Goal: Task Accomplishment & Management: Complete application form

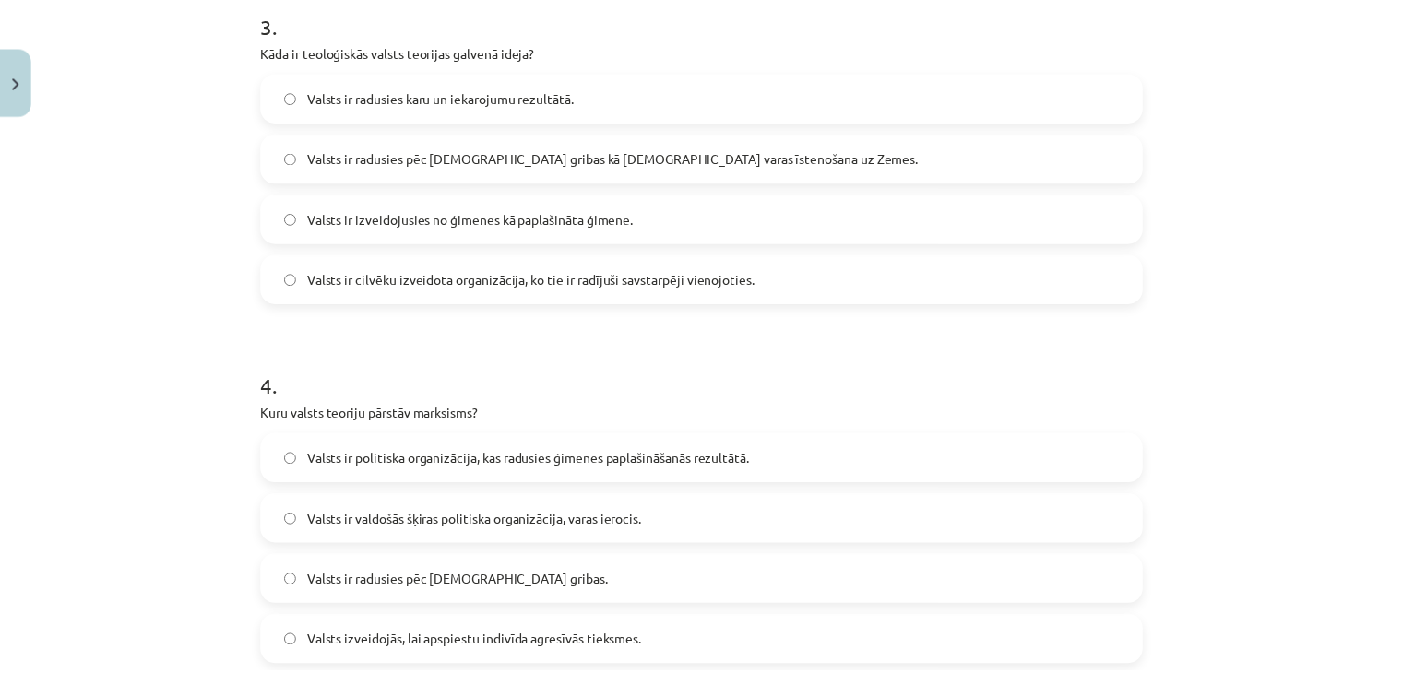
scroll to position [1682, 0]
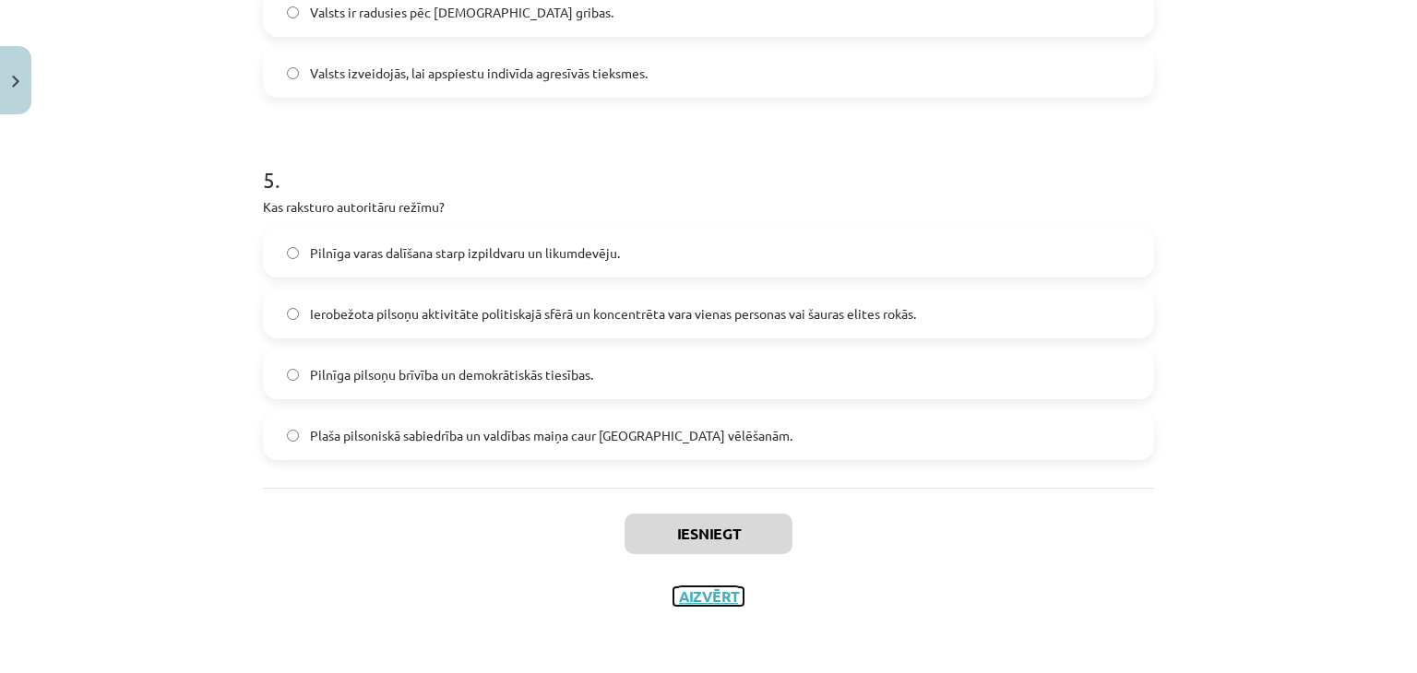
click at [712, 600] on button "Aizvērt" at bounding box center [708, 596] width 70 height 18
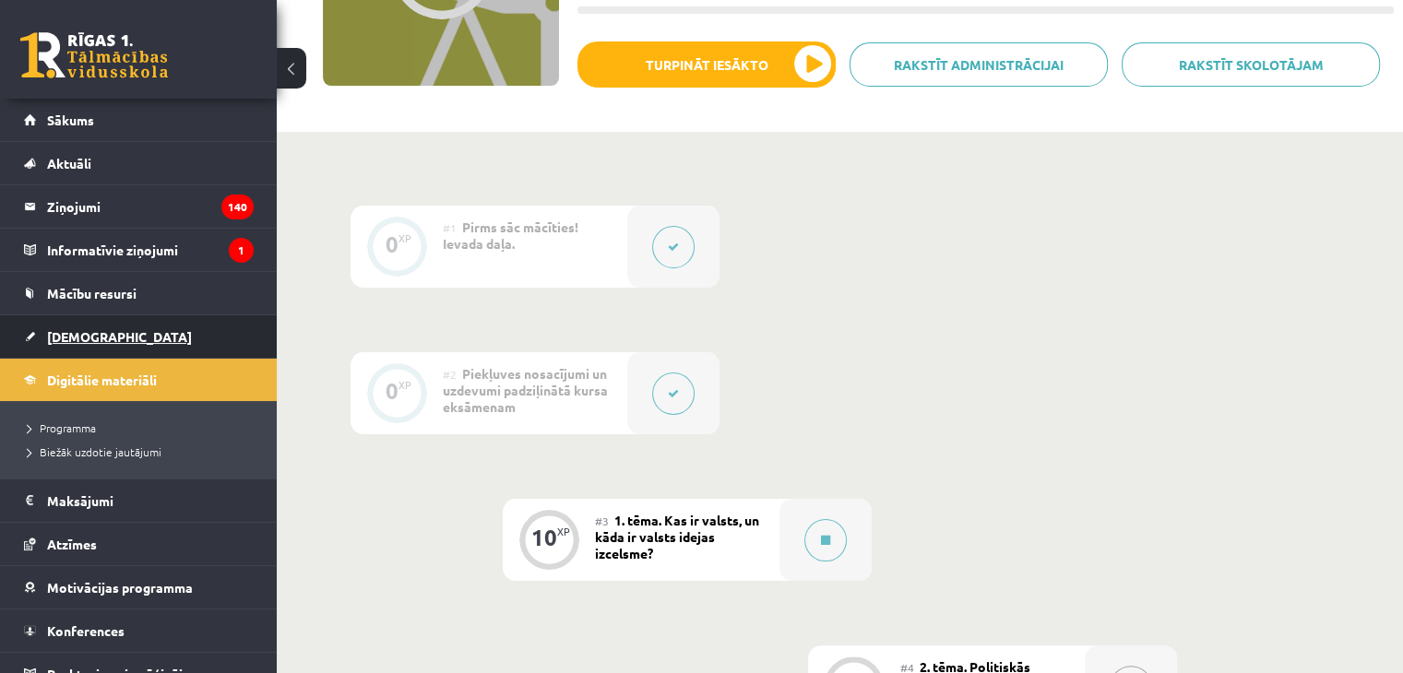
click at [81, 343] on link "[DEMOGRAPHIC_DATA]" at bounding box center [139, 336] width 230 height 42
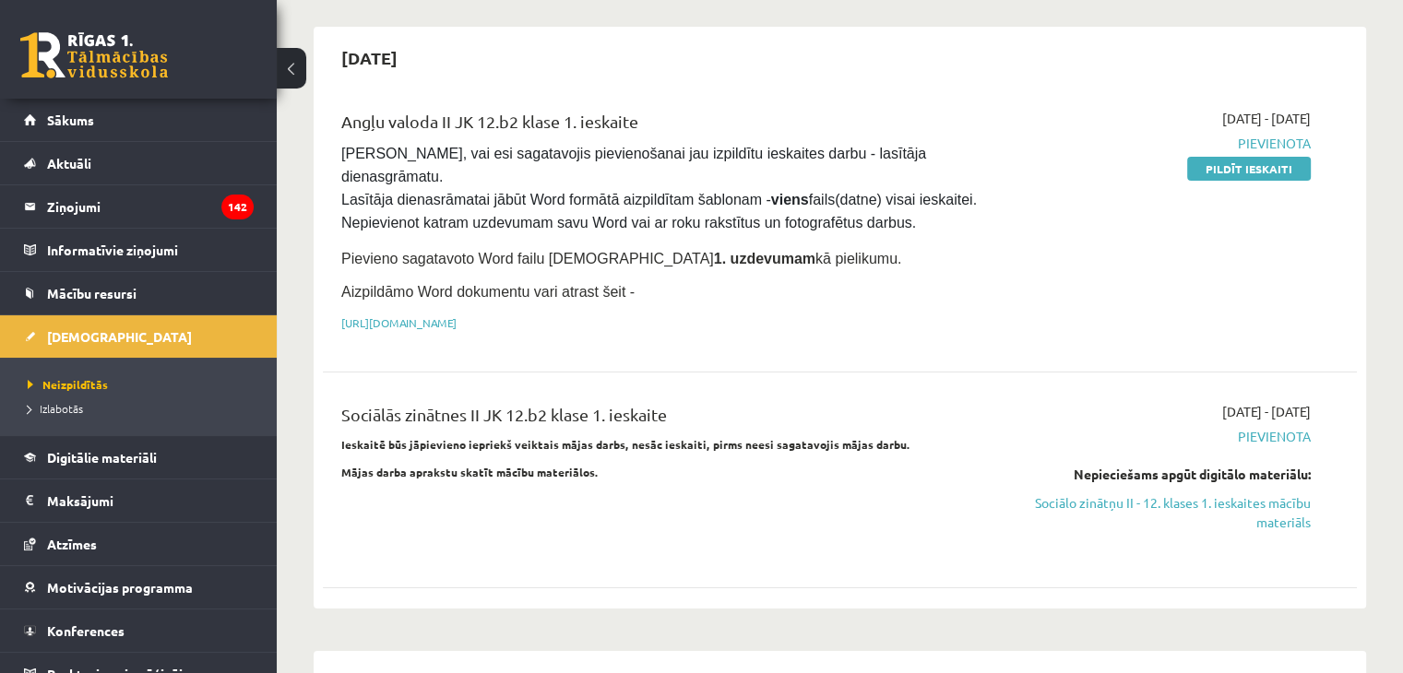
scroll to position [142, 0]
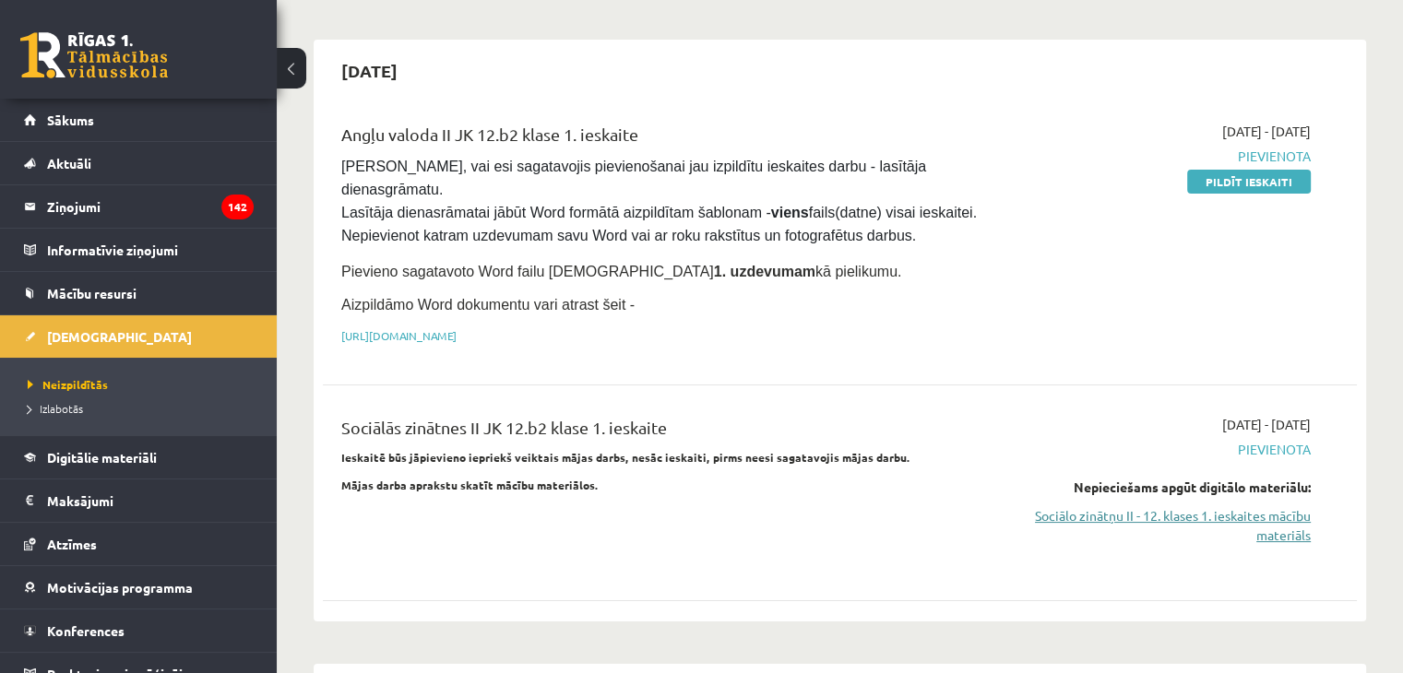
click at [1044, 506] on link "Sociālo zinātņu II - 12. klases 1. ieskaites mācību materiāls" at bounding box center [1158, 525] width 304 height 39
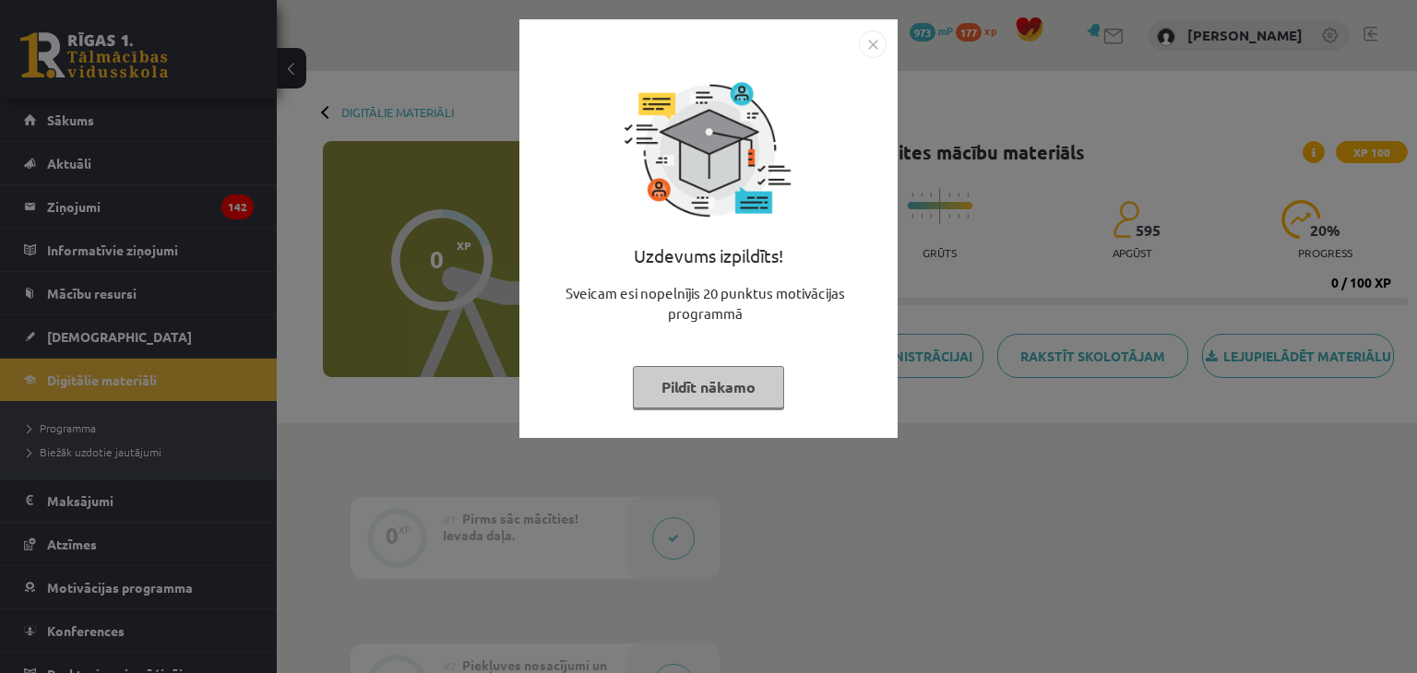
click at [697, 381] on button "Pildīt nākamo" at bounding box center [708, 387] width 151 height 42
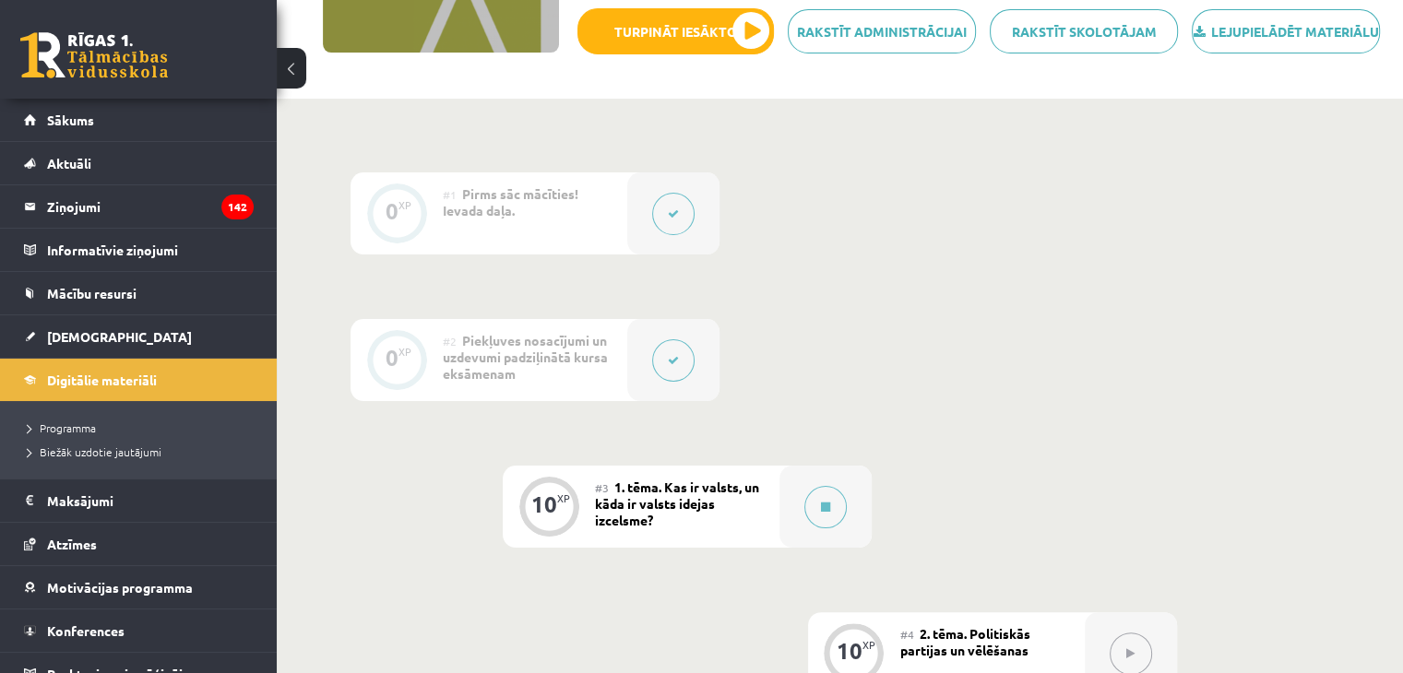
scroll to position [306, 0]
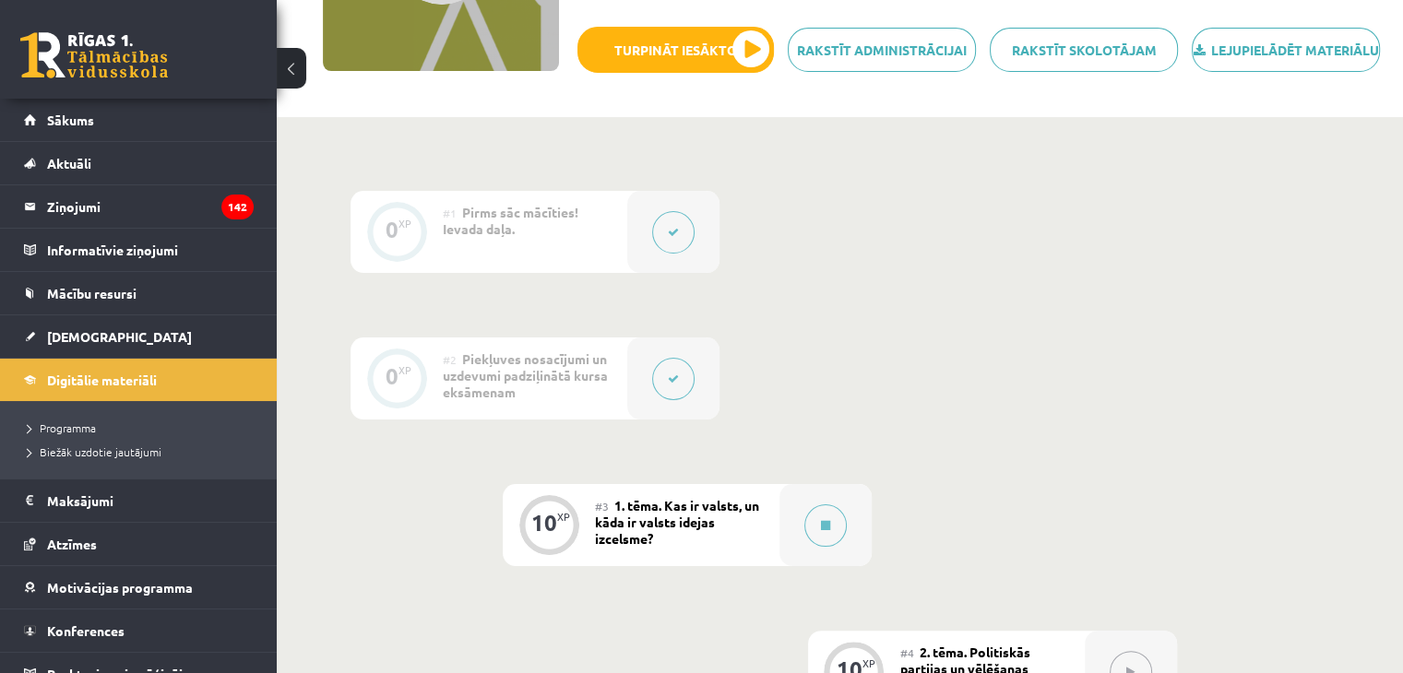
drag, startPoint x: 1401, startPoint y: 172, endPoint x: 1406, endPoint y: 184, distance: 13.7
click at [1403, 184] on html "0 Dāvanas 973 mP 177 xp Magone Muška Sākums Aktuāli Kā mācīties eSKOLĀ Kontakti…" at bounding box center [701, 30] width 1403 height 673
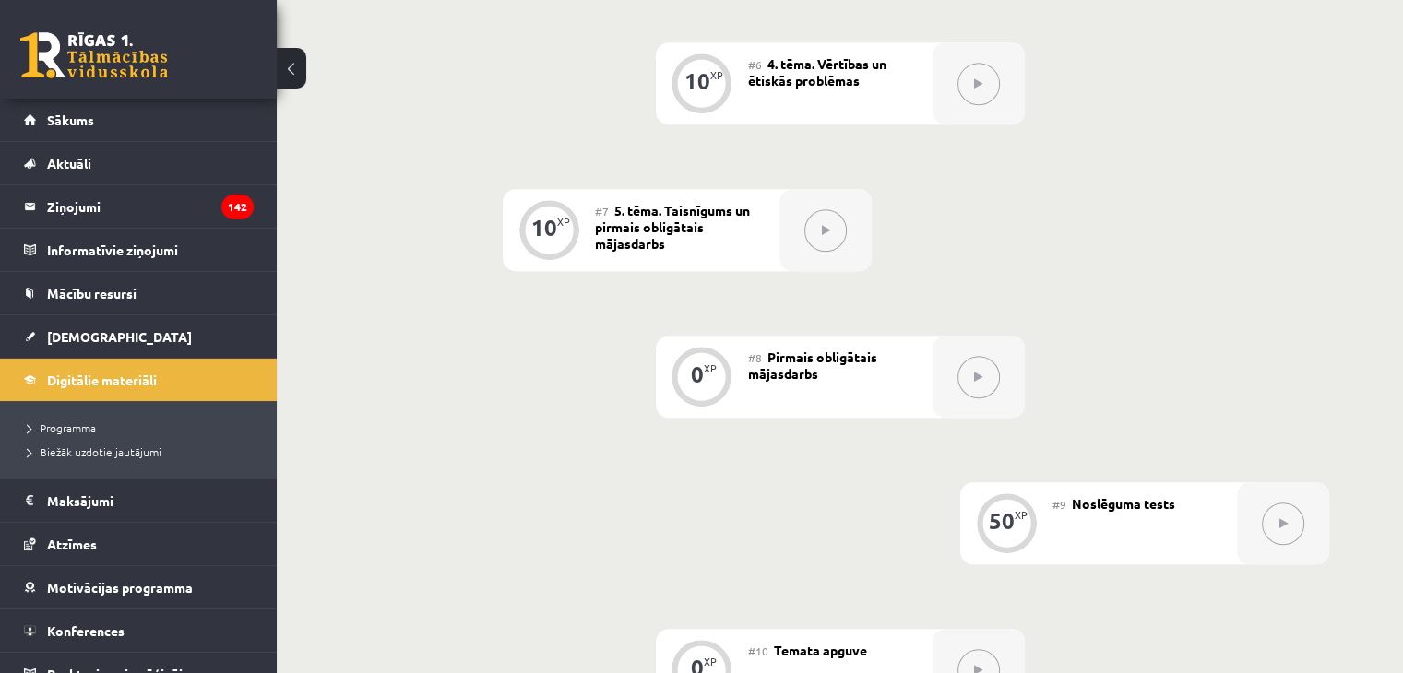
scroll to position [1186, 0]
click at [987, 400] on button at bounding box center [978, 379] width 42 height 42
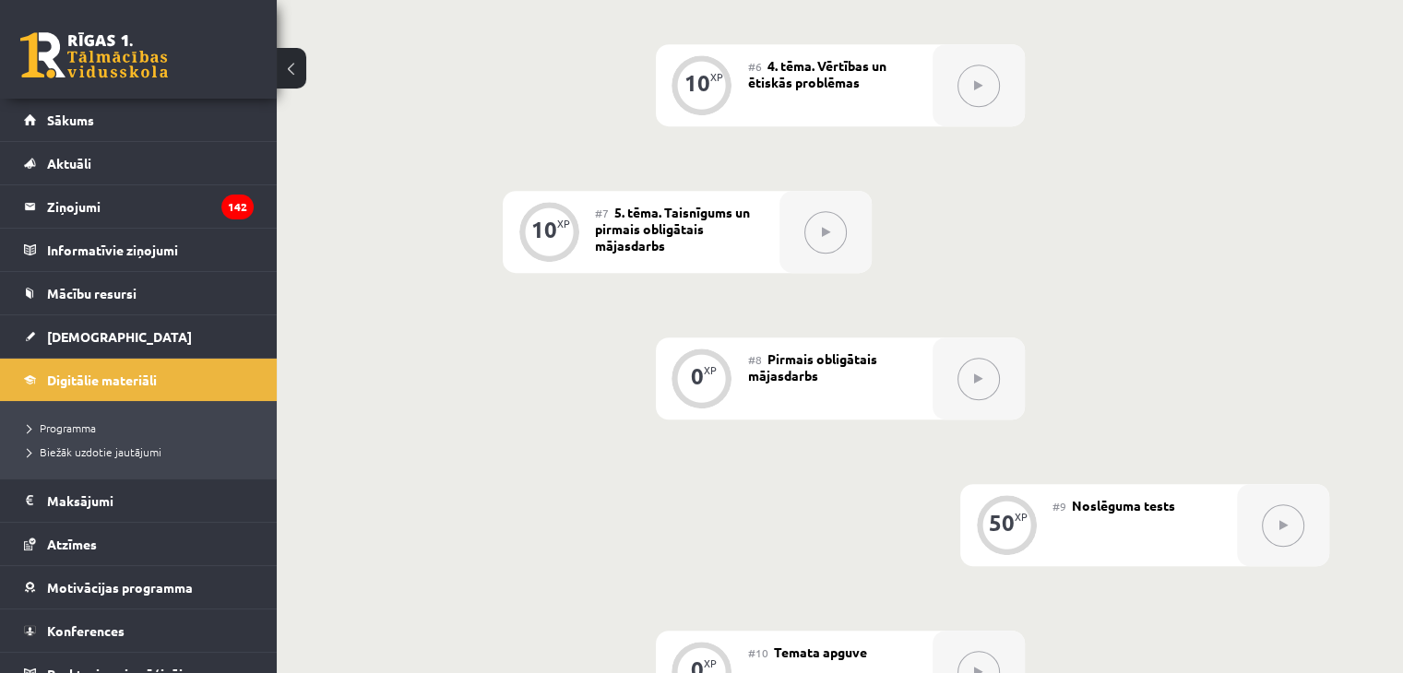
click at [987, 400] on button at bounding box center [978, 379] width 42 height 42
click at [763, 382] on div "#8 Pirmais obligātais mājasdarbs" at bounding box center [840, 379] width 184 height 82
click at [1034, 393] on div "0 XP #1 Pirms sāc mācīties! Ievada daļa. 0 XP #2 Piekļuves nosacījumi un uzdevu…" at bounding box center [839, 12] width 979 height 1402
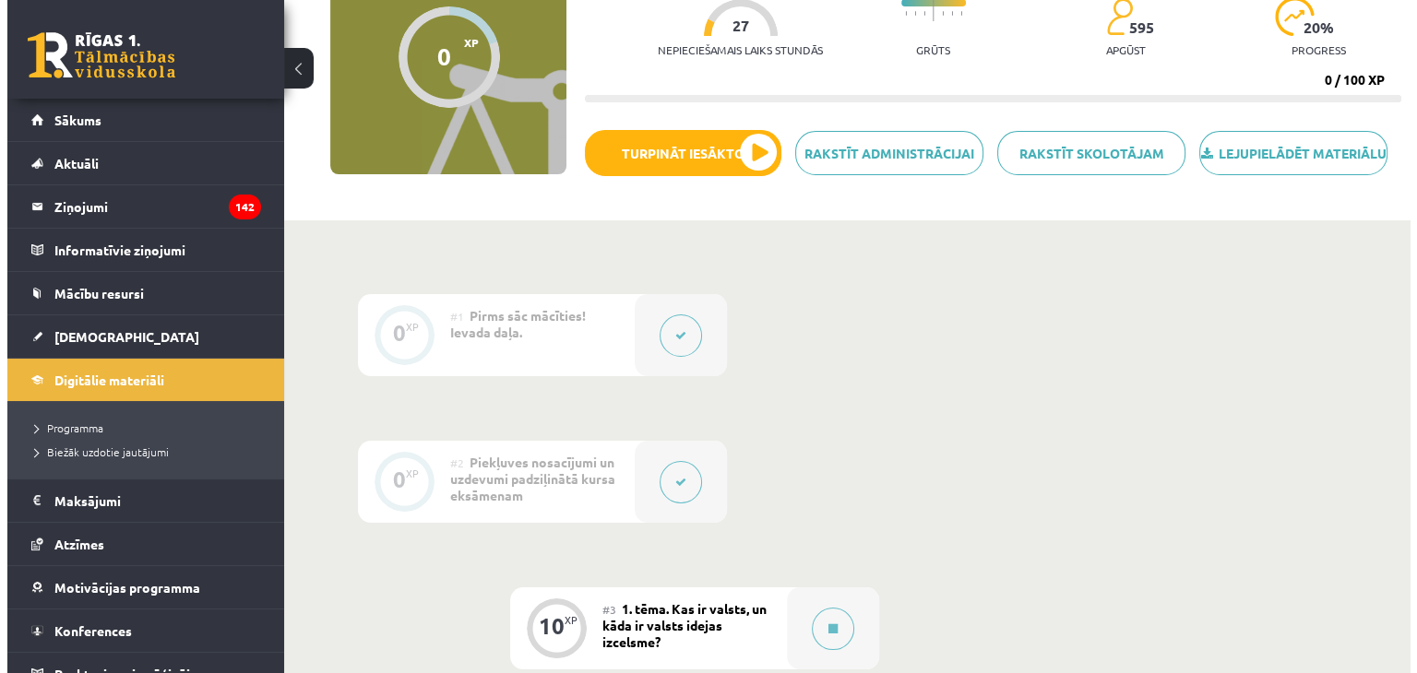
scroll to position [306, 0]
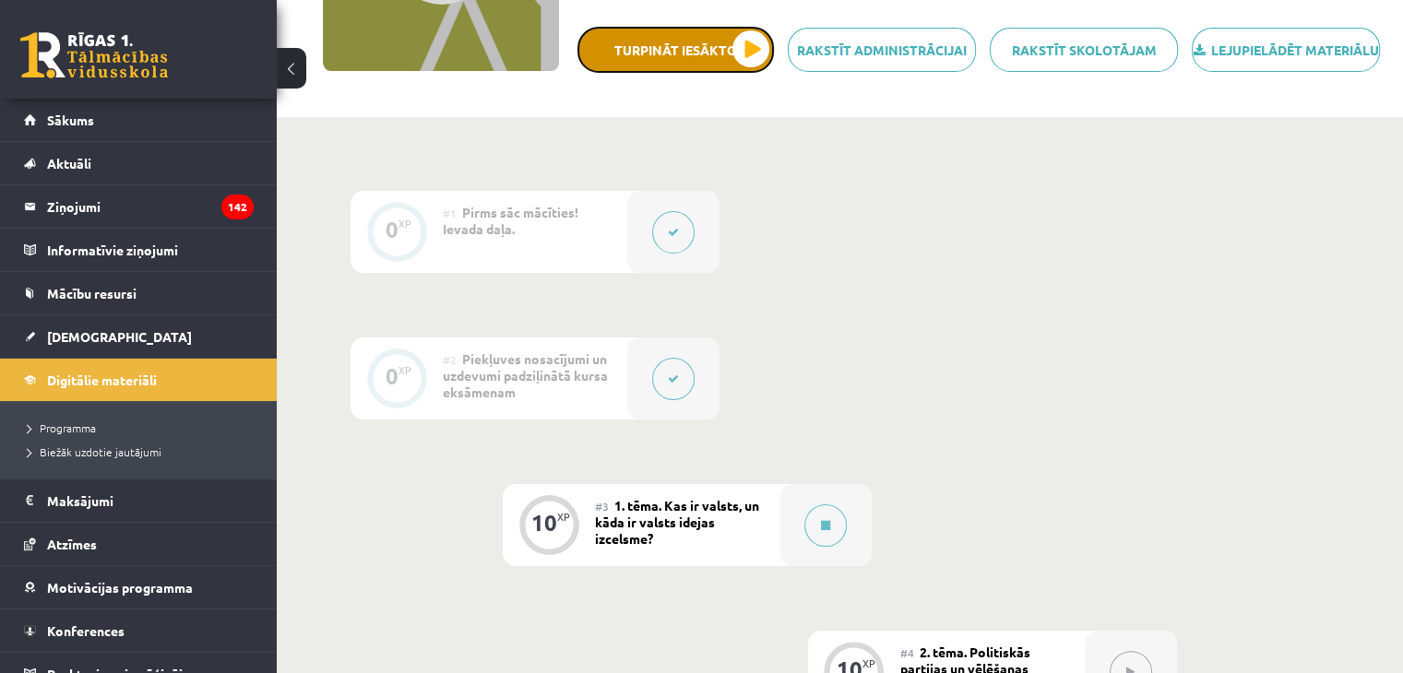
click at [769, 73] on button "Turpināt iesākto" at bounding box center [675, 50] width 196 height 46
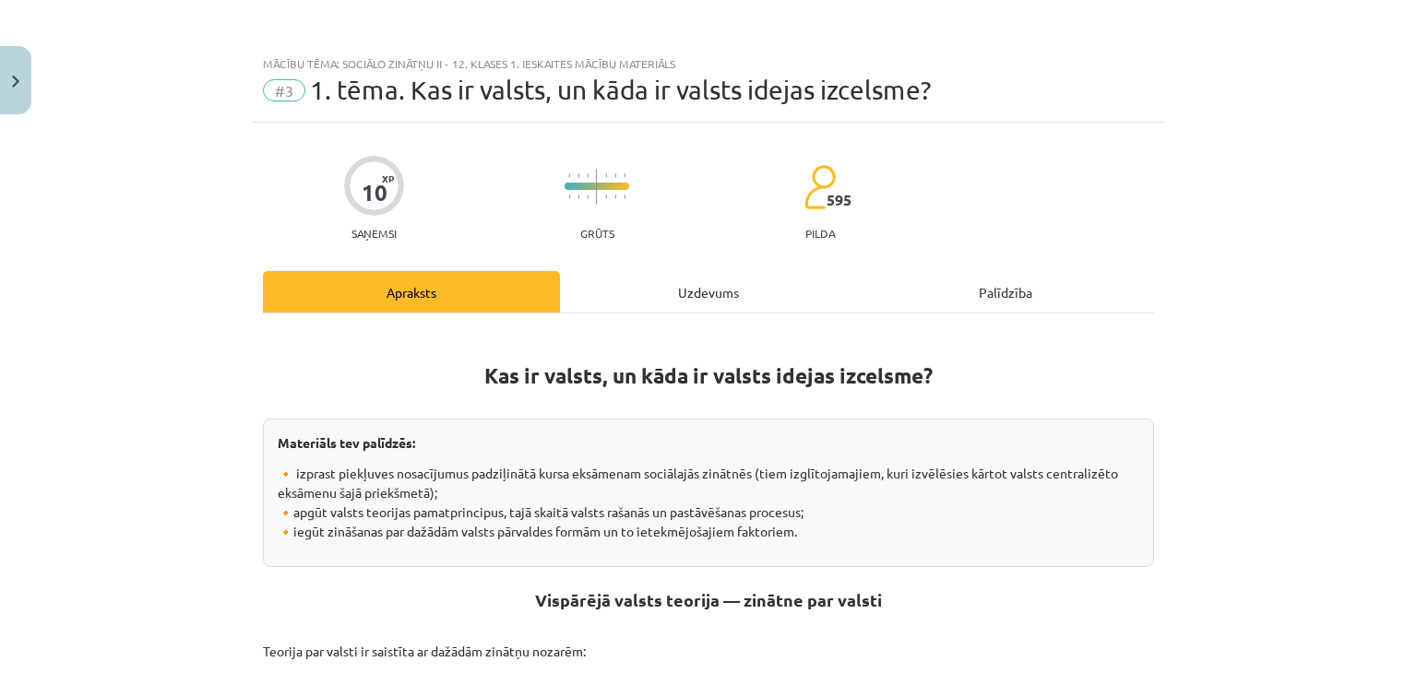
scroll to position [1036, 0]
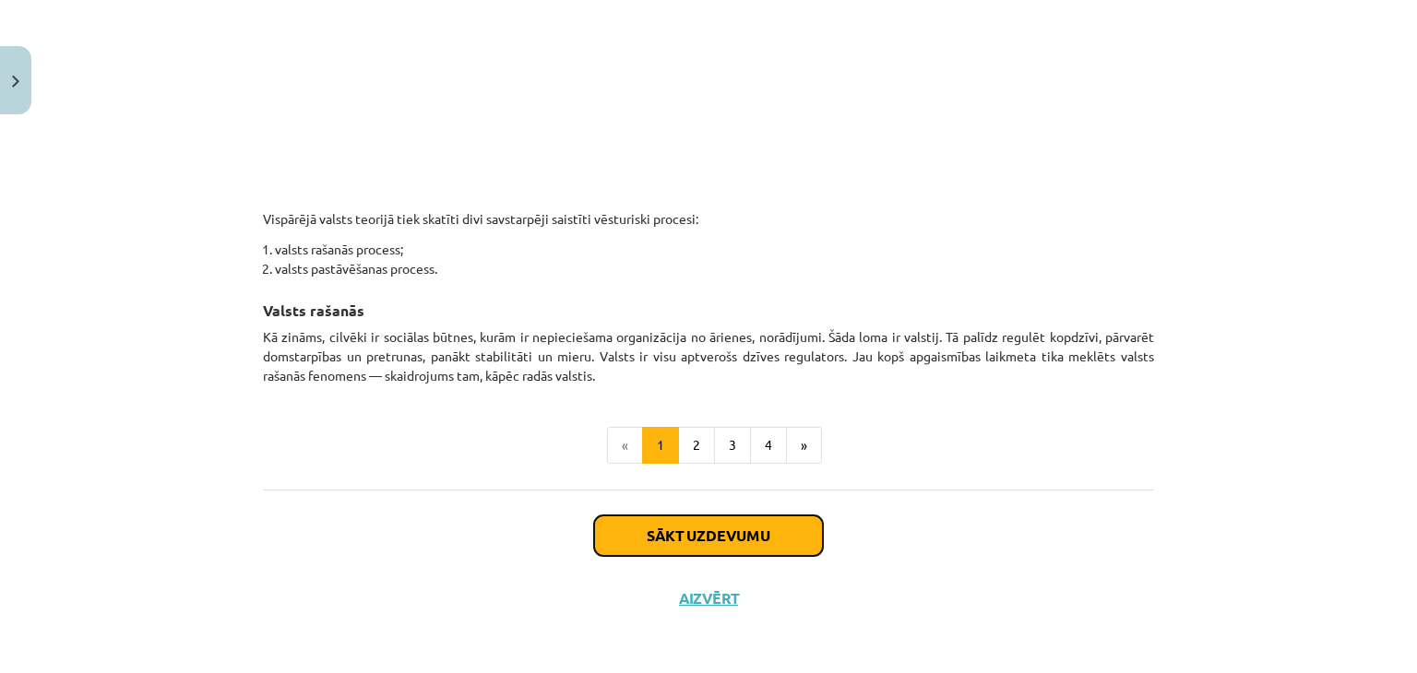
click at [657, 522] on button "Sākt uzdevumu" at bounding box center [708, 536] width 229 height 41
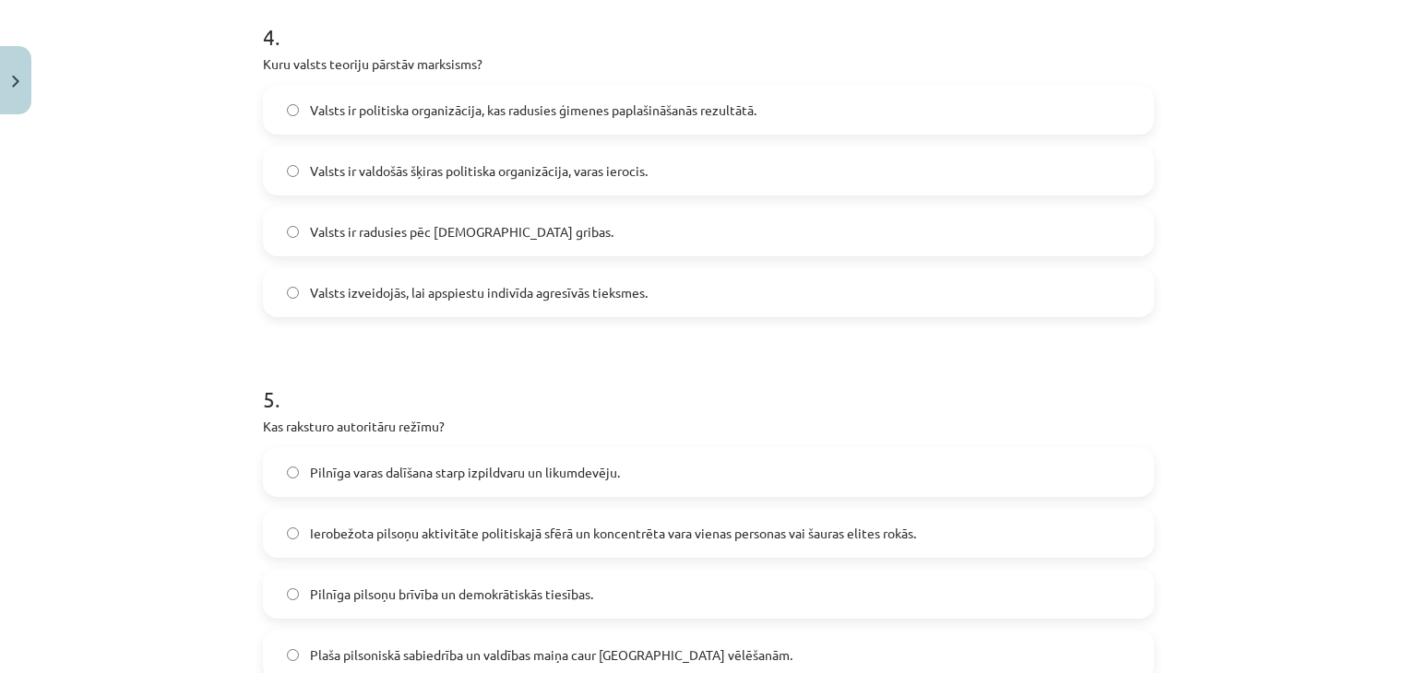
scroll to position [1682, 0]
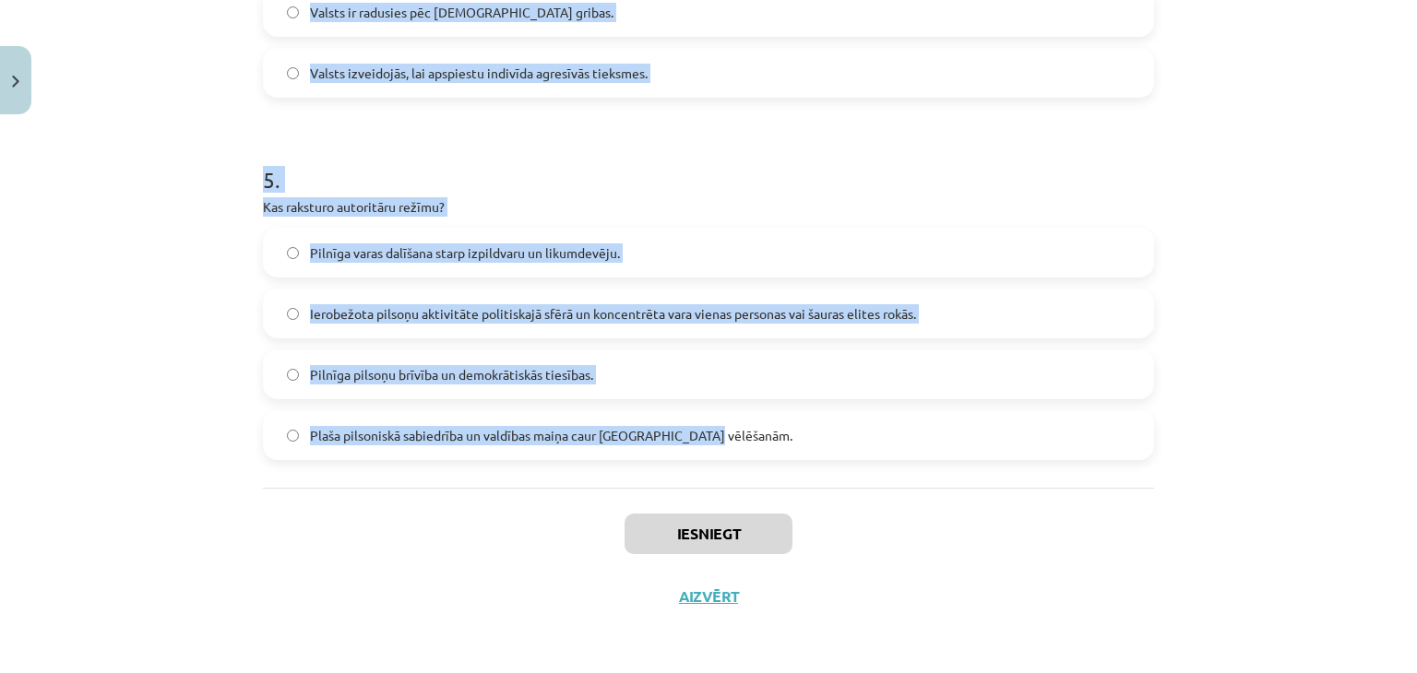
drag, startPoint x: 255, startPoint y: 362, endPoint x: 727, endPoint y: 458, distance: 481.8
copy form "1 . Kurš filozofs ir pazīstams kā sabiedriskā līguma teorijas pamatotājs? Kārli…"
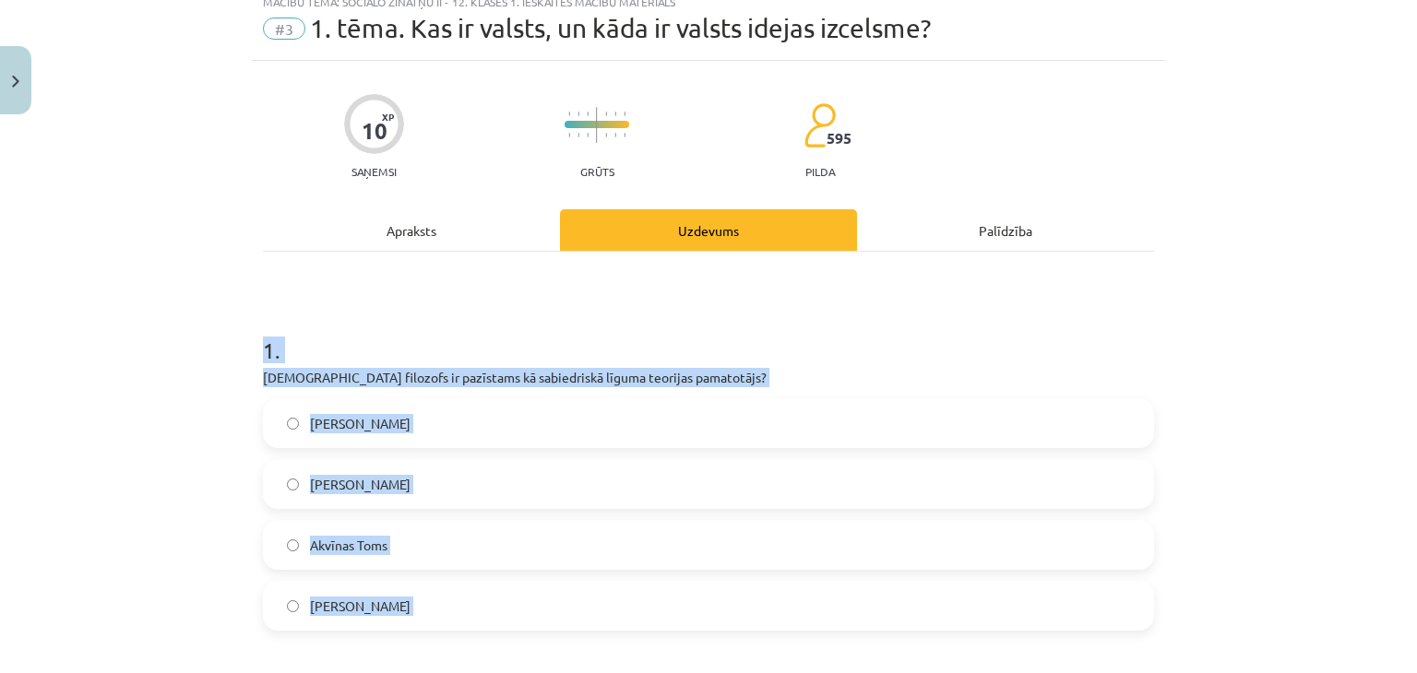
scroll to position [0, 0]
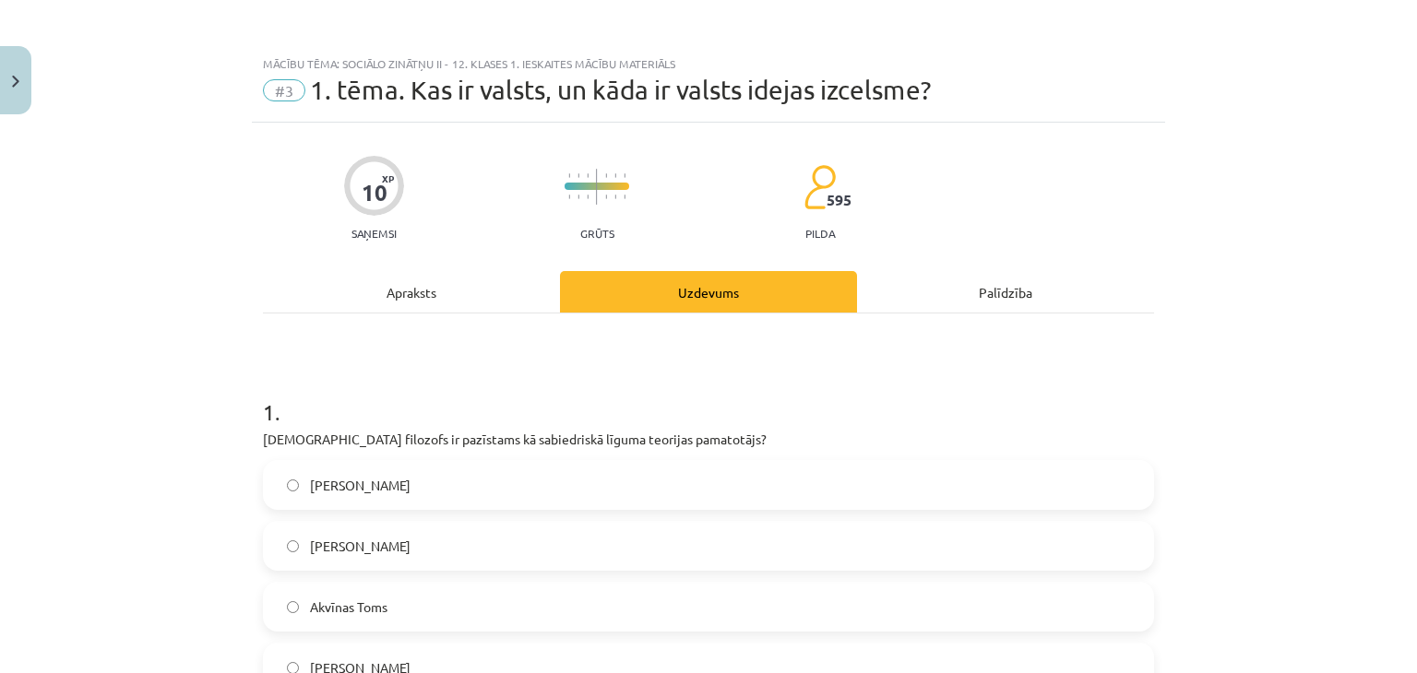
click at [1310, 231] on div "Mācību tēma: Sociālo zinātņu ii - 12. klases 1. ieskaites mācību materiāls #3 1…" at bounding box center [708, 336] width 1417 height 673
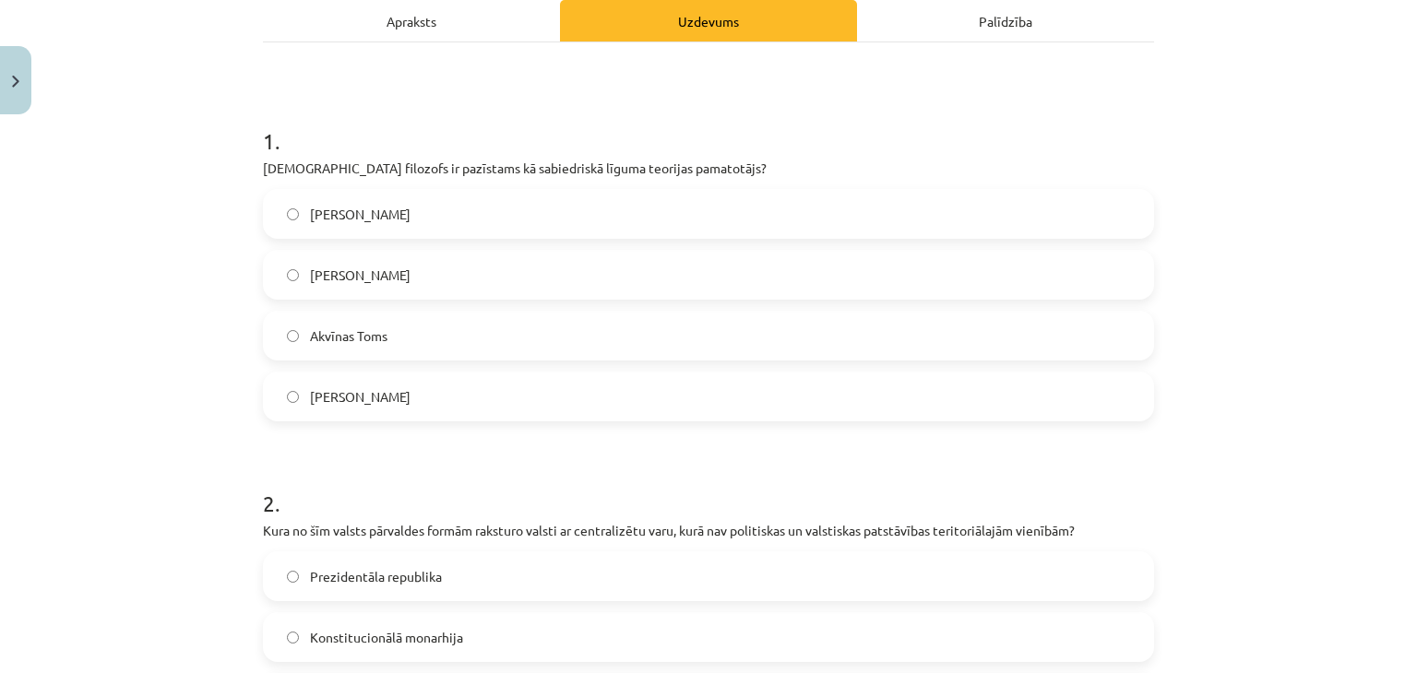
scroll to position [273, 0]
click at [326, 274] on span "[PERSON_NAME]" at bounding box center [360, 273] width 101 height 19
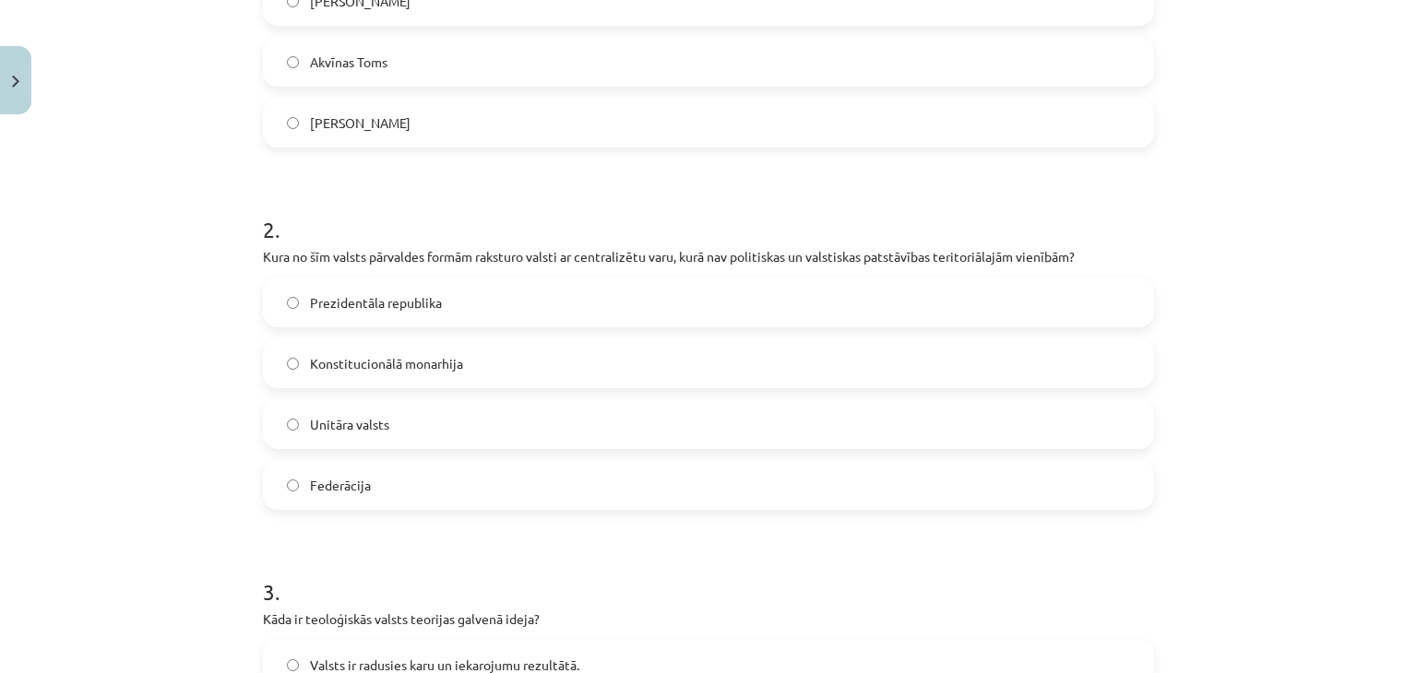
scroll to position [588, 0]
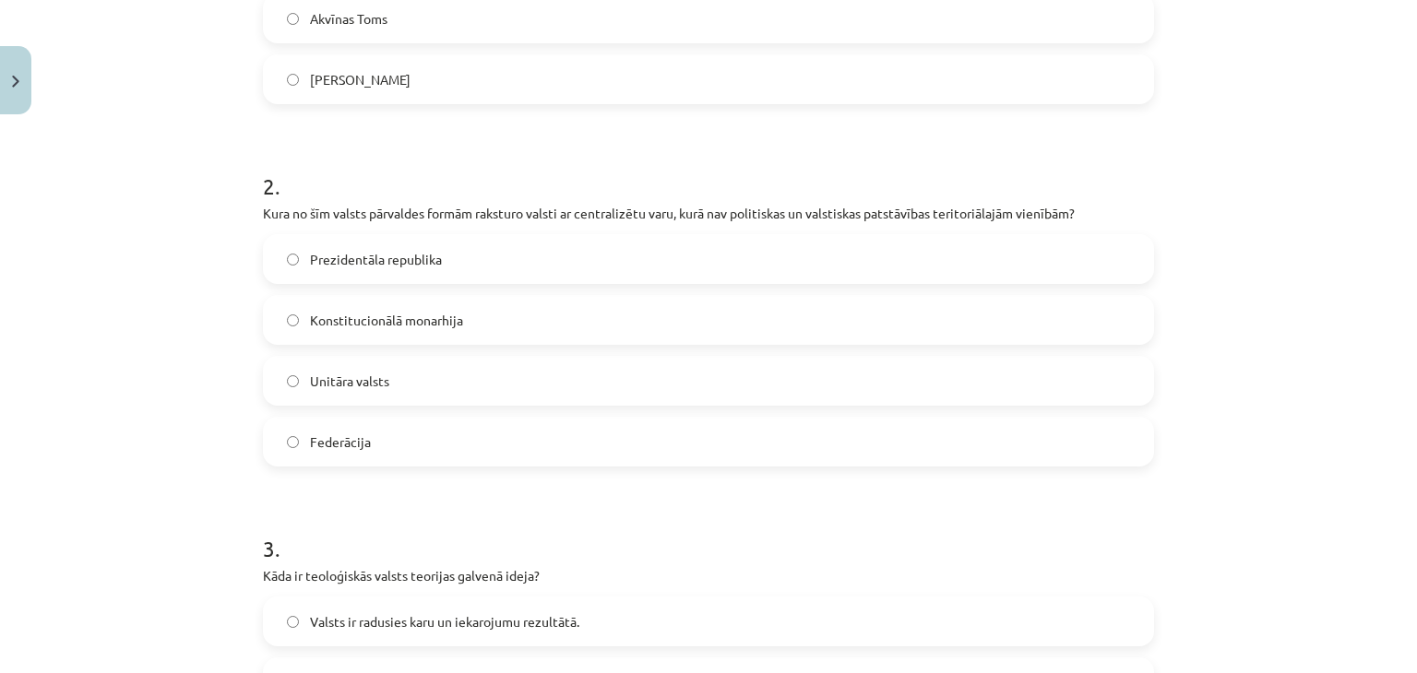
click at [373, 384] on span "Unitāra valsts" at bounding box center [349, 381] width 79 height 19
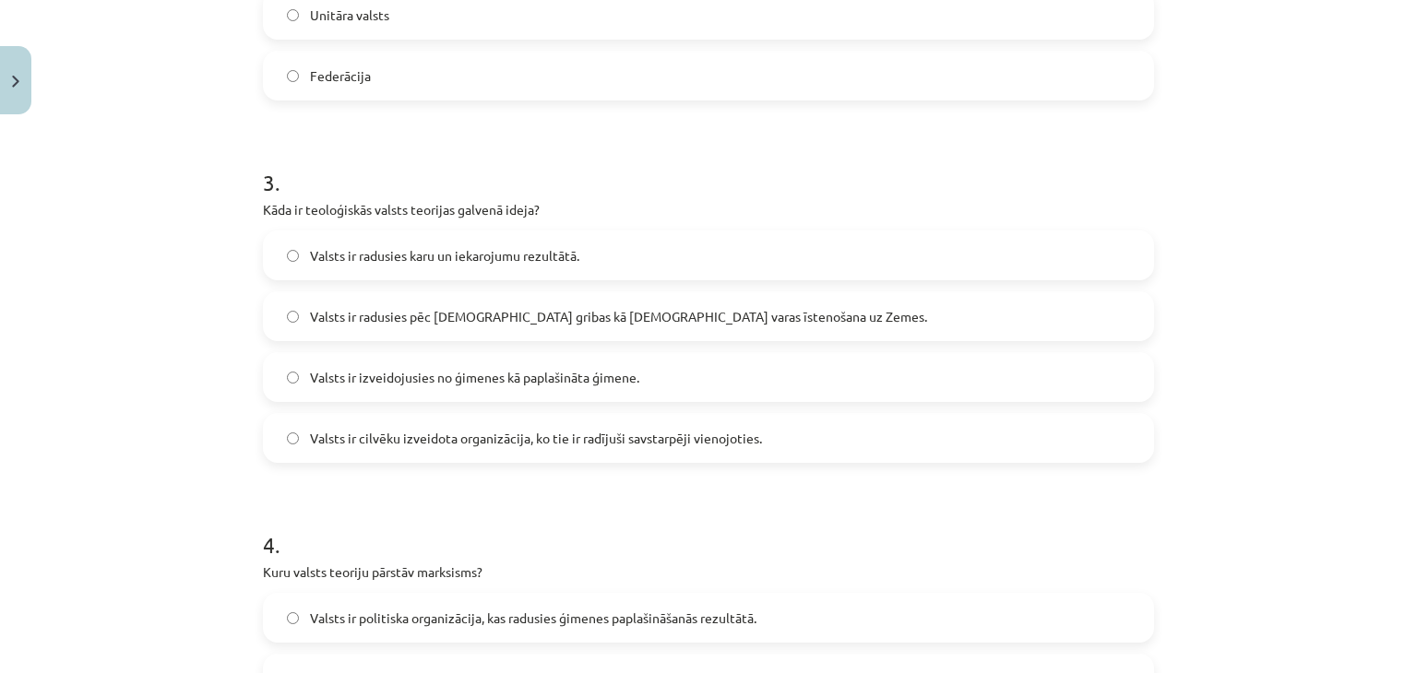
scroll to position [988, 0]
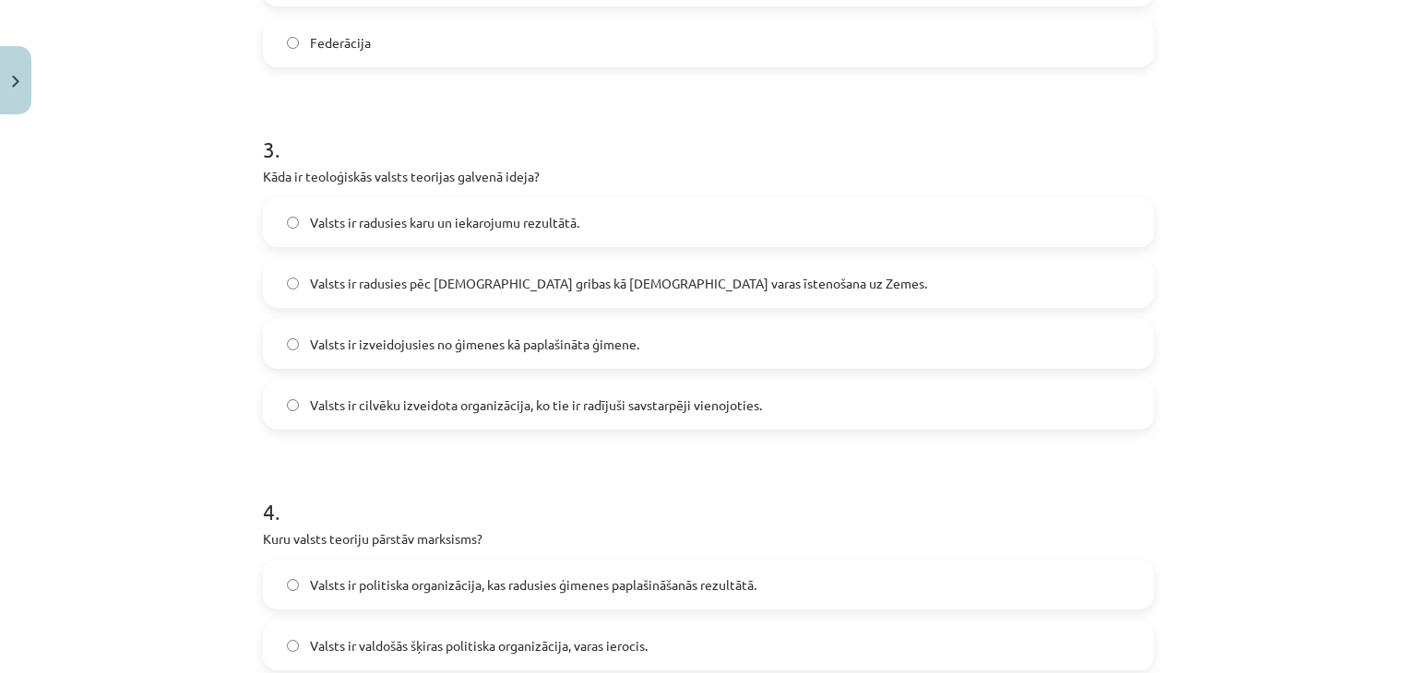
click at [679, 276] on span "Valsts ir radusies pēc [DEMOGRAPHIC_DATA] gribas kā [DEMOGRAPHIC_DATA] varas īs…" at bounding box center [618, 283] width 617 height 19
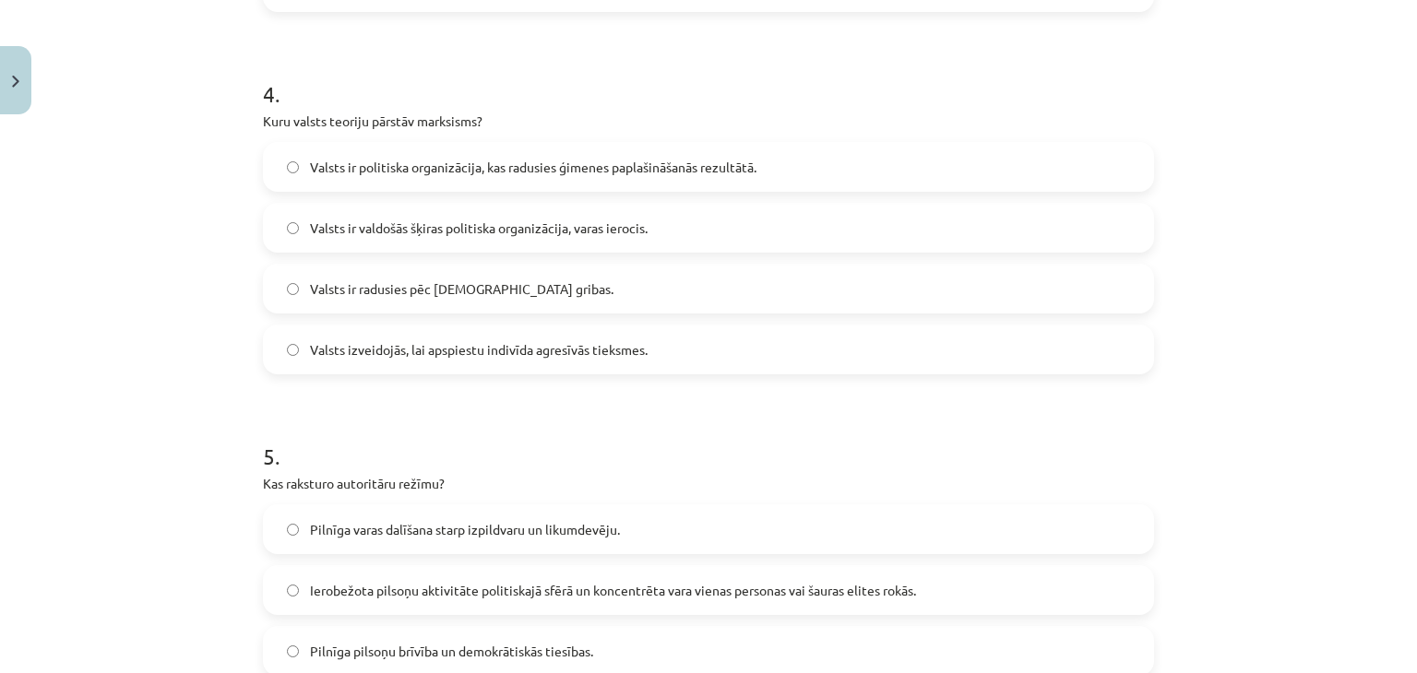
scroll to position [1430, 0]
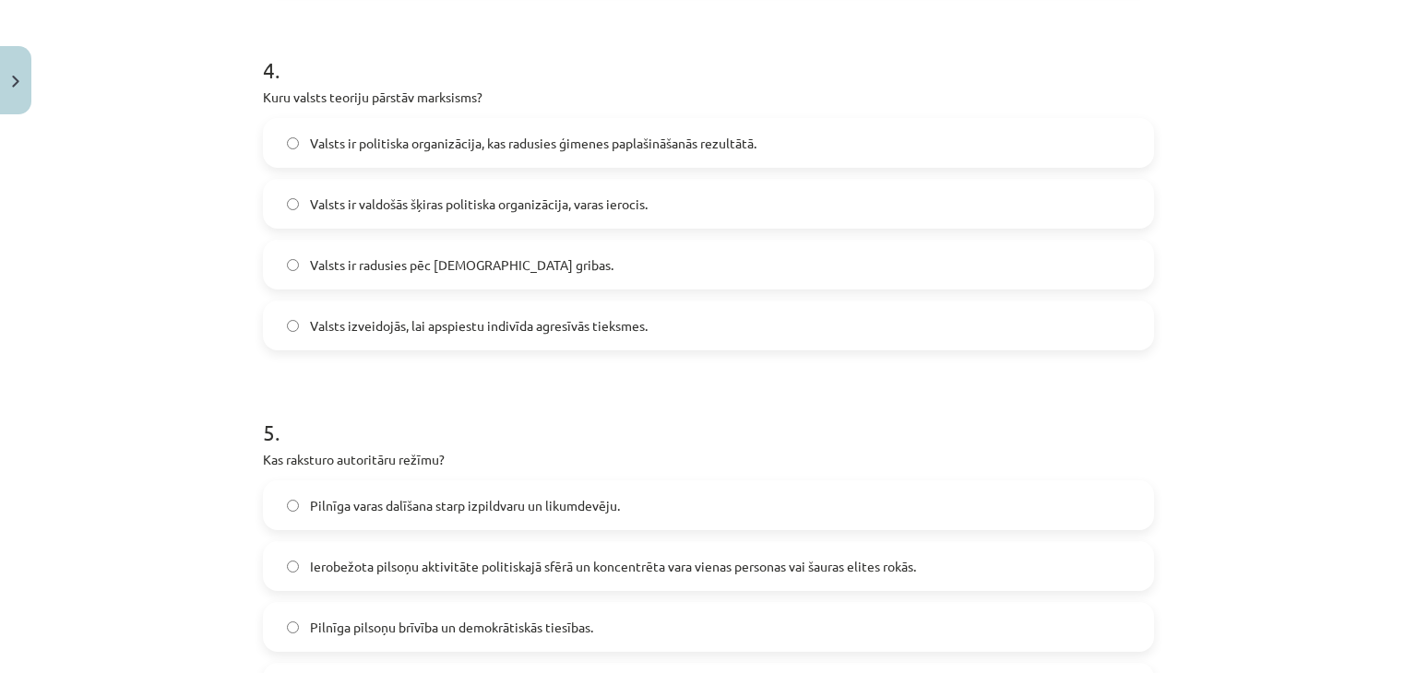
click at [665, 219] on label "Valsts ir valdošās šķiras politiska organizācija, varas ierocis." at bounding box center [708, 204] width 887 height 46
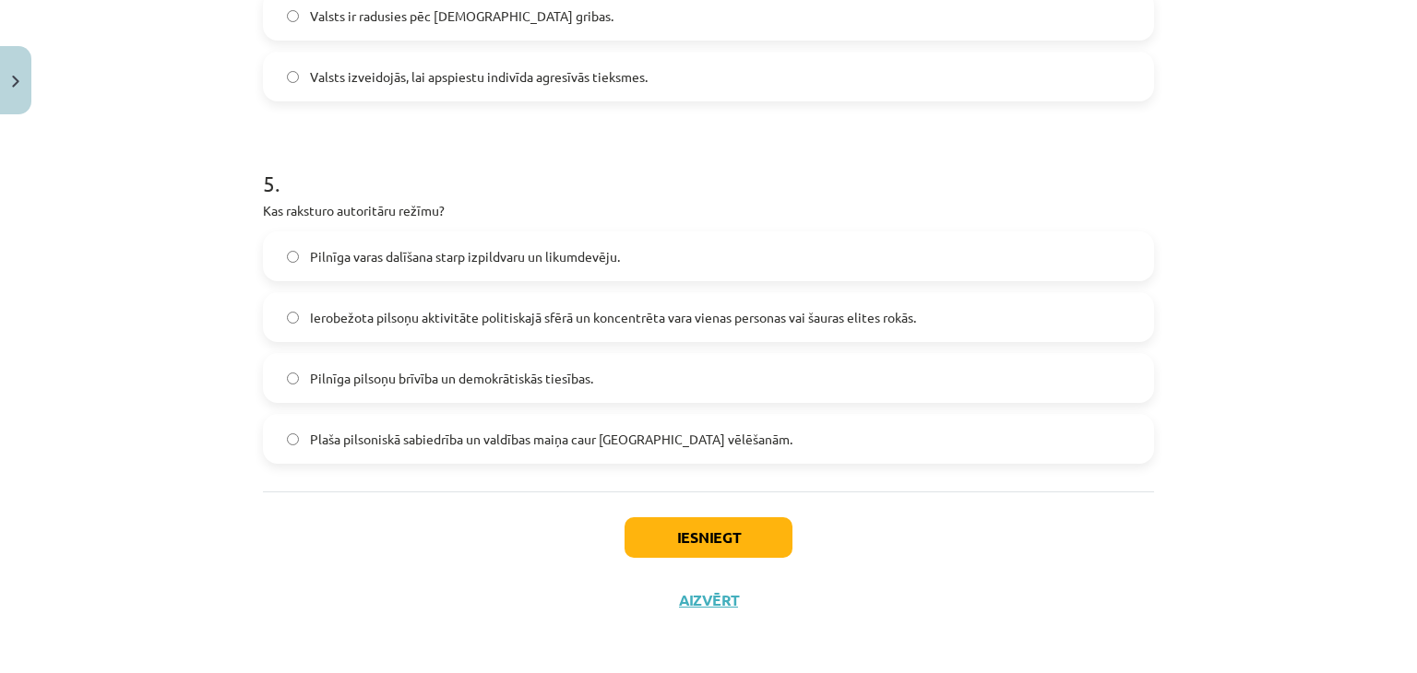
scroll to position [1682, 0]
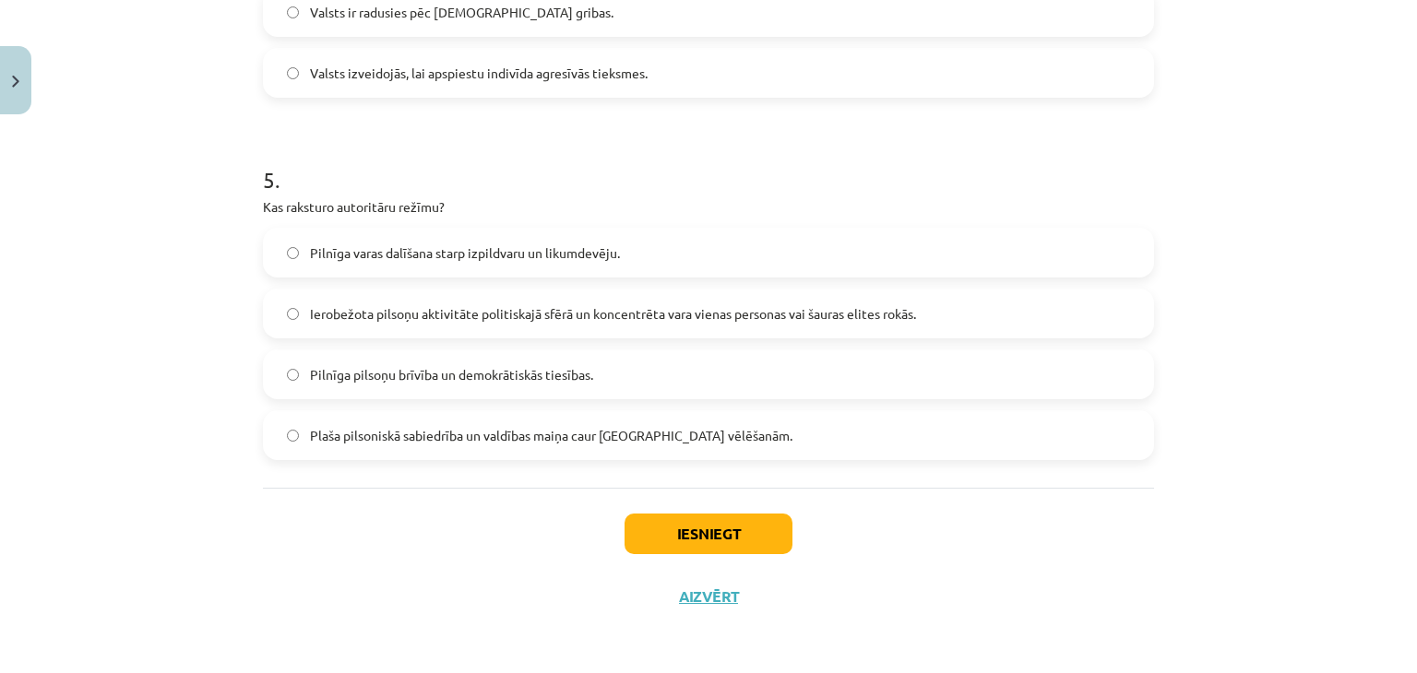
click at [810, 310] on span "Ierobežota pilsoņu aktivitāte politiskajā sfērā un koncentrēta vara vienas pers…" at bounding box center [613, 313] width 606 height 19
click at [728, 533] on button "Iesniegt" at bounding box center [708, 534] width 168 height 41
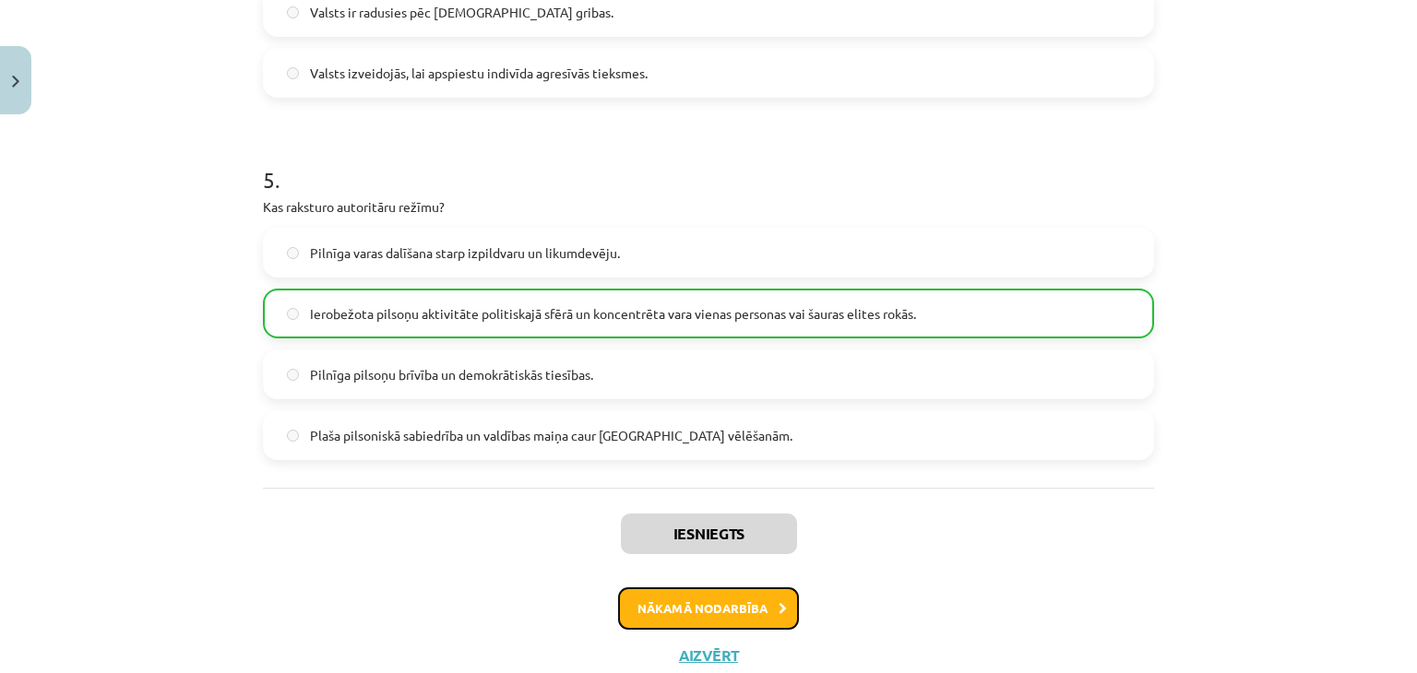
click at [691, 600] on button "Nākamā nodarbība" at bounding box center [708, 608] width 181 height 42
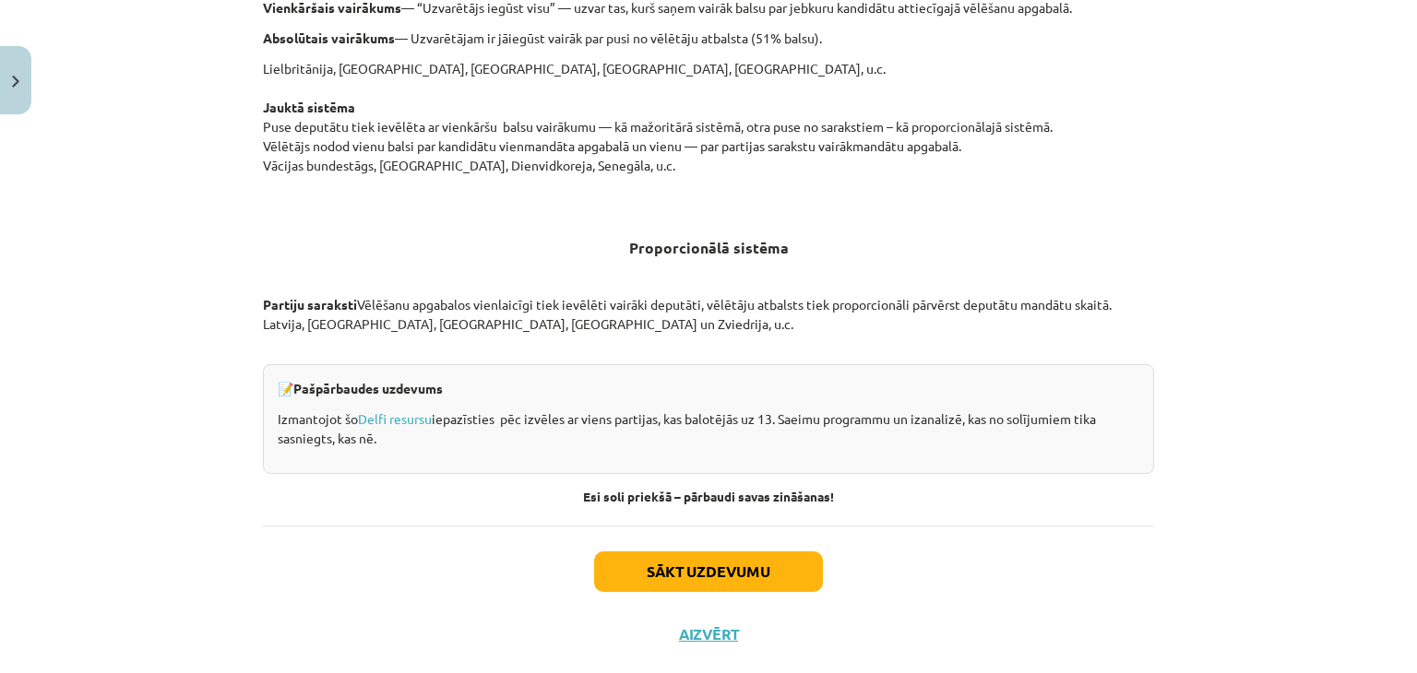
scroll to position [1906, 0]
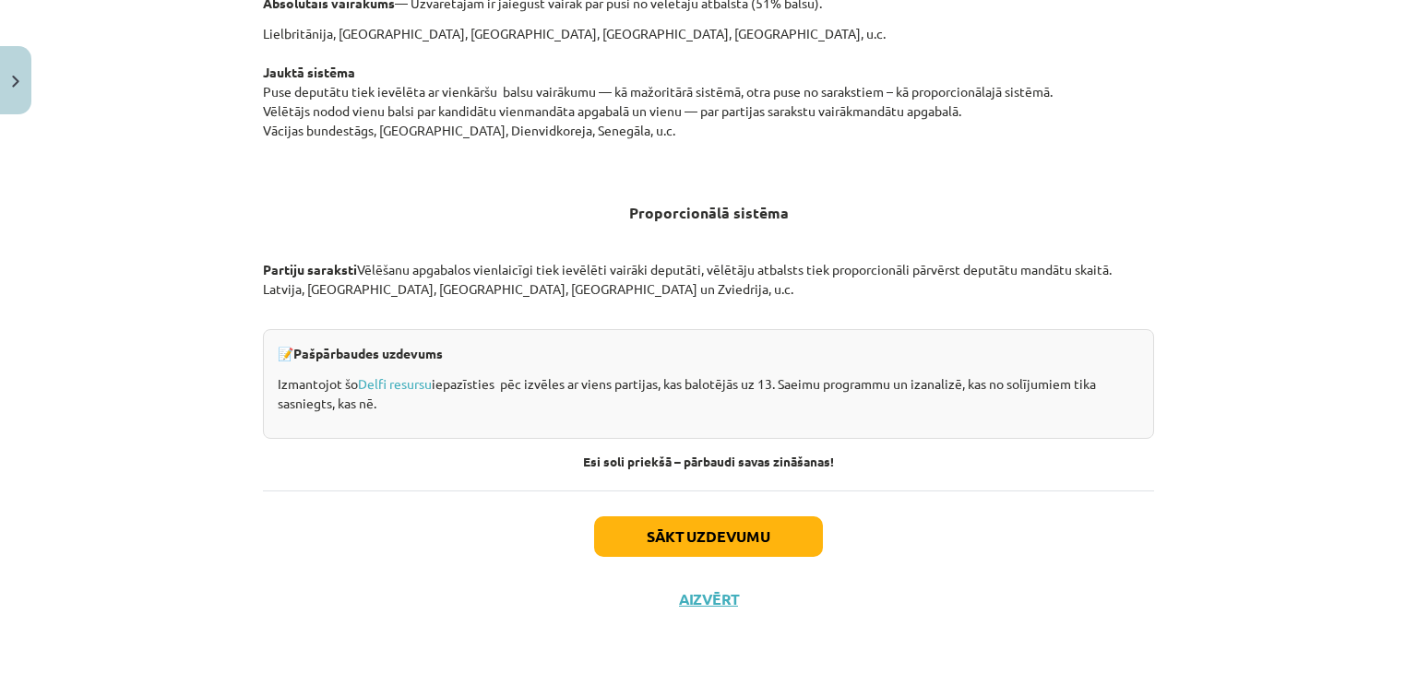
click at [673, 555] on div "Sākt uzdevumu Aizvērt" at bounding box center [708, 555] width 891 height 129
click at [643, 538] on button "Sākt uzdevumu" at bounding box center [708, 536] width 229 height 41
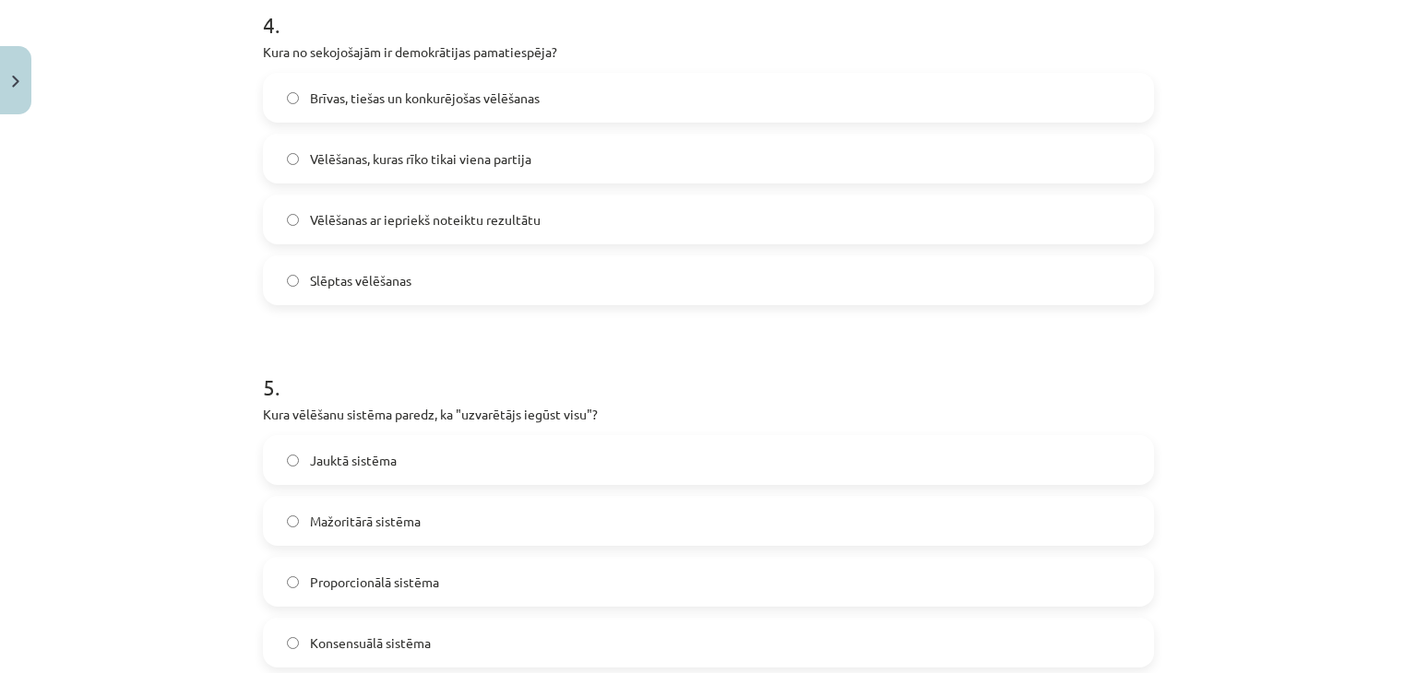
scroll to position [1682, 0]
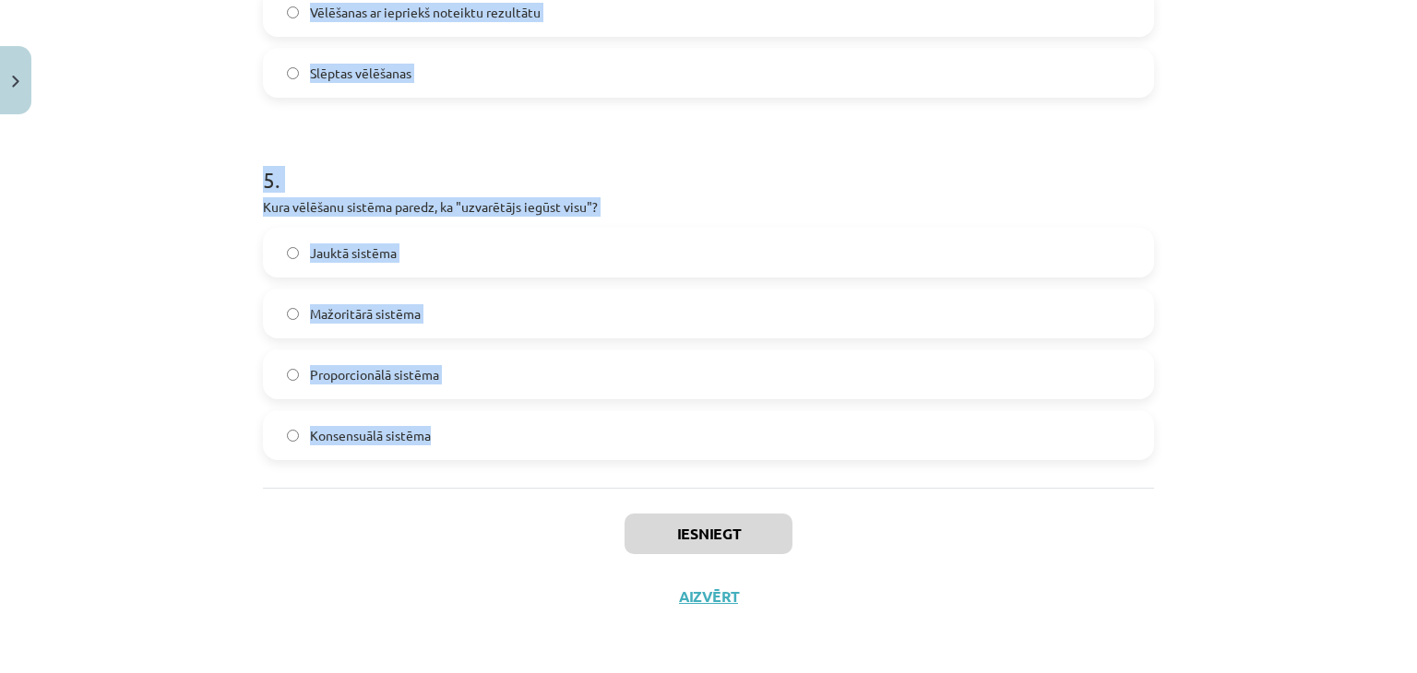
drag, startPoint x: 253, startPoint y: 360, endPoint x: 465, endPoint y: 457, distance: 233.2
copy form "1 . Kāda ir partiju sistēma, kurā tikai divām partijām ir reālas iespējas iegūt…"
click at [1215, 156] on div "Mācību tēma: Sociālo zinātņu ii - 12. klases 1. ieskaites mācību materiāls #4 2…" at bounding box center [708, 336] width 1417 height 673
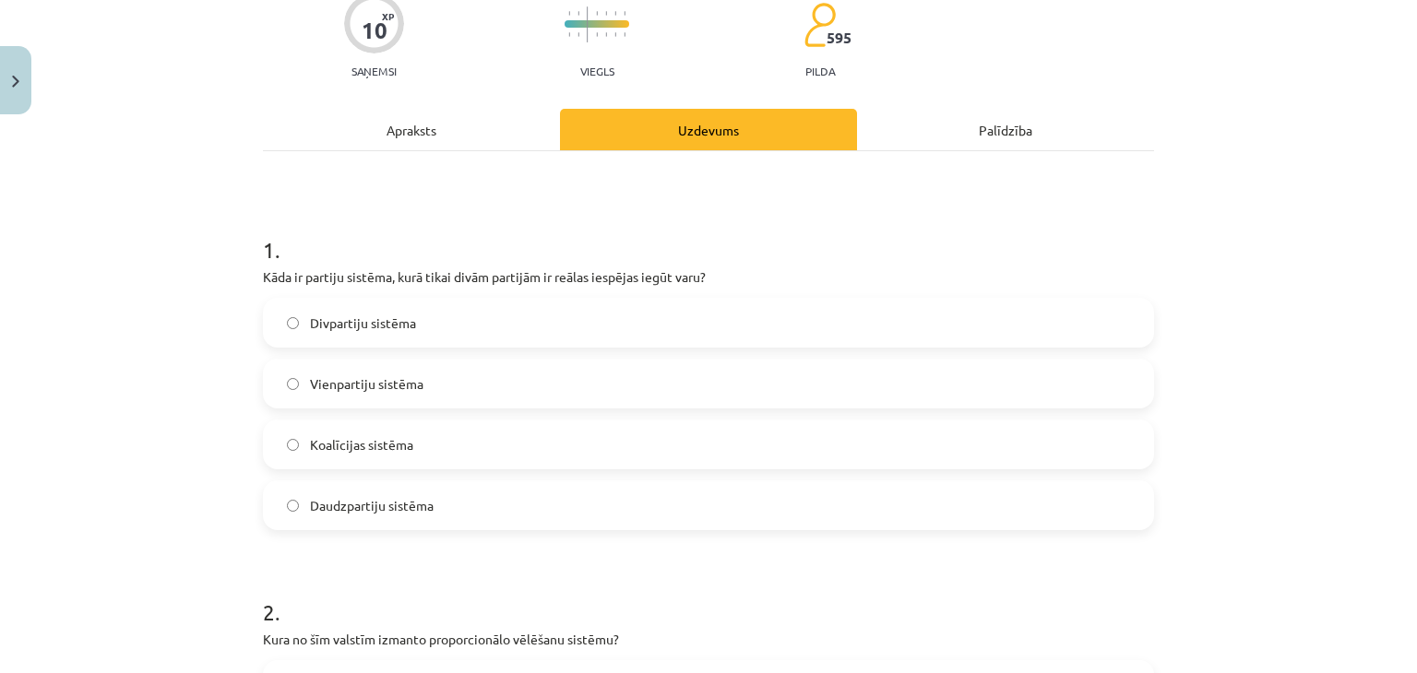
scroll to position [214, 0]
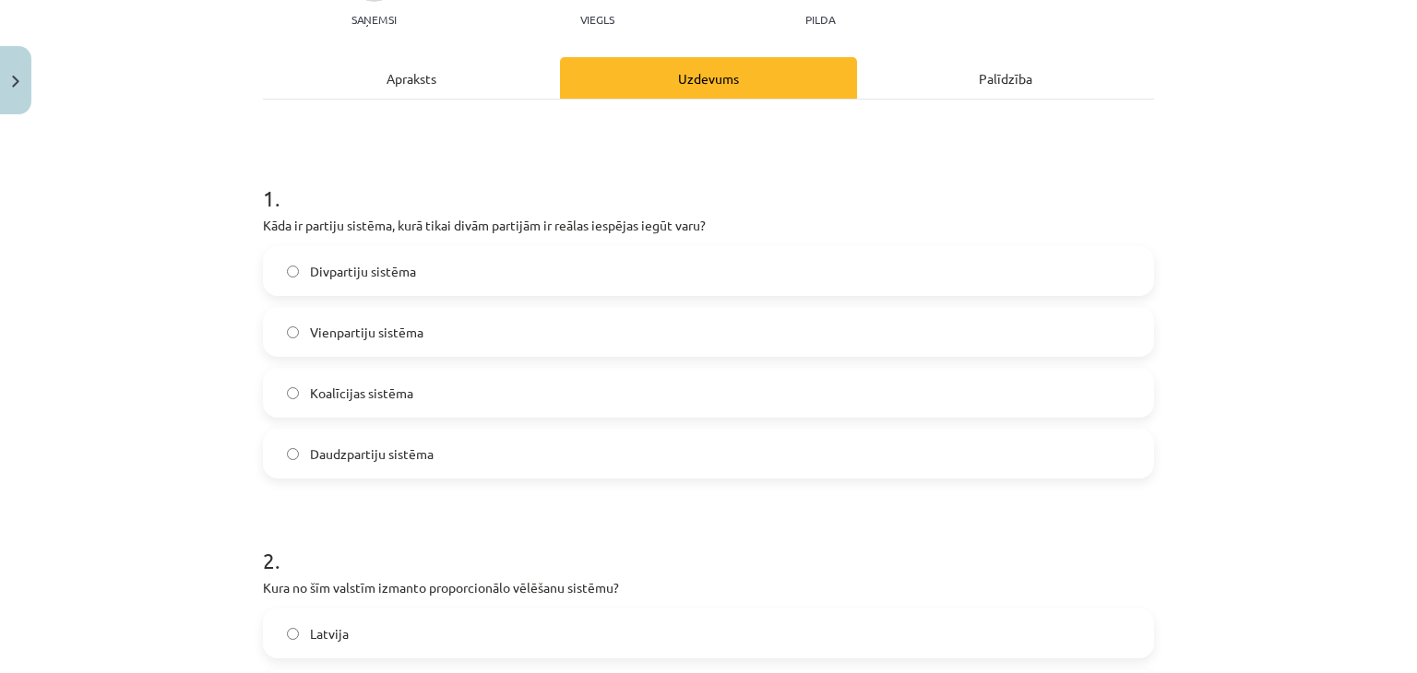
click at [457, 263] on label "Divpartiju sistēma" at bounding box center [708, 271] width 887 height 46
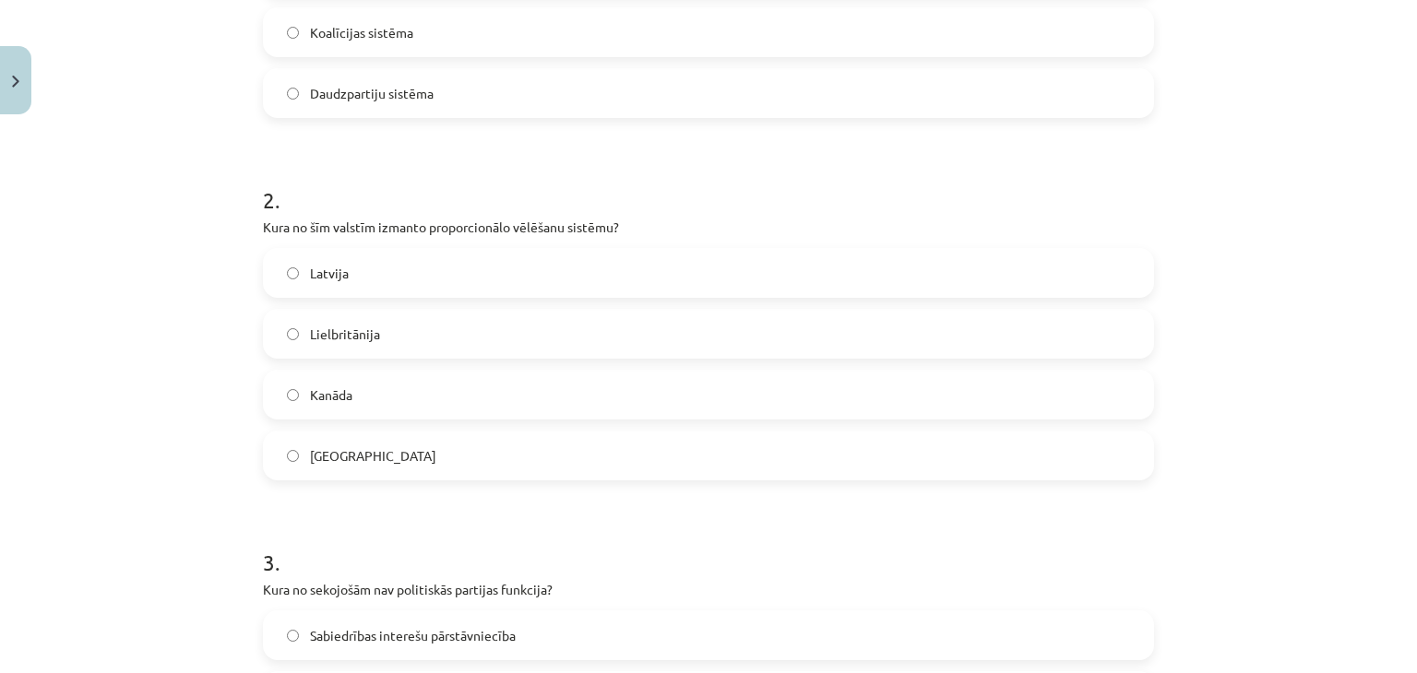
scroll to position [597, 0]
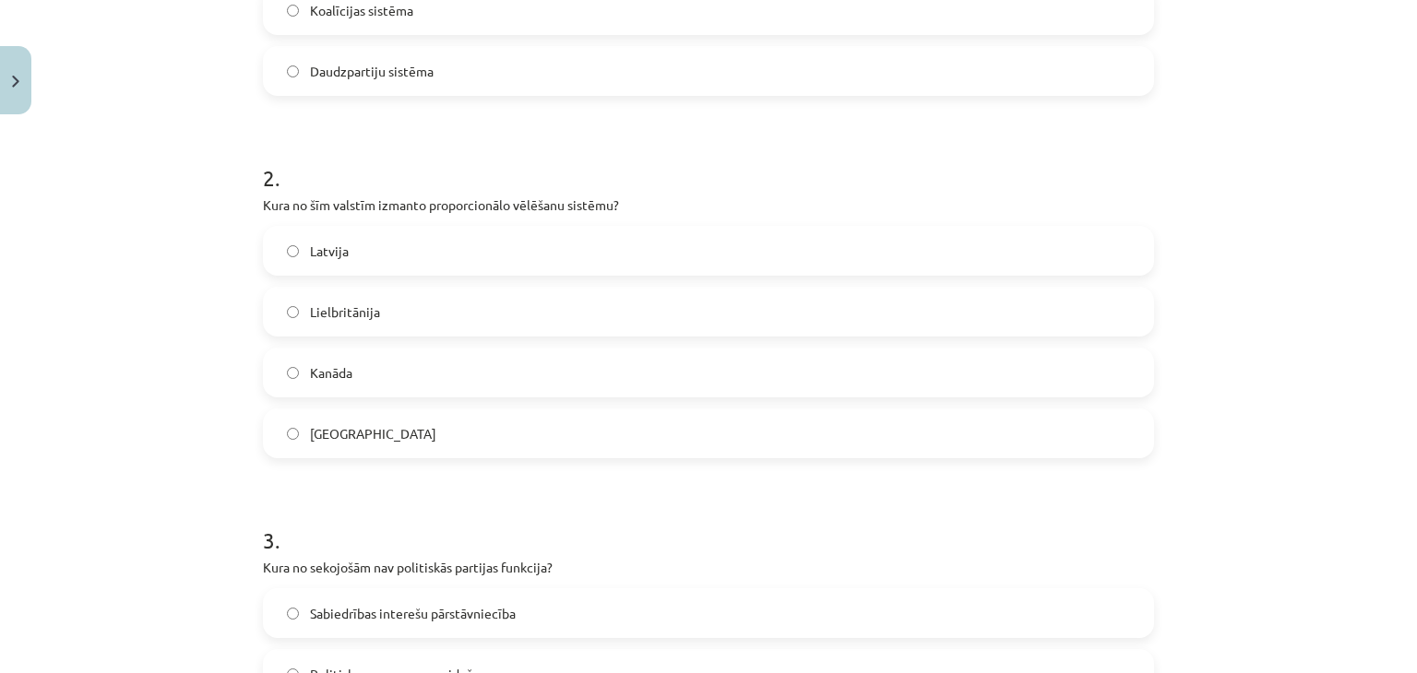
click at [424, 245] on label "Latvija" at bounding box center [708, 251] width 887 height 46
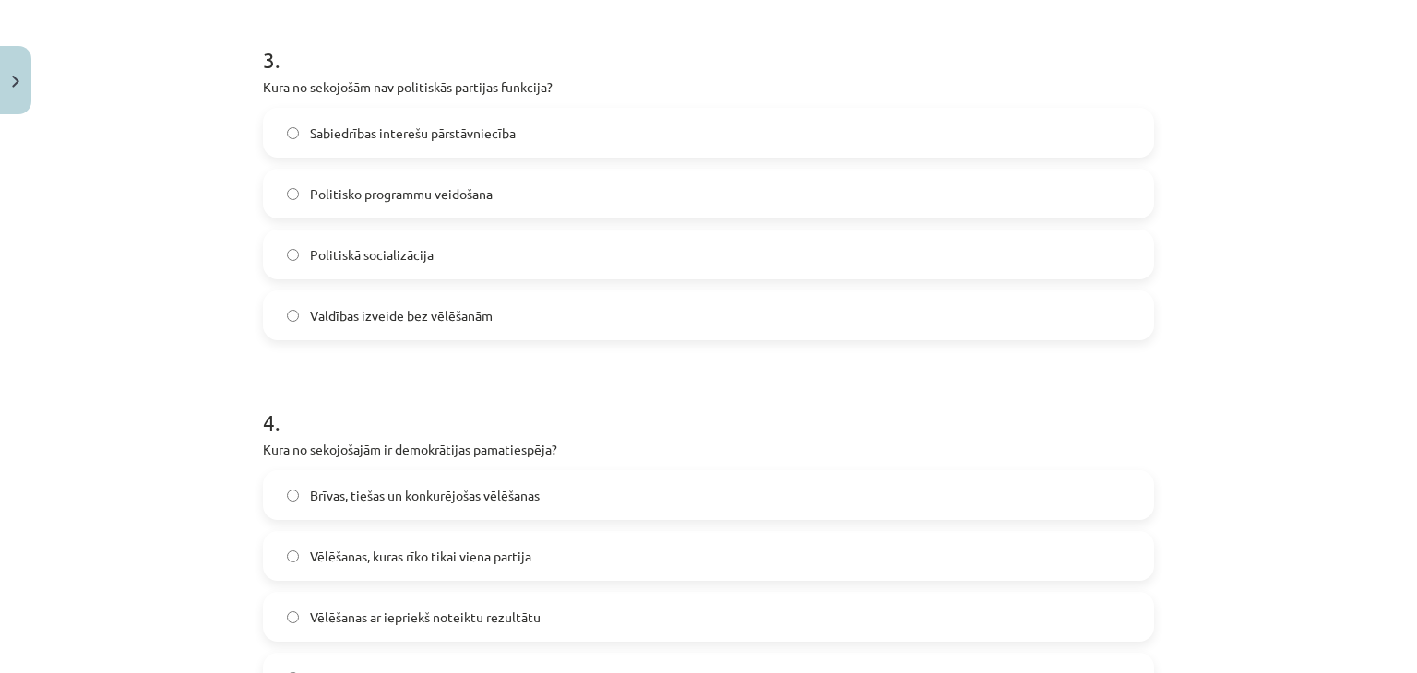
scroll to position [1101, 0]
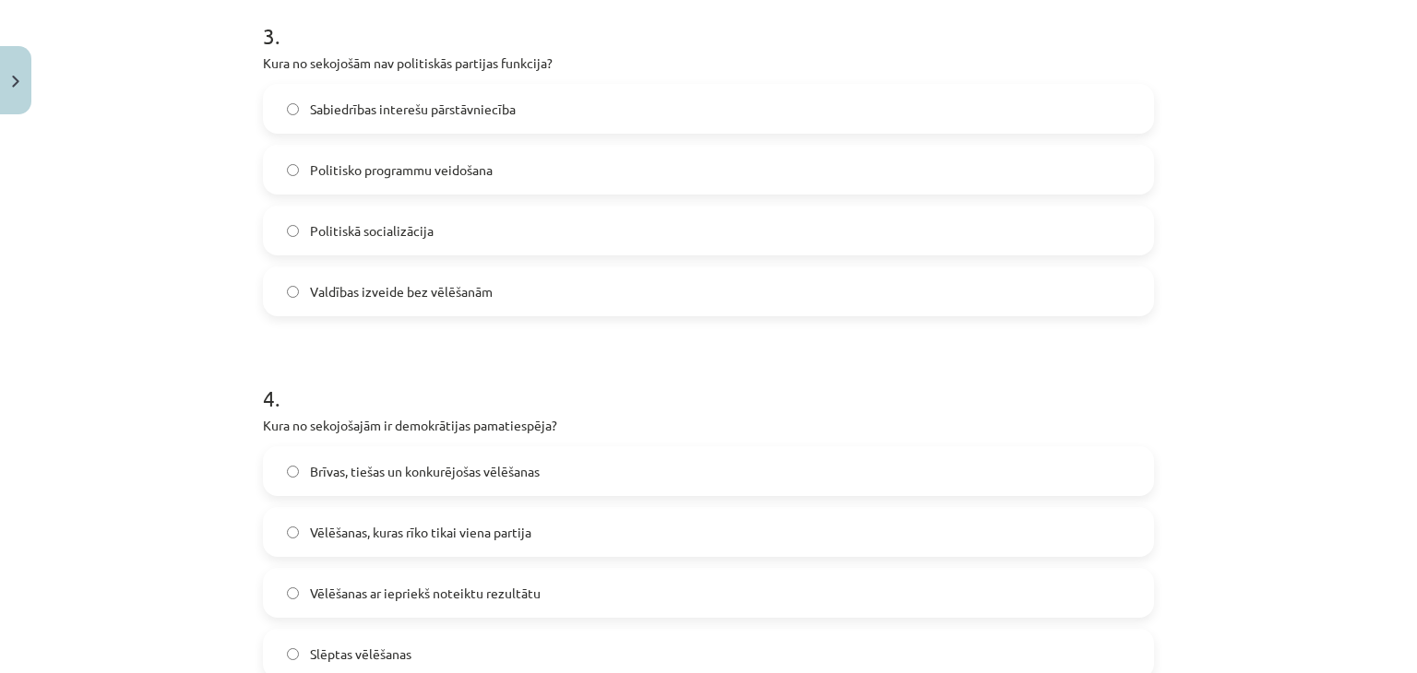
click at [481, 298] on span "Valdības izveide bez vēlēšanām" at bounding box center [401, 291] width 183 height 19
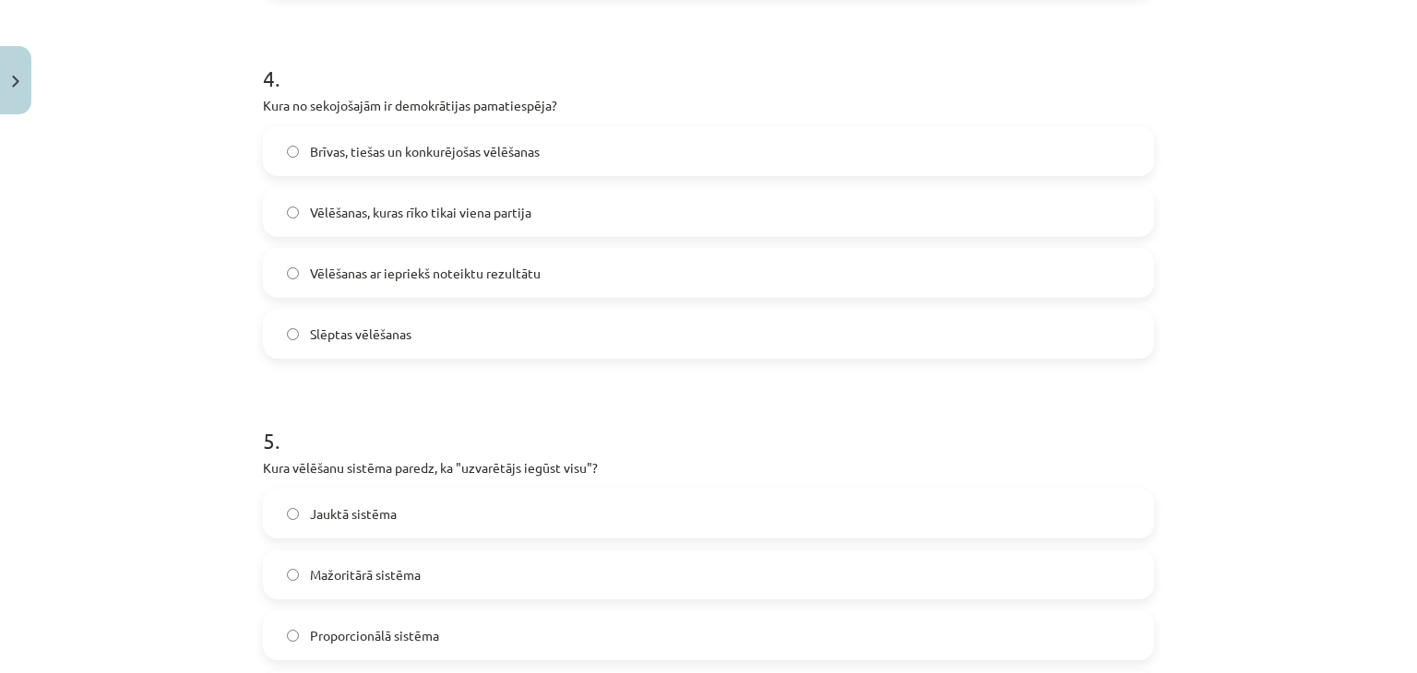
scroll to position [1509, 0]
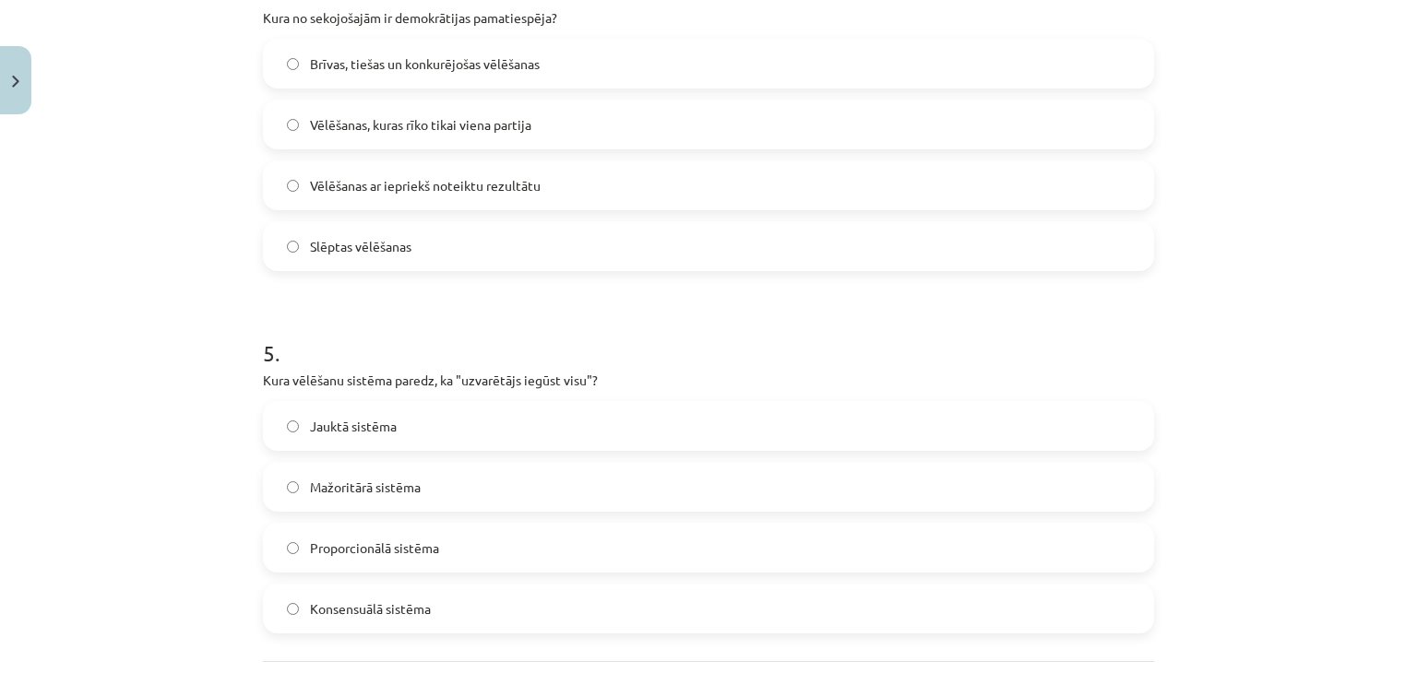
click at [413, 137] on label "Vēlēšanas, kuras rīko tikai viena partija" at bounding box center [708, 124] width 887 height 46
click at [452, 77] on label "Brīvas, tiešas un konkurējošas vēlēšanas" at bounding box center [708, 64] width 887 height 46
click at [310, 492] on span "Mažoritārā sistēma" at bounding box center [365, 487] width 111 height 19
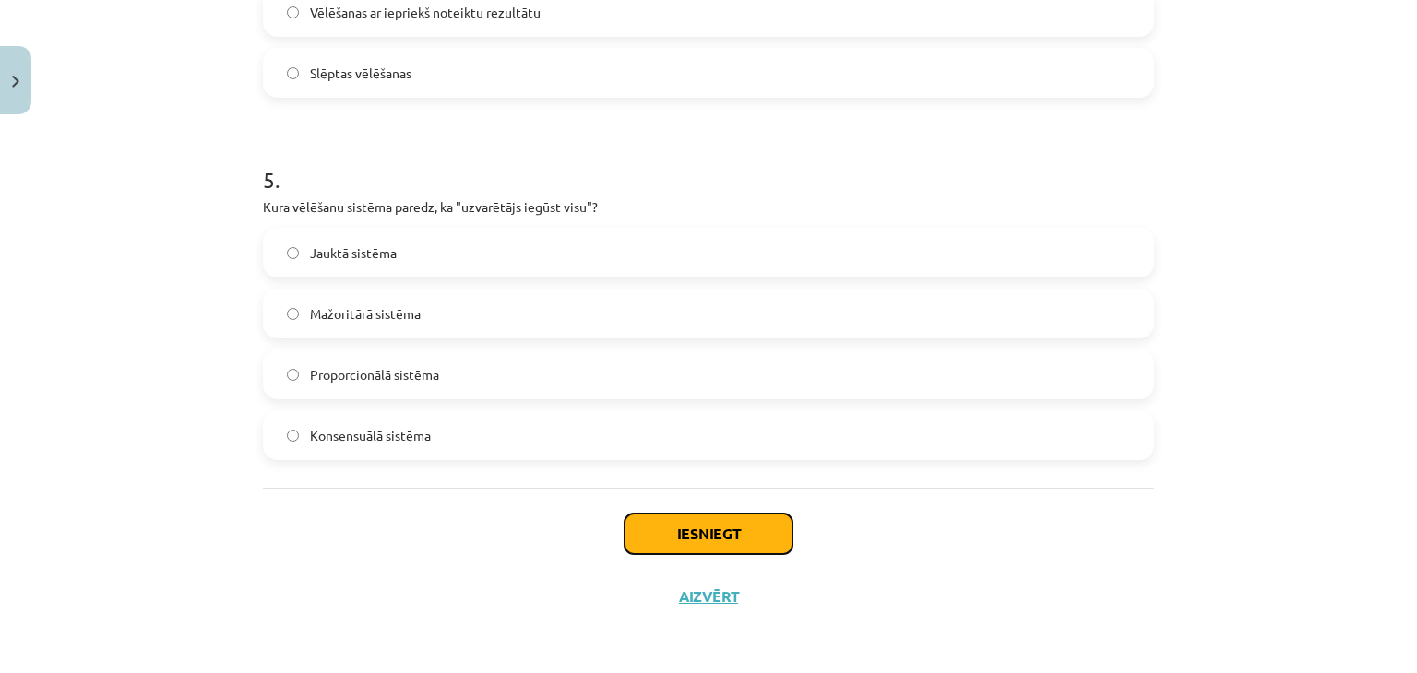
click at [654, 524] on button "Iesniegt" at bounding box center [708, 534] width 168 height 41
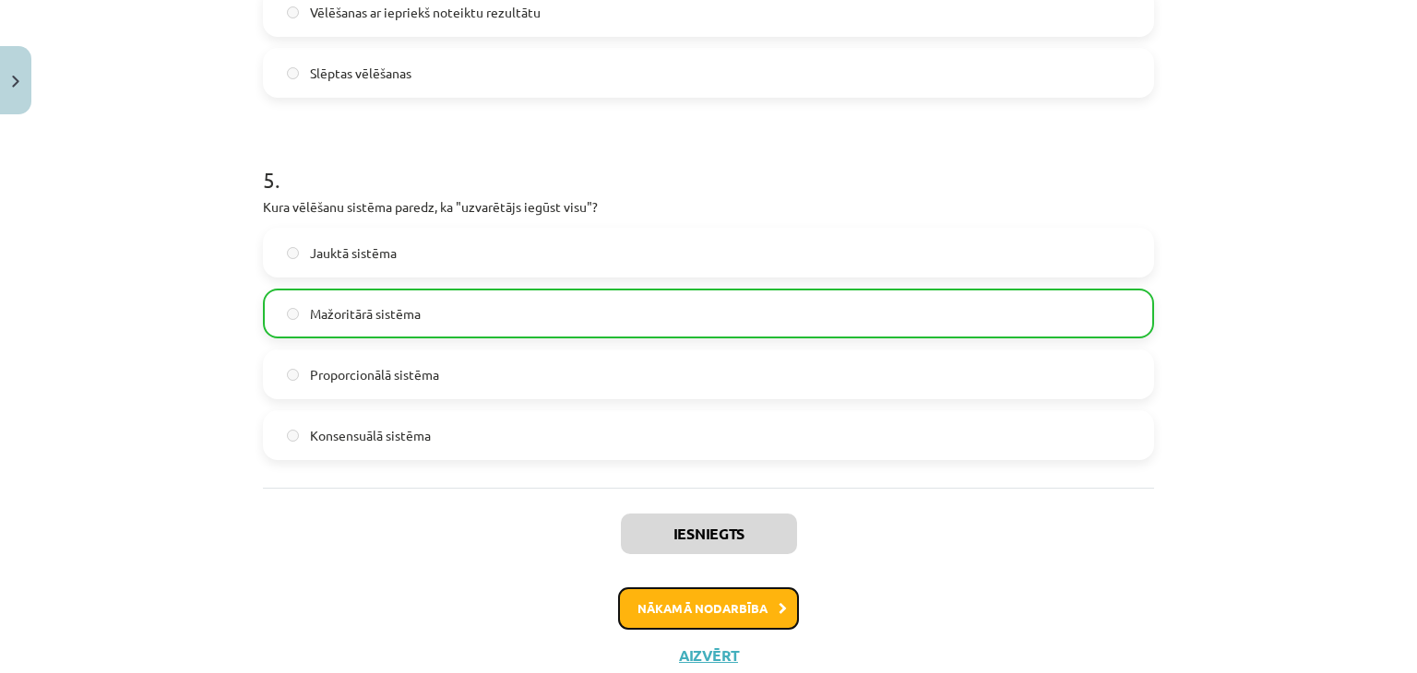
click at [680, 614] on button "Nākamā nodarbība" at bounding box center [708, 608] width 181 height 42
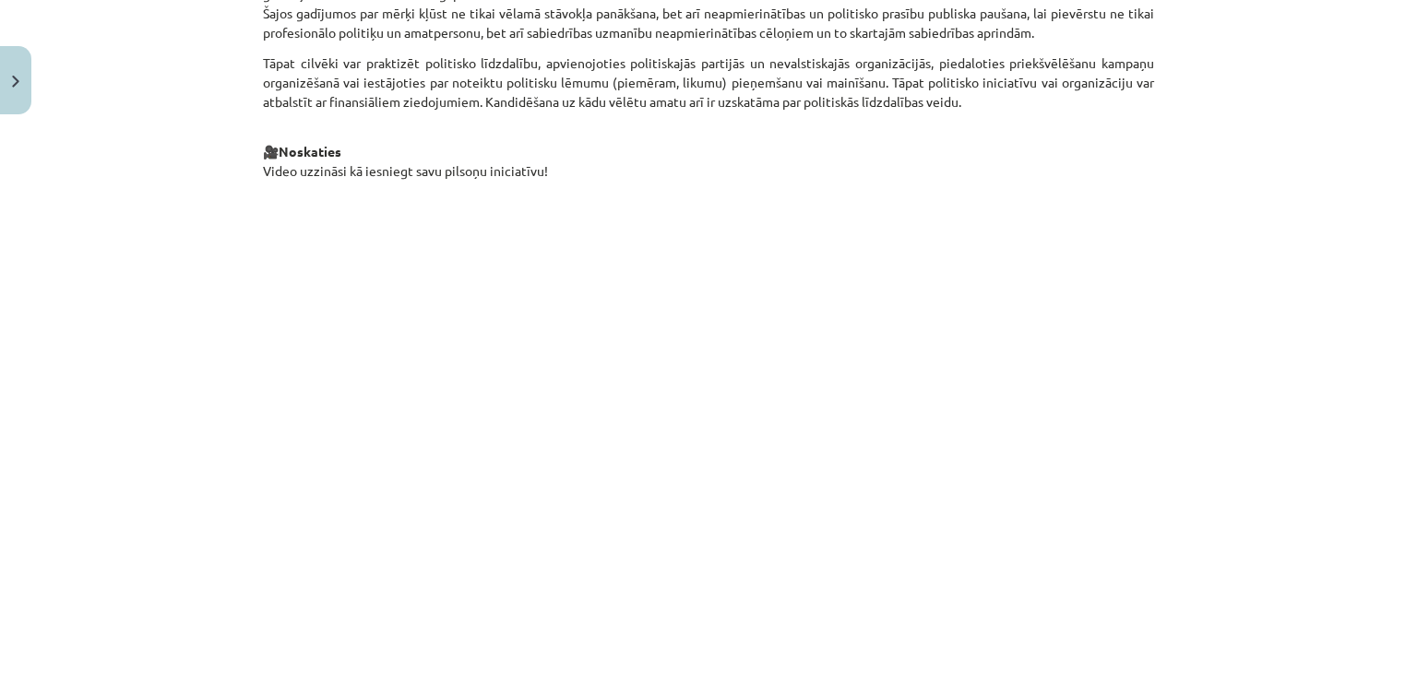
scroll to position [1771, 0]
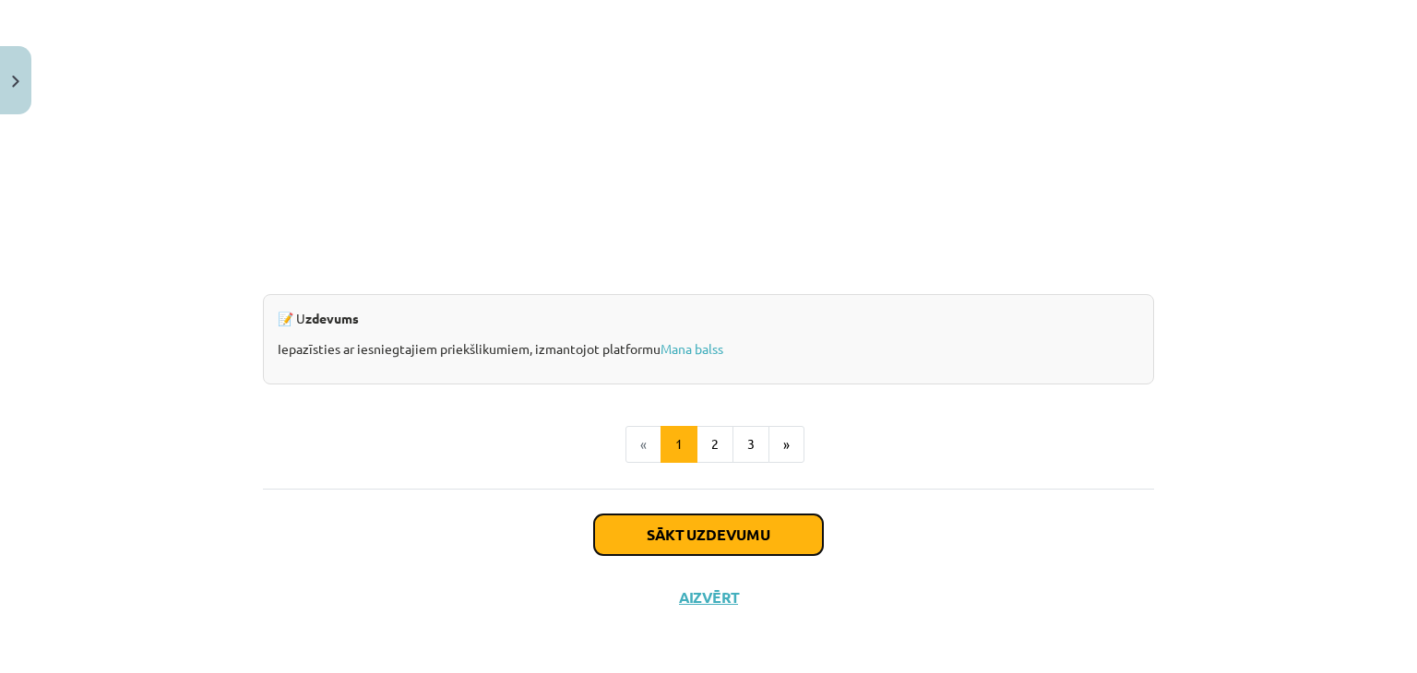
click at [690, 549] on button "Sākt uzdevumu" at bounding box center [708, 535] width 229 height 41
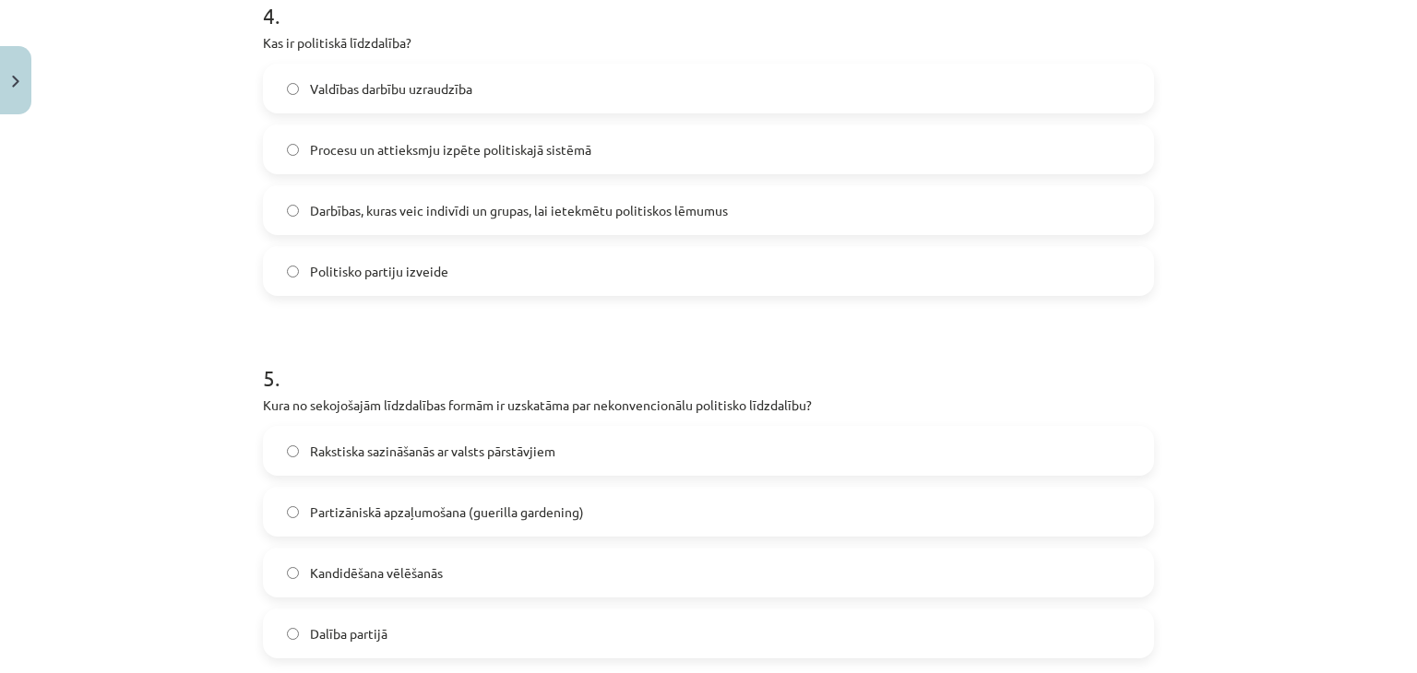
scroll to position [1682, 0]
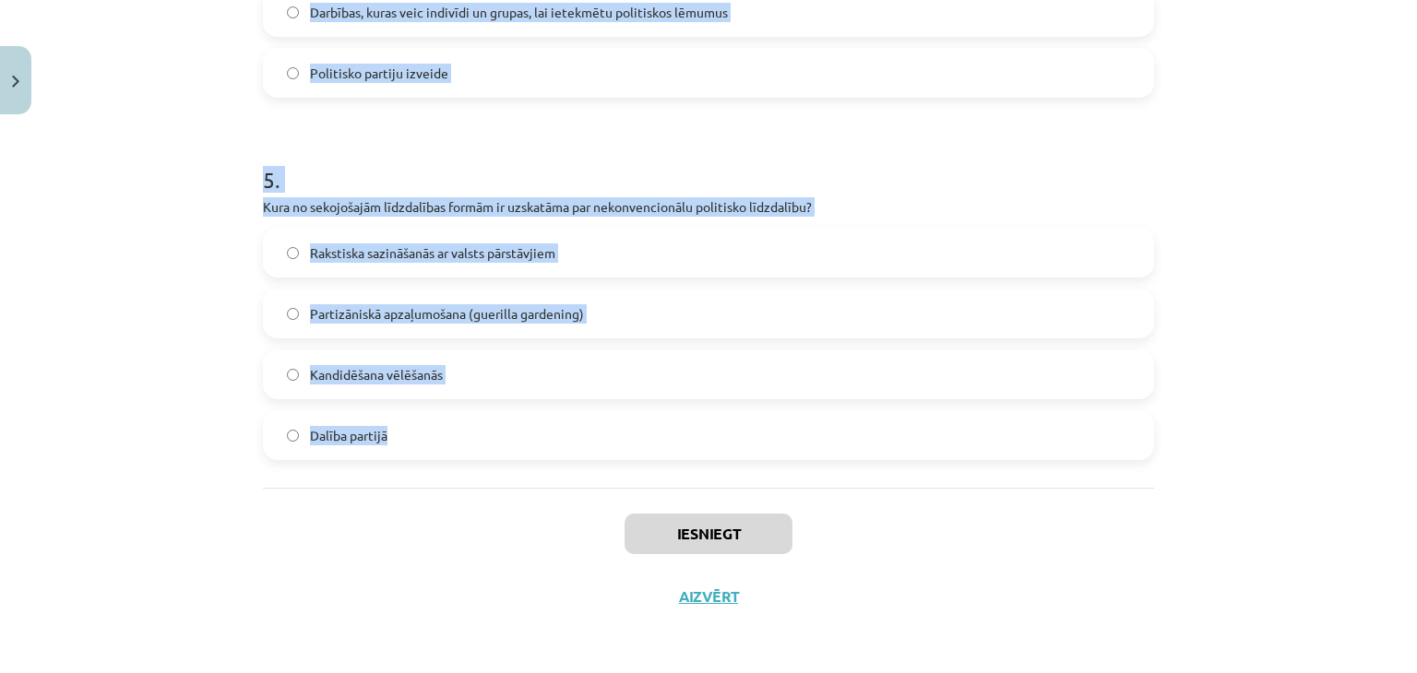
drag, startPoint x: 253, startPoint y: 226, endPoint x: 486, endPoint y: 447, distance: 321.6
copy form "1 . Kāds ir galvenais nekonvencionālās politiskās līdzdalības mērķis? Ieviest j…"
click at [0, 182] on div "Mācību tēma: Sociālo zinātņu ii - 12. klases 1. ieskaites mācību materiāls #5 3…" at bounding box center [708, 336] width 1417 height 673
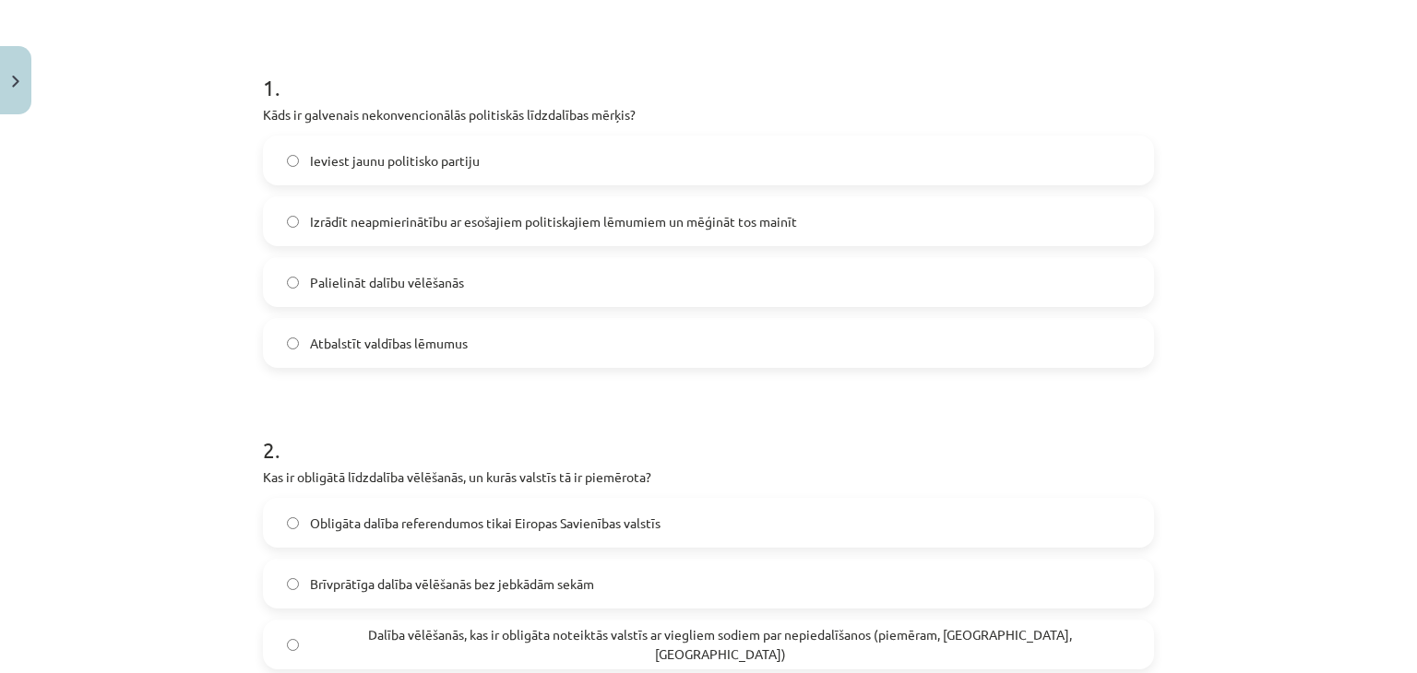
scroll to position [333, 0]
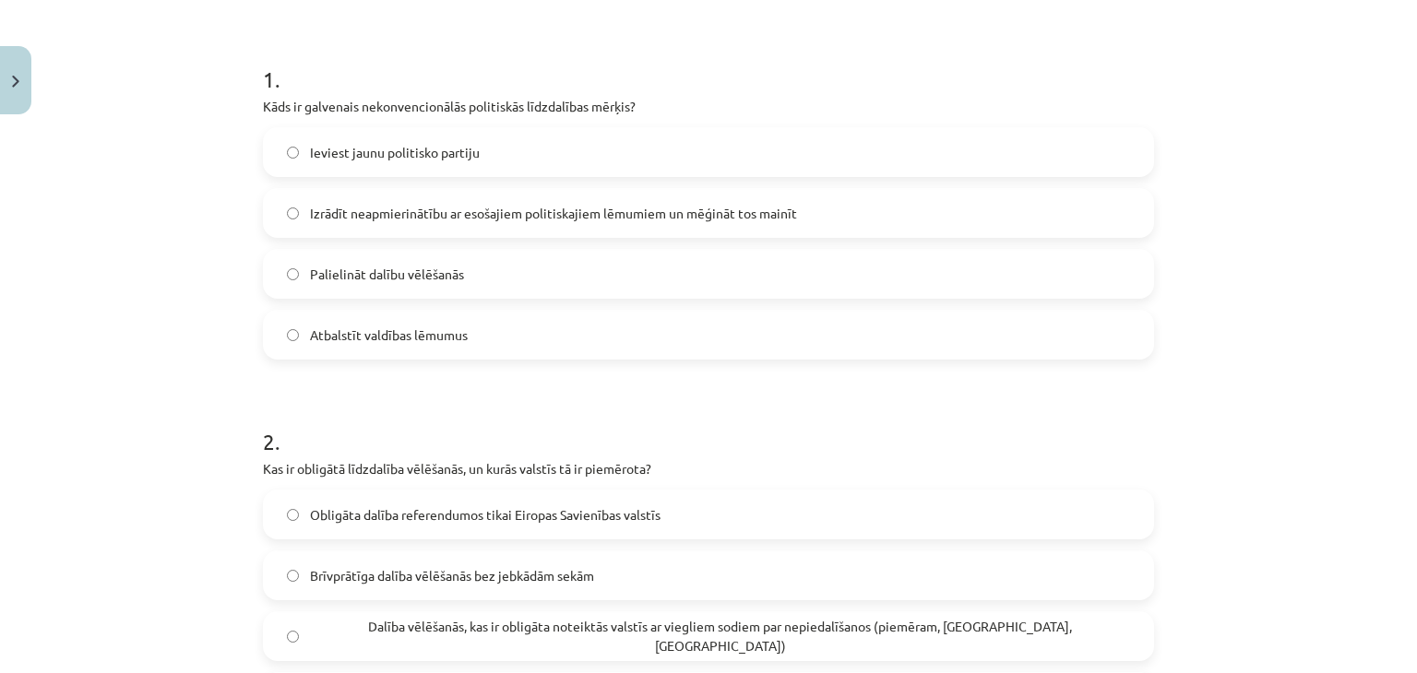
click at [901, 200] on label "Izrādīt neapmierinātību ar esošajiem politiskajiem lēmumiem un mēģināt tos main…" at bounding box center [708, 213] width 887 height 46
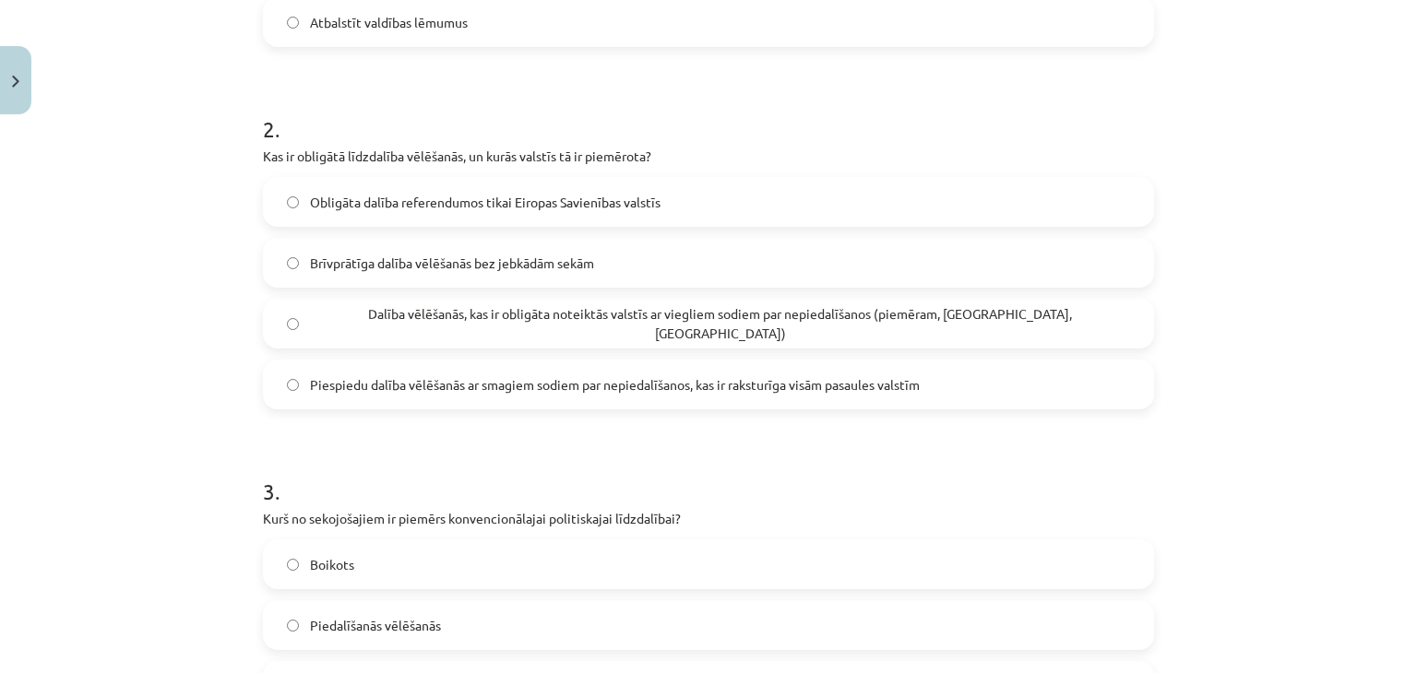
scroll to position [643, 0]
click at [735, 323] on span "Dalība vēlēšanās, kas ir obligāta noteiktās valstīs ar viegliem sodiem par nepi…" at bounding box center [720, 326] width 820 height 39
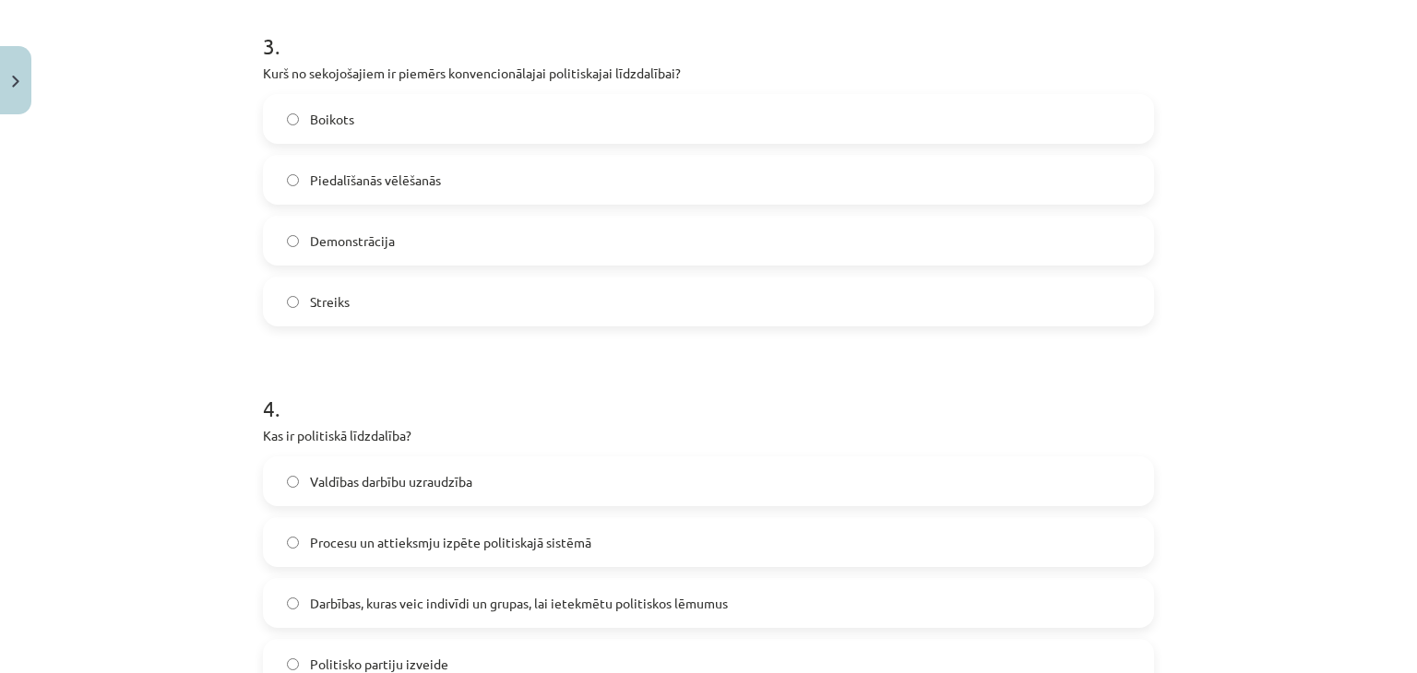
scroll to position [1083, 0]
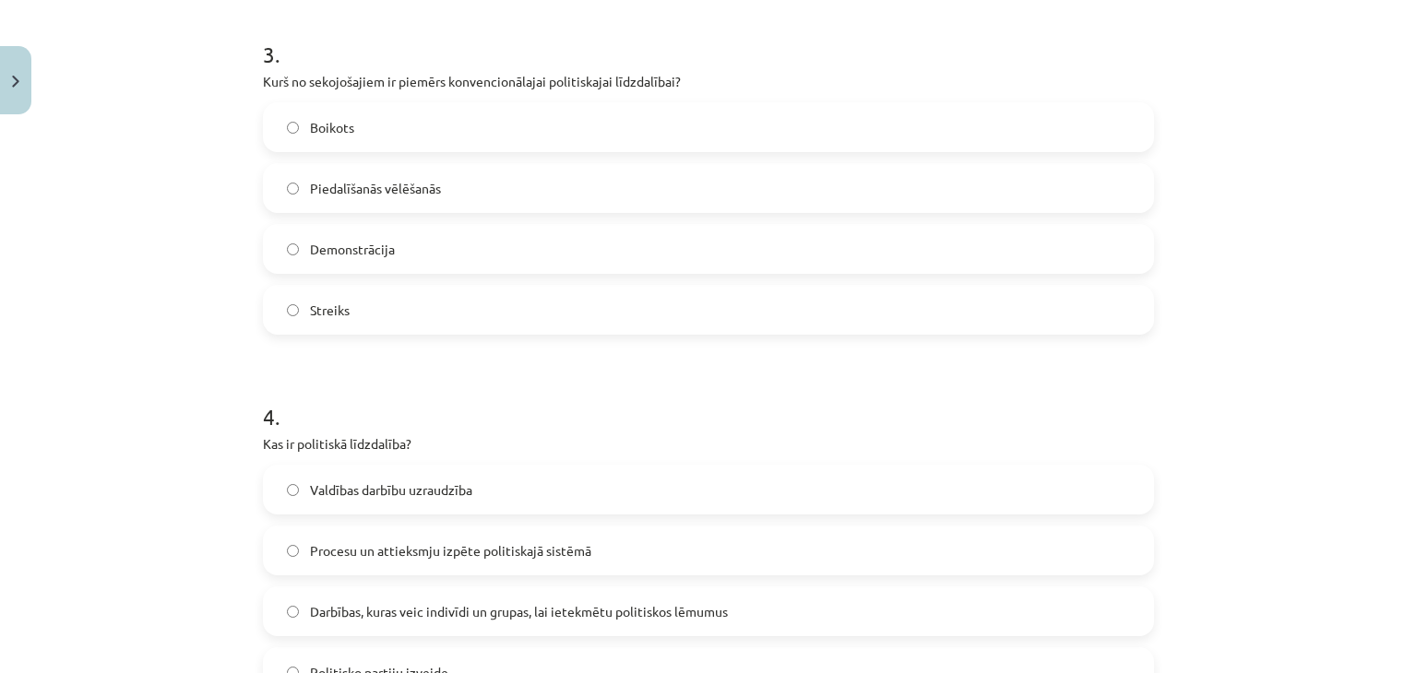
click at [350, 180] on span "Piedalīšanās vēlēšanās" at bounding box center [375, 188] width 131 height 19
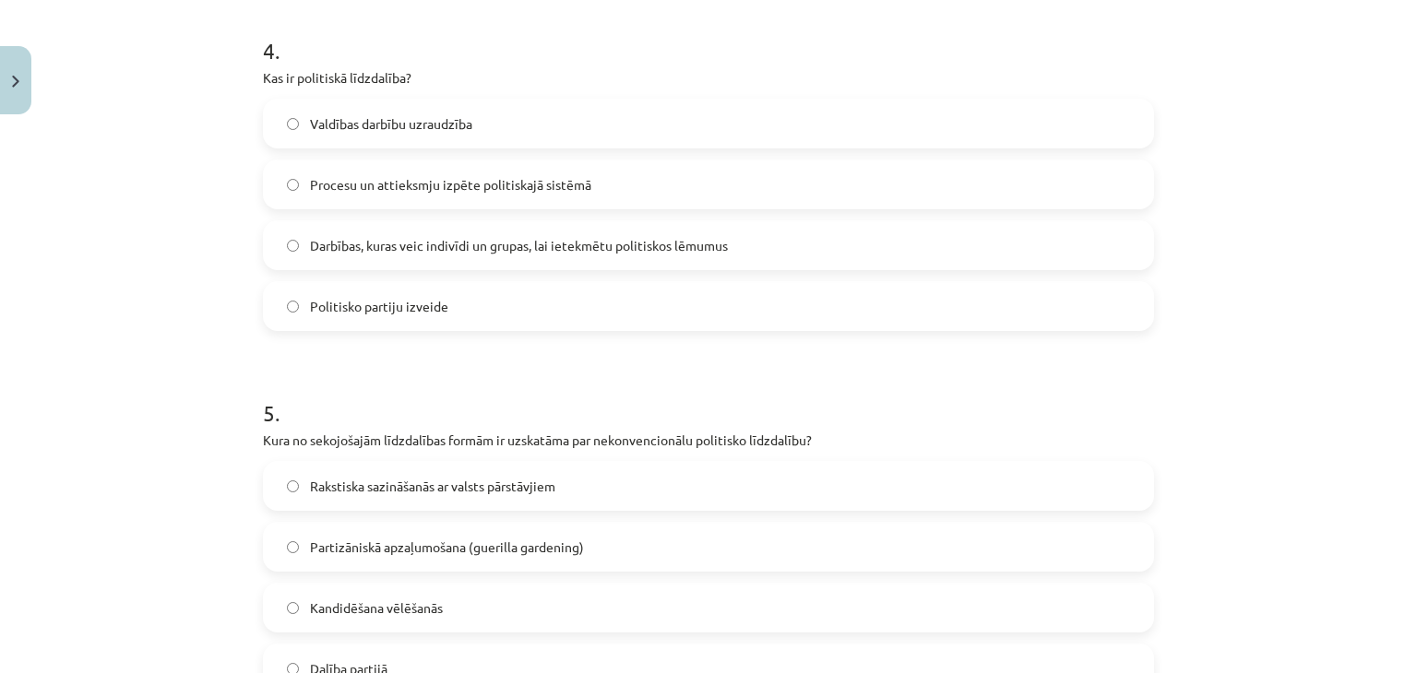
scroll to position [1457, 0]
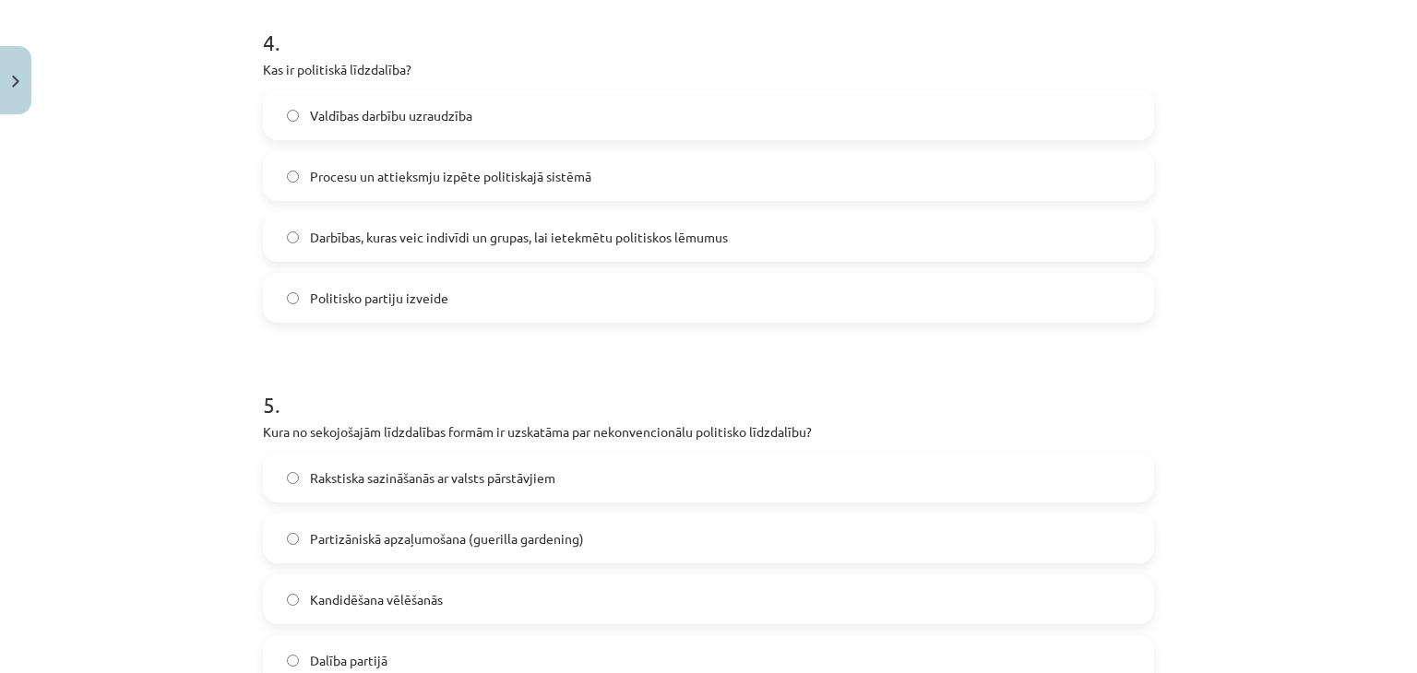
click at [536, 259] on label "Darbības, kuras veic indivīdi un grupas, lai ietekmētu politiskos lēmumus" at bounding box center [708, 237] width 887 height 46
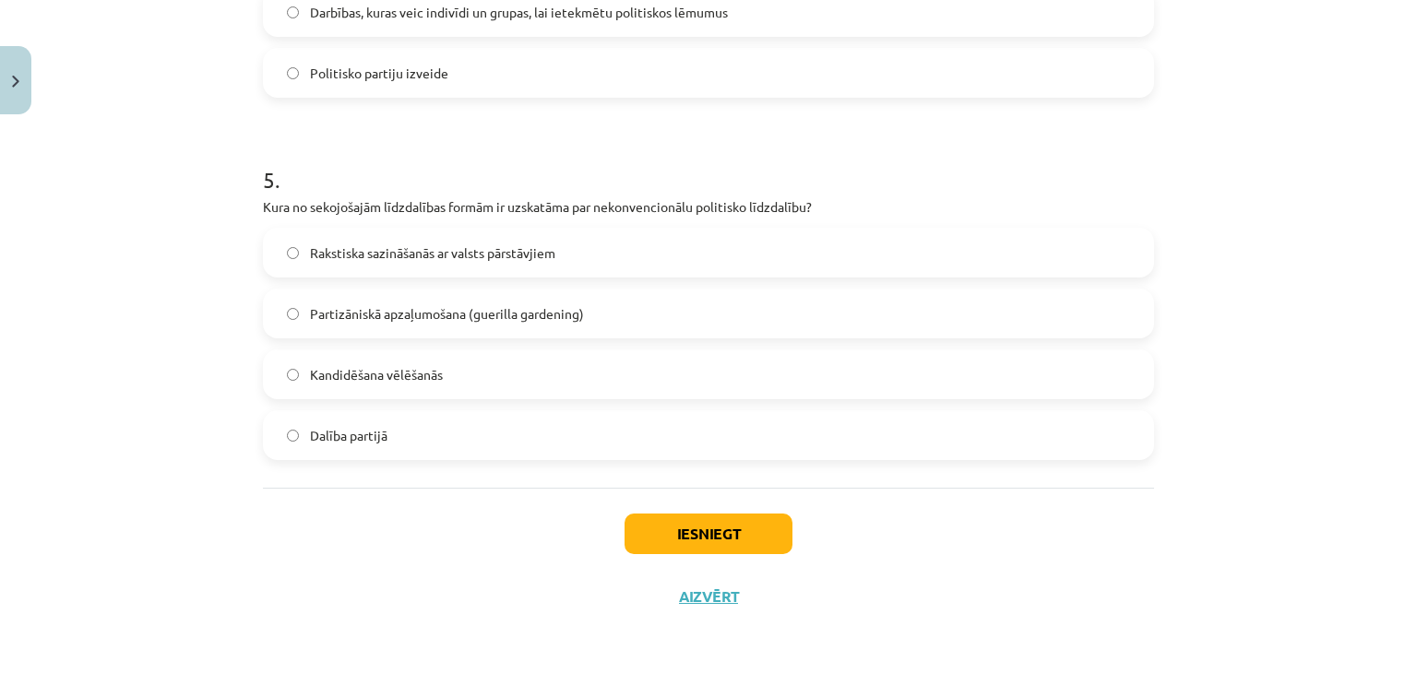
click at [487, 314] on span "Partizāniskā apzaļumošana (guerilla gardening)" at bounding box center [447, 313] width 274 height 19
click at [646, 547] on button "Iesniegt" at bounding box center [708, 534] width 168 height 41
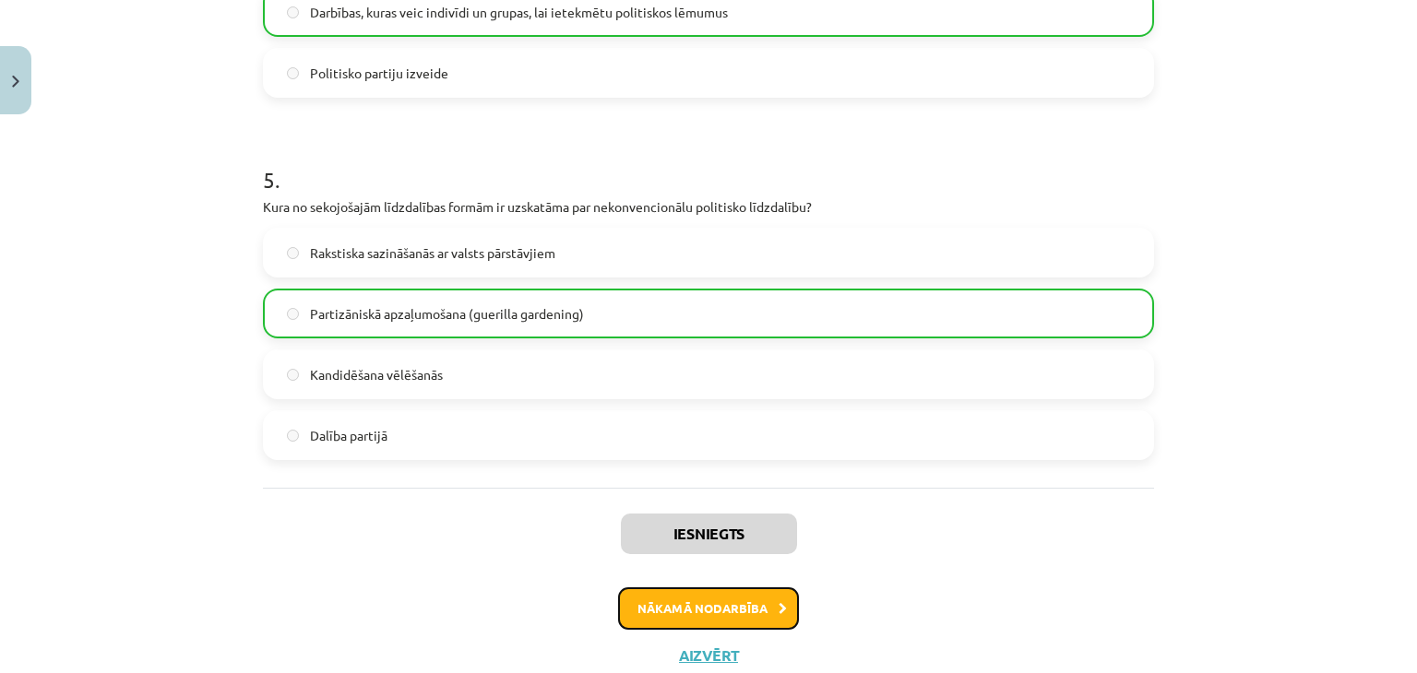
click at [728, 610] on button "Nākamā nodarbība" at bounding box center [708, 608] width 181 height 42
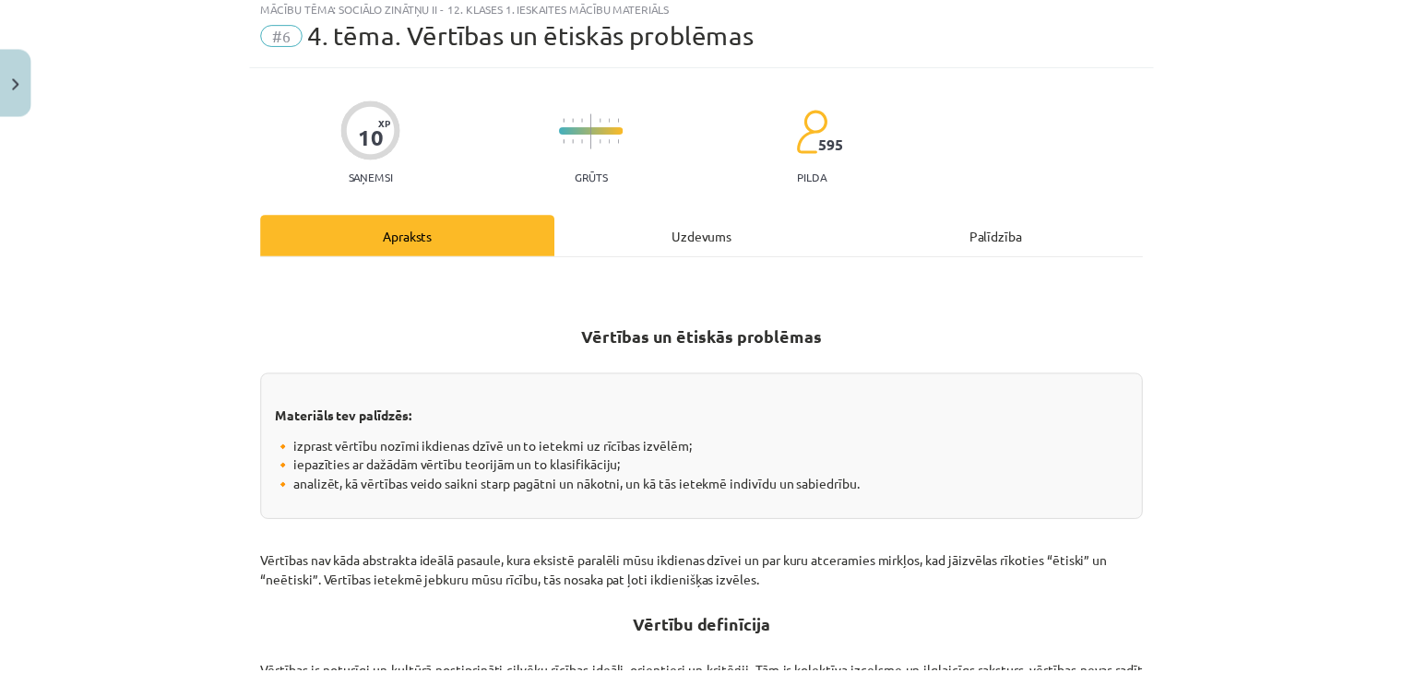
scroll to position [46, 0]
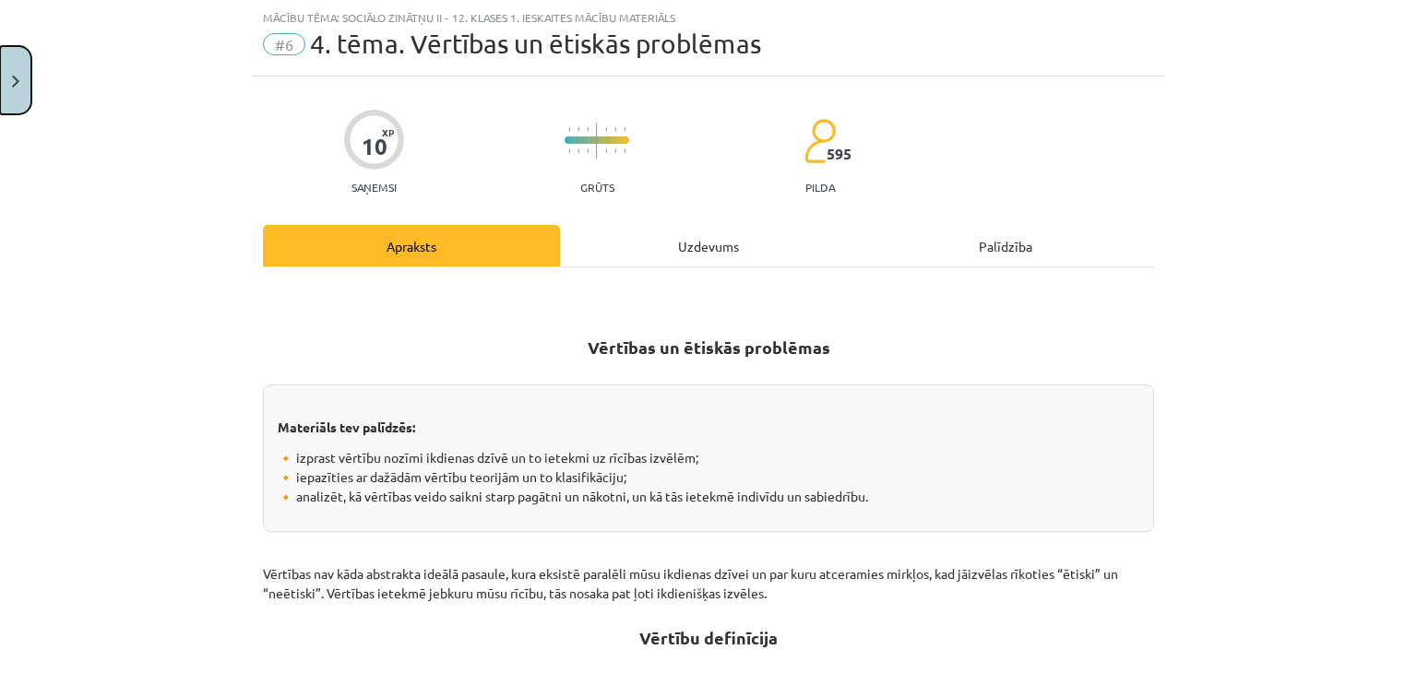
click at [9, 75] on button "Close" at bounding box center [15, 80] width 31 height 68
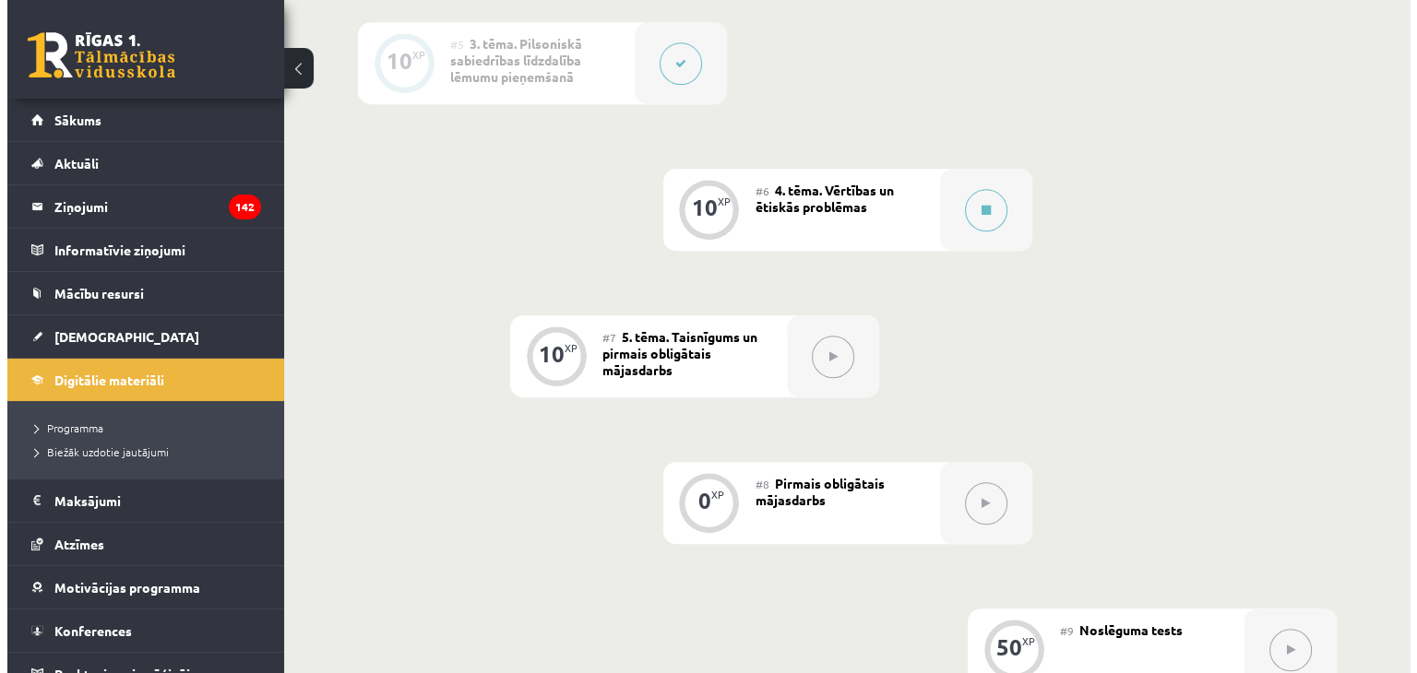
scroll to position [1090, 0]
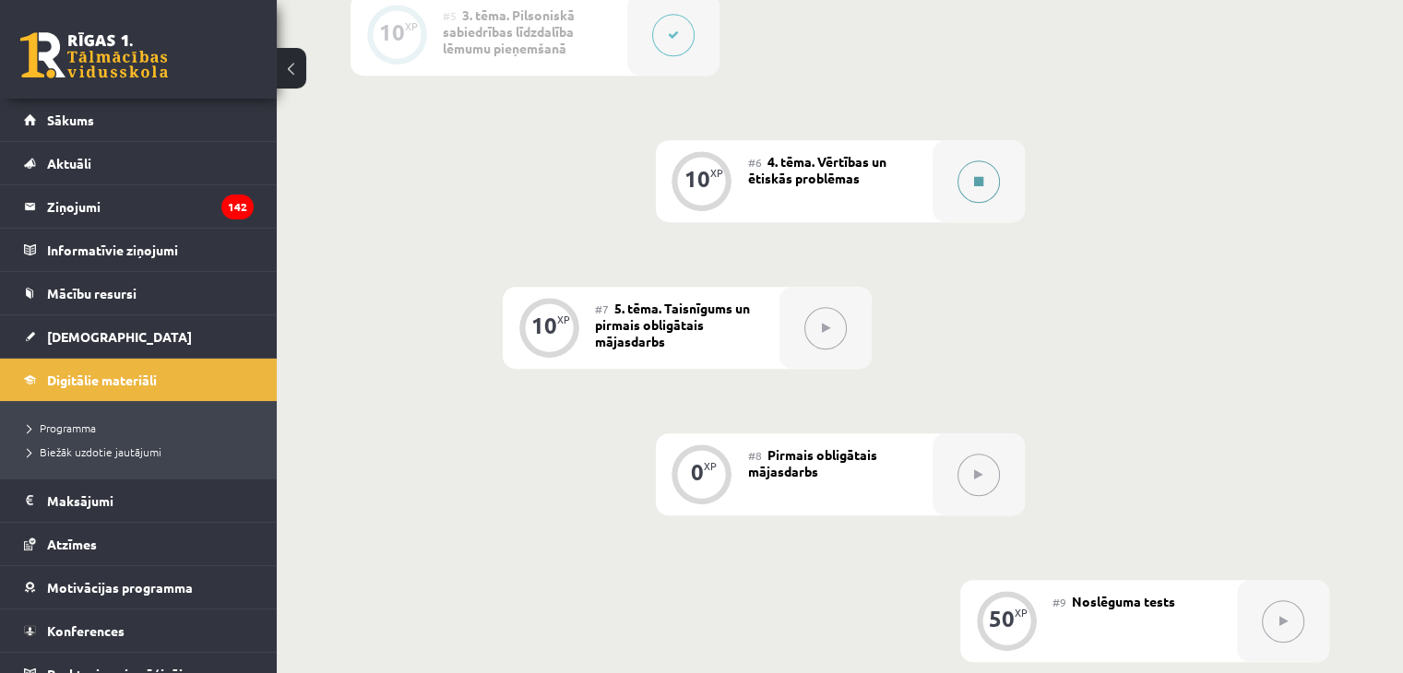
click at [983, 195] on button at bounding box center [978, 181] width 42 height 42
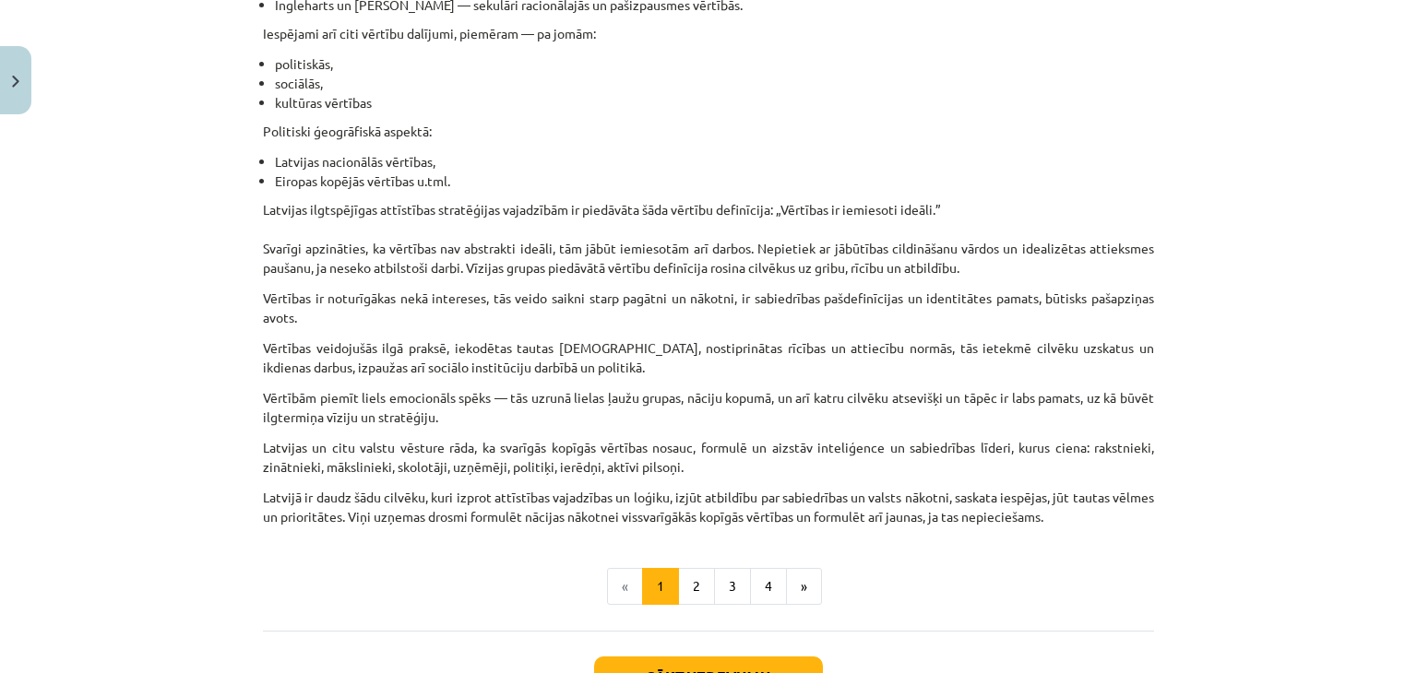
scroll to position [1133, 0]
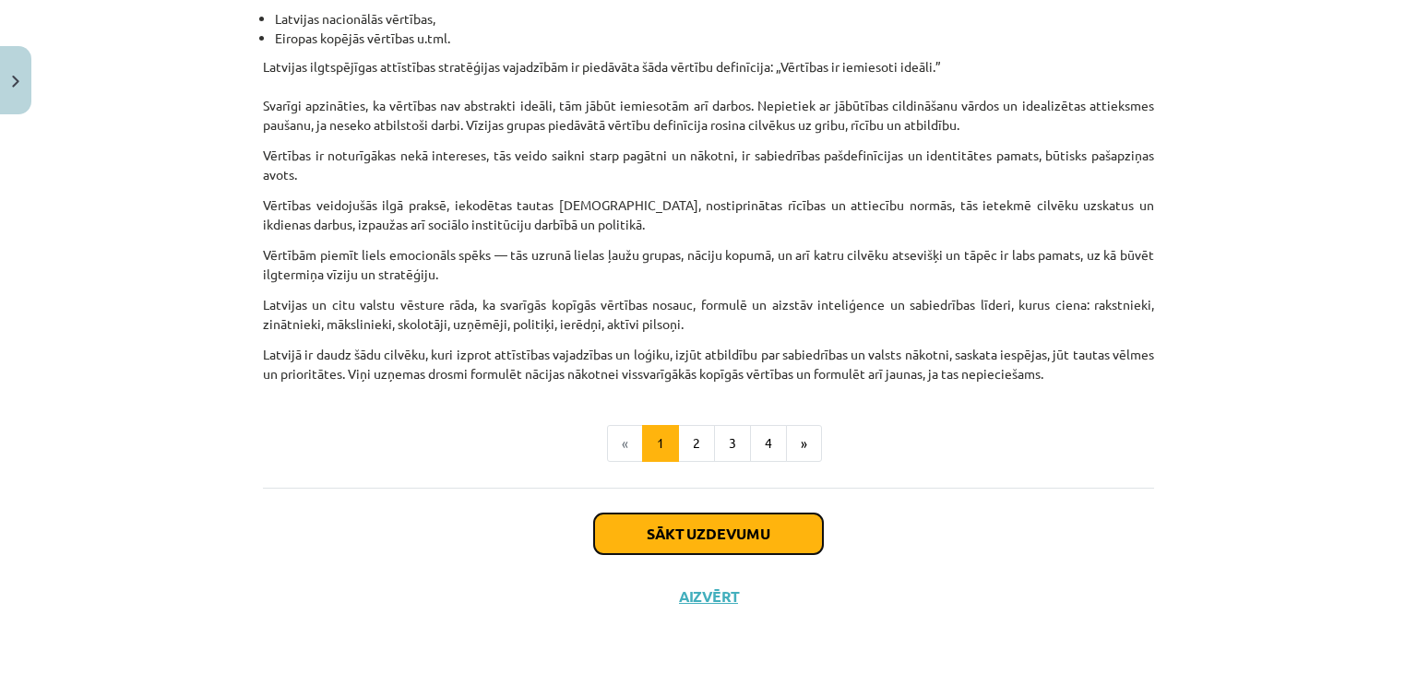
click at [708, 521] on button "Sākt uzdevumu" at bounding box center [708, 534] width 229 height 41
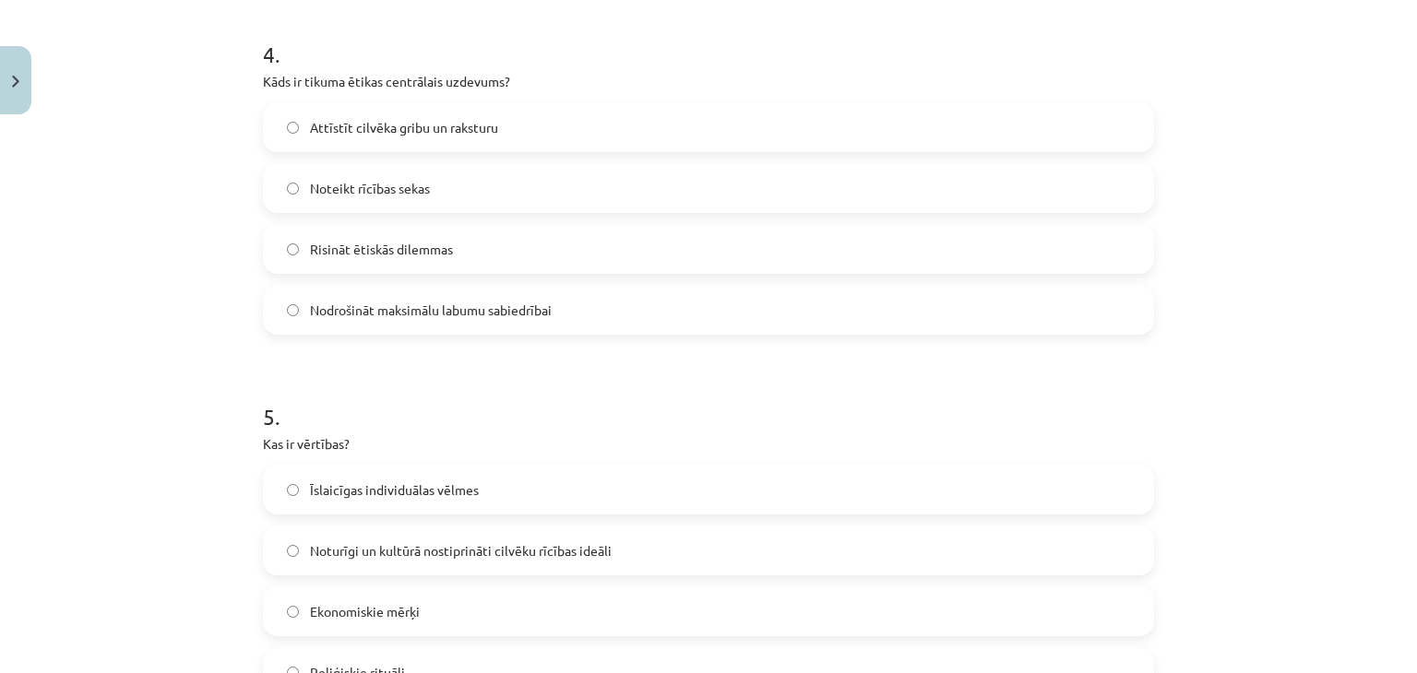
scroll to position [1682, 0]
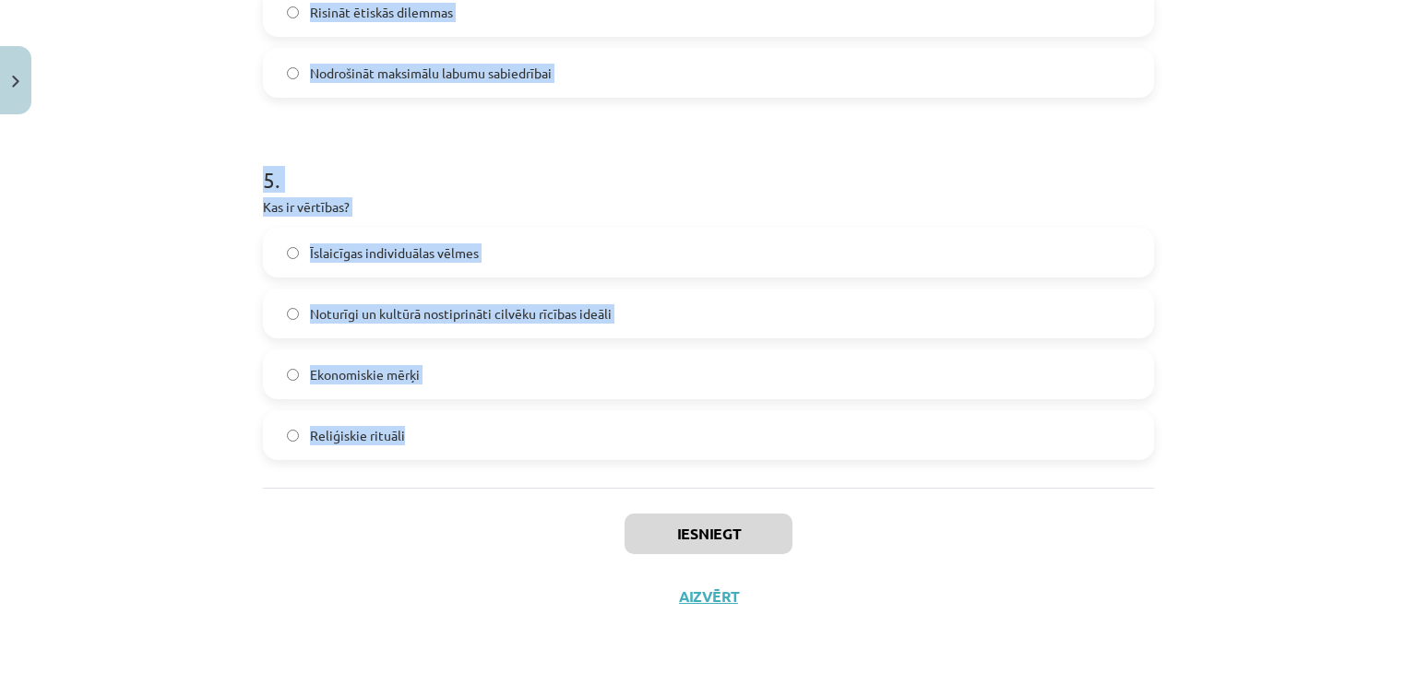
drag, startPoint x: 247, startPoint y: 369, endPoint x: 423, endPoint y: 436, distance: 188.6
copy form "1 . Kura ētikas teorija balstās uz rīcības seku izvērtējumu? Utilitārisms Deont…"
click at [124, 244] on div "Mācību tēma: Sociālo zinātņu ii - 12. klases 1. ieskaites mācību materiāls #6 4…" at bounding box center [708, 336] width 1417 height 673
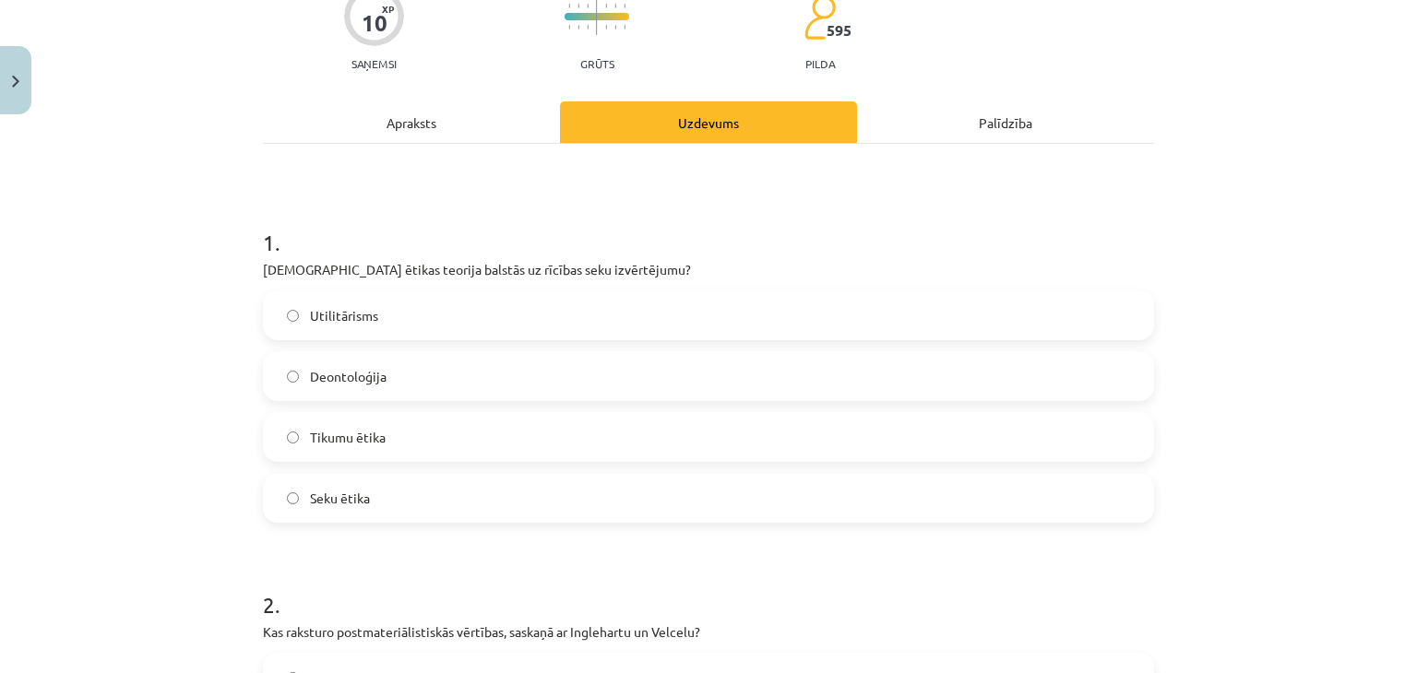
scroll to position [181, 0]
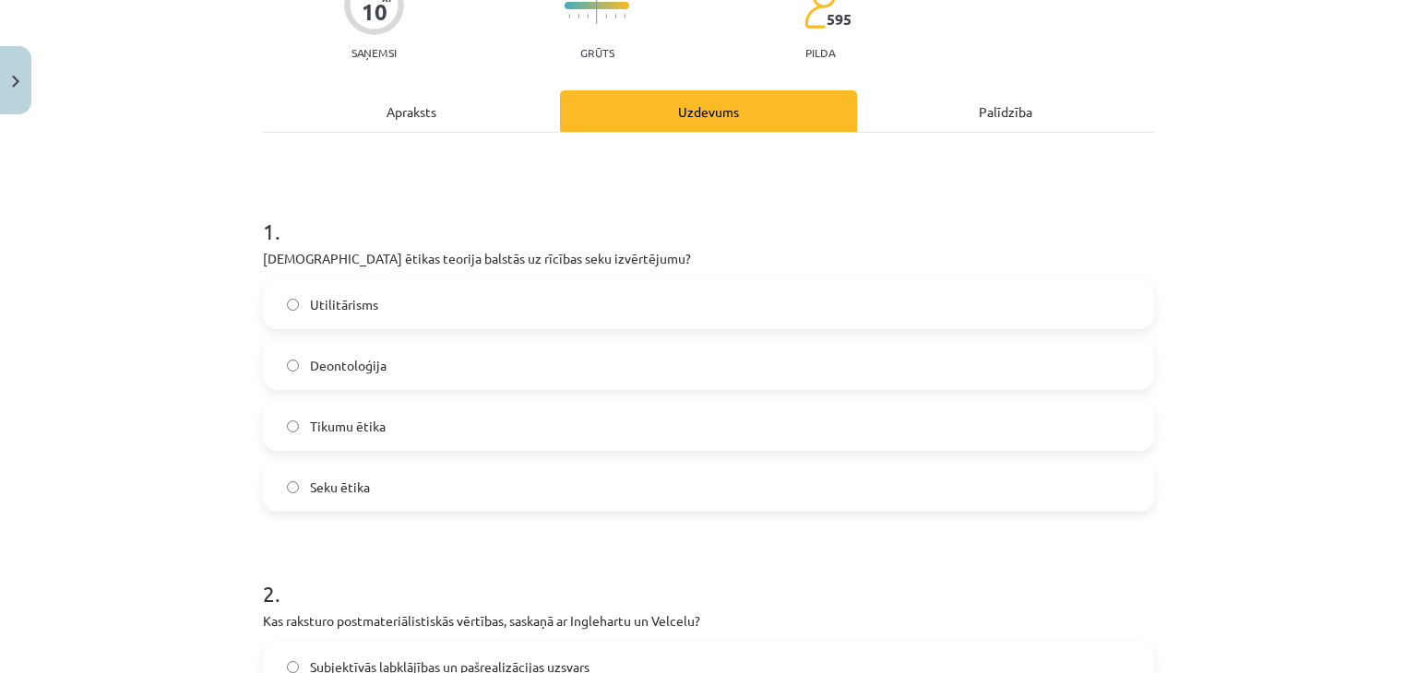
click at [638, 291] on label "Utilitārisms" at bounding box center [708, 304] width 887 height 46
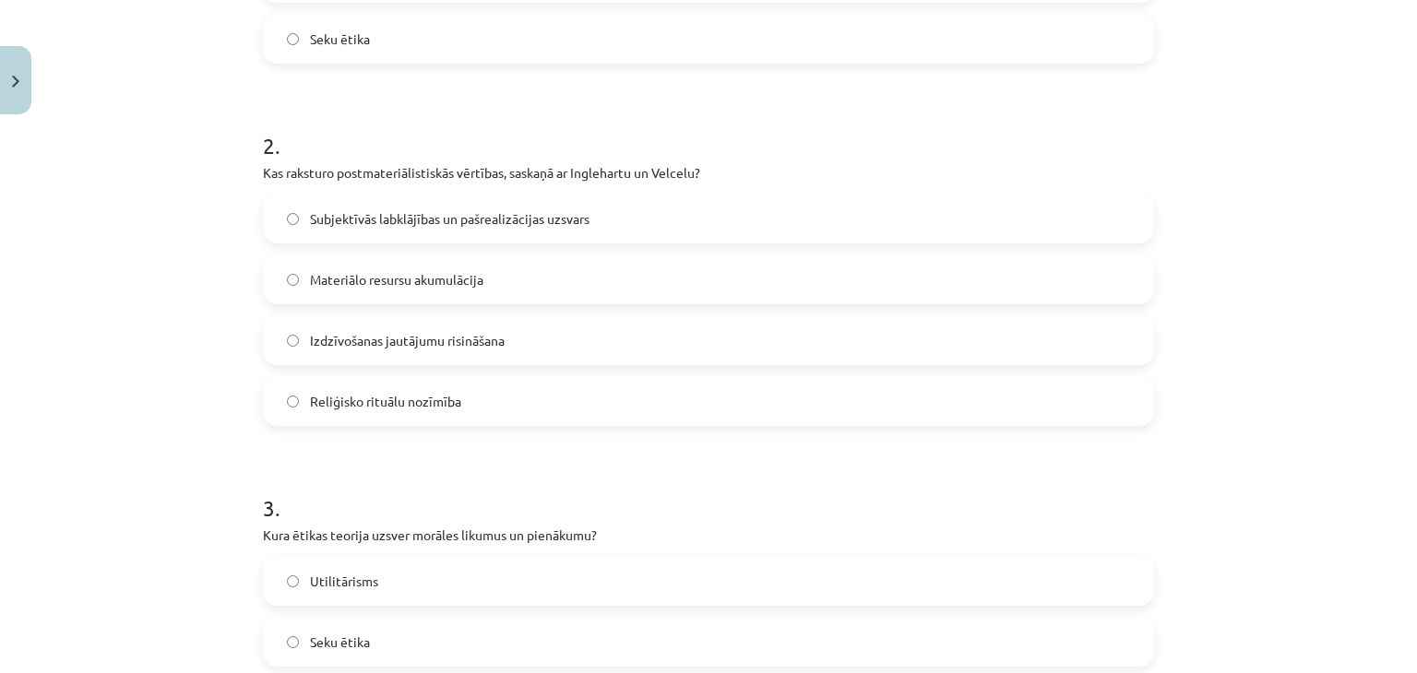
scroll to position [657, 0]
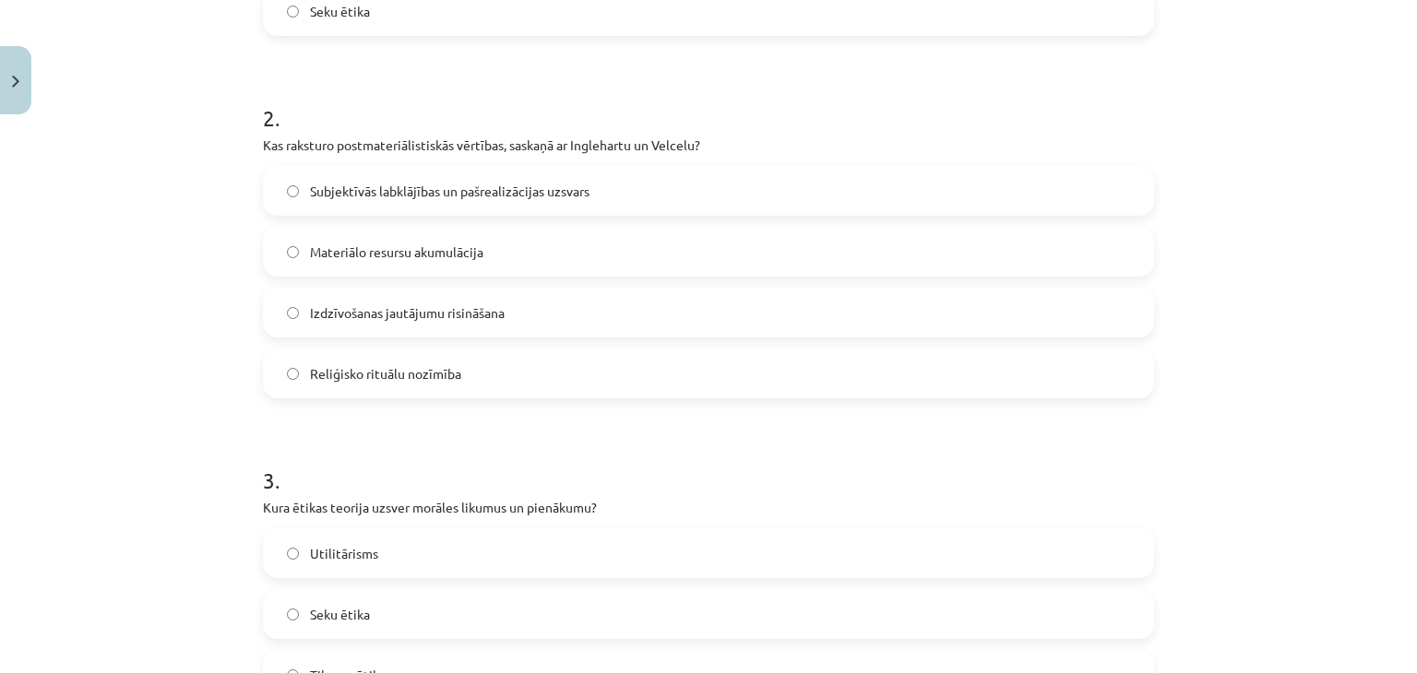
click at [472, 178] on label "Subjektīvās labklājības un pašrealizācijas uzsvars" at bounding box center [708, 191] width 887 height 46
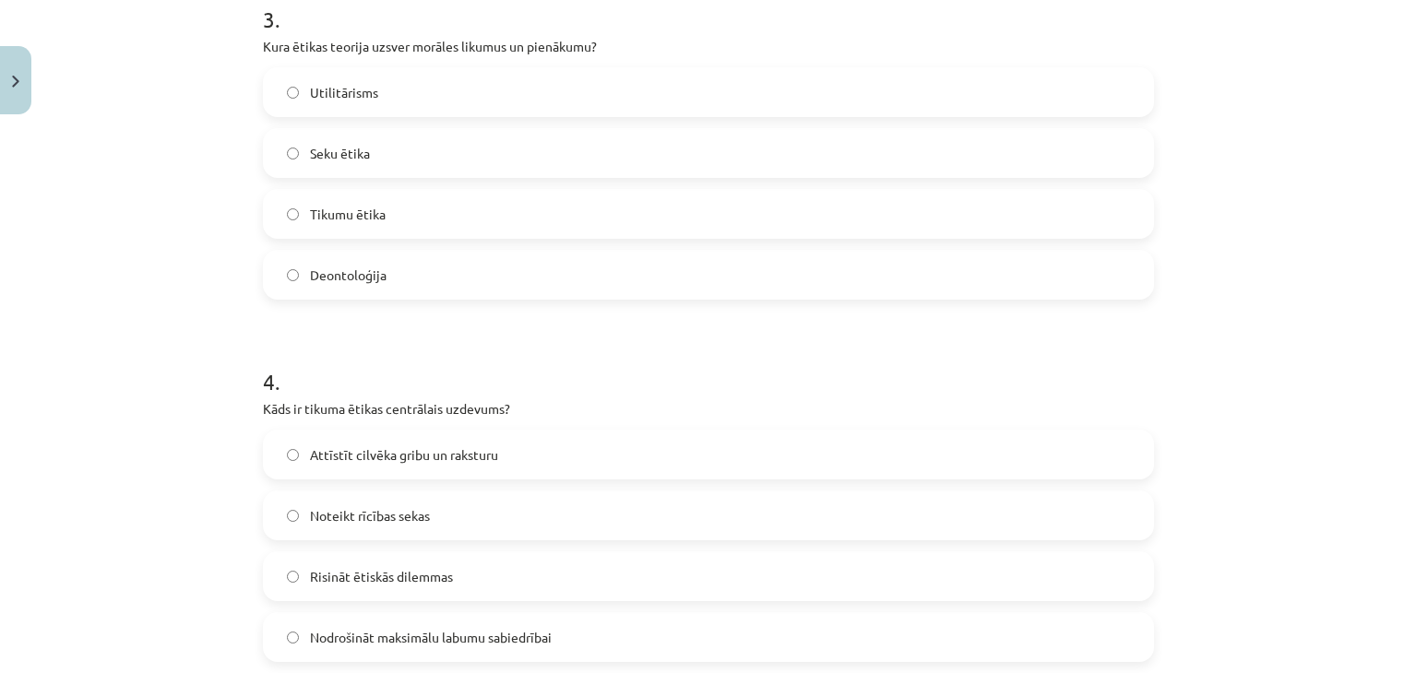
scroll to position [1143, 0]
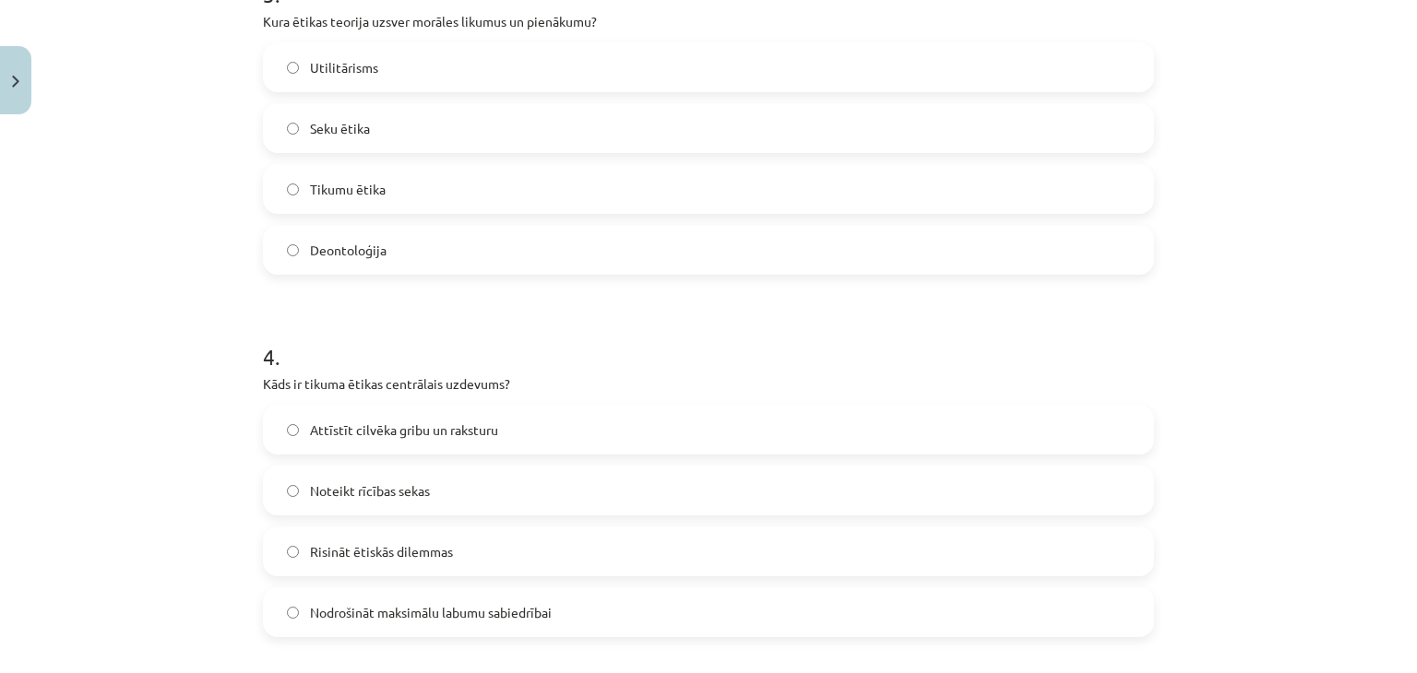
click at [530, 256] on label "Deontoloģija" at bounding box center [708, 250] width 887 height 46
click at [735, 430] on label "Attīstīt cilvēka gribu un raksturu" at bounding box center [708, 430] width 887 height 46
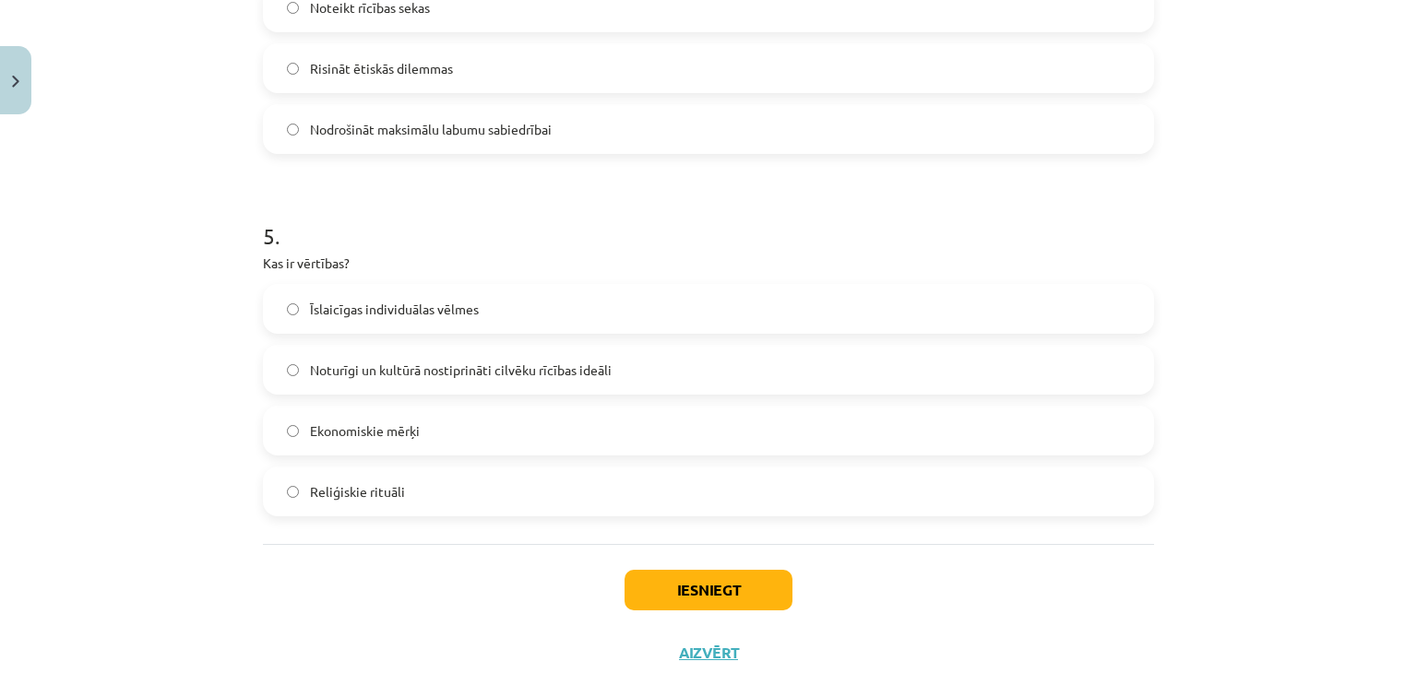
scroll to position [1682, 0]
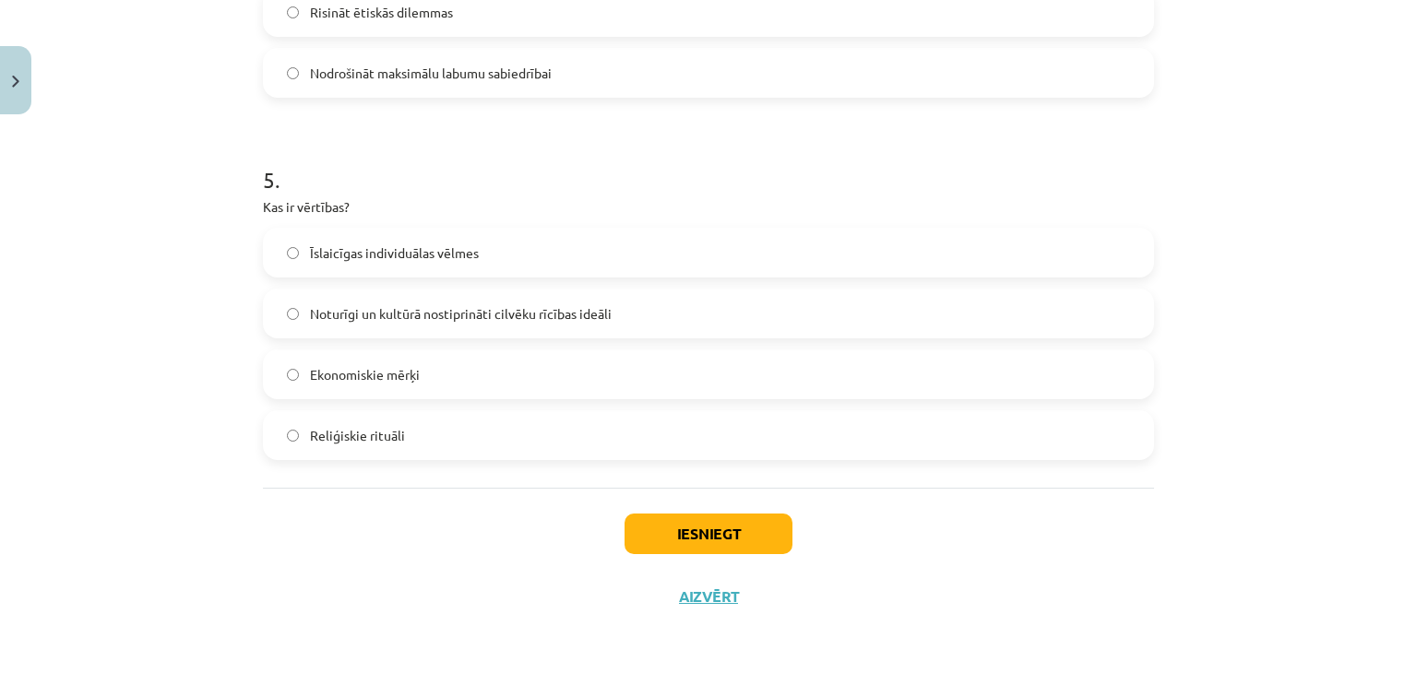
click at [598, 329] on label "Noturīgi un kultūrā nostiprināti cilvēku rīcības ideāli" at bounding box center [708, 314] width 887 height 46
click at [703, 550] on button "Iesniegt" at bounding box center [708, 534] width 168 height 41
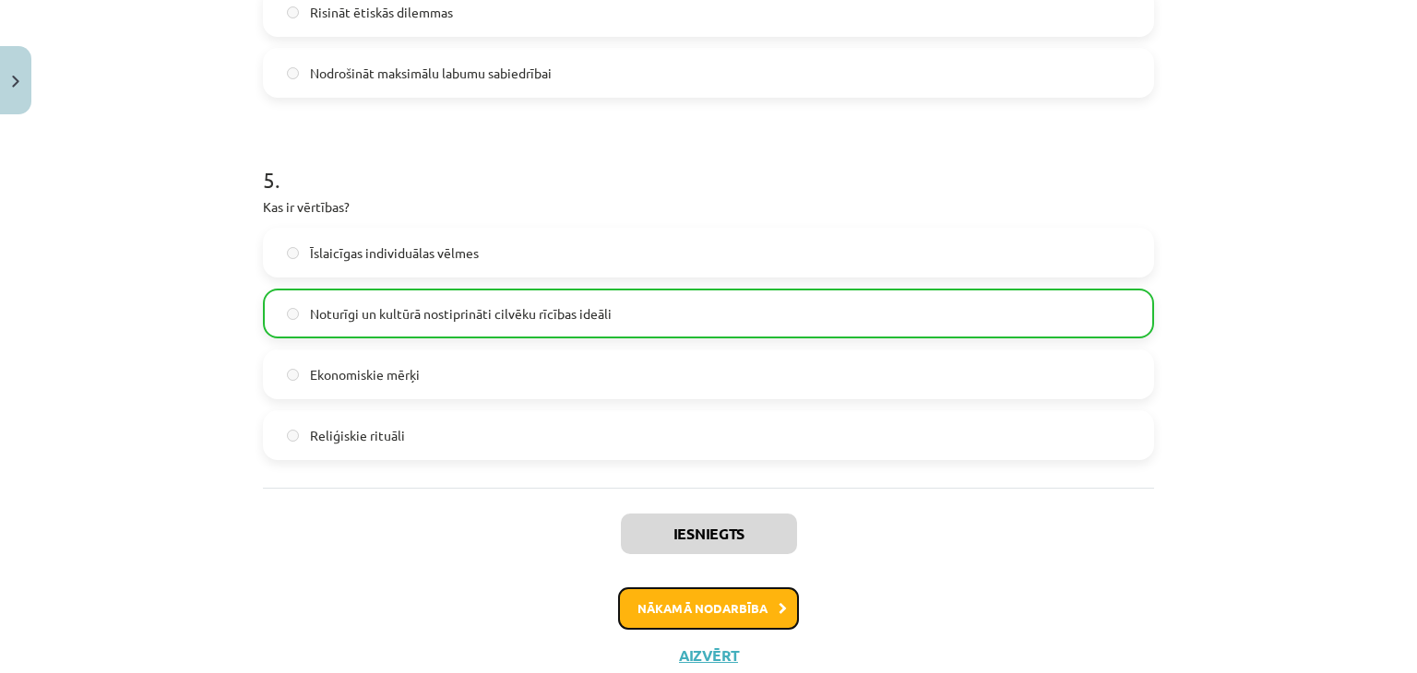
click at [670, 599] on button "Nākamā nodarbība" at bounding box center [708, 608] width 181 height 42
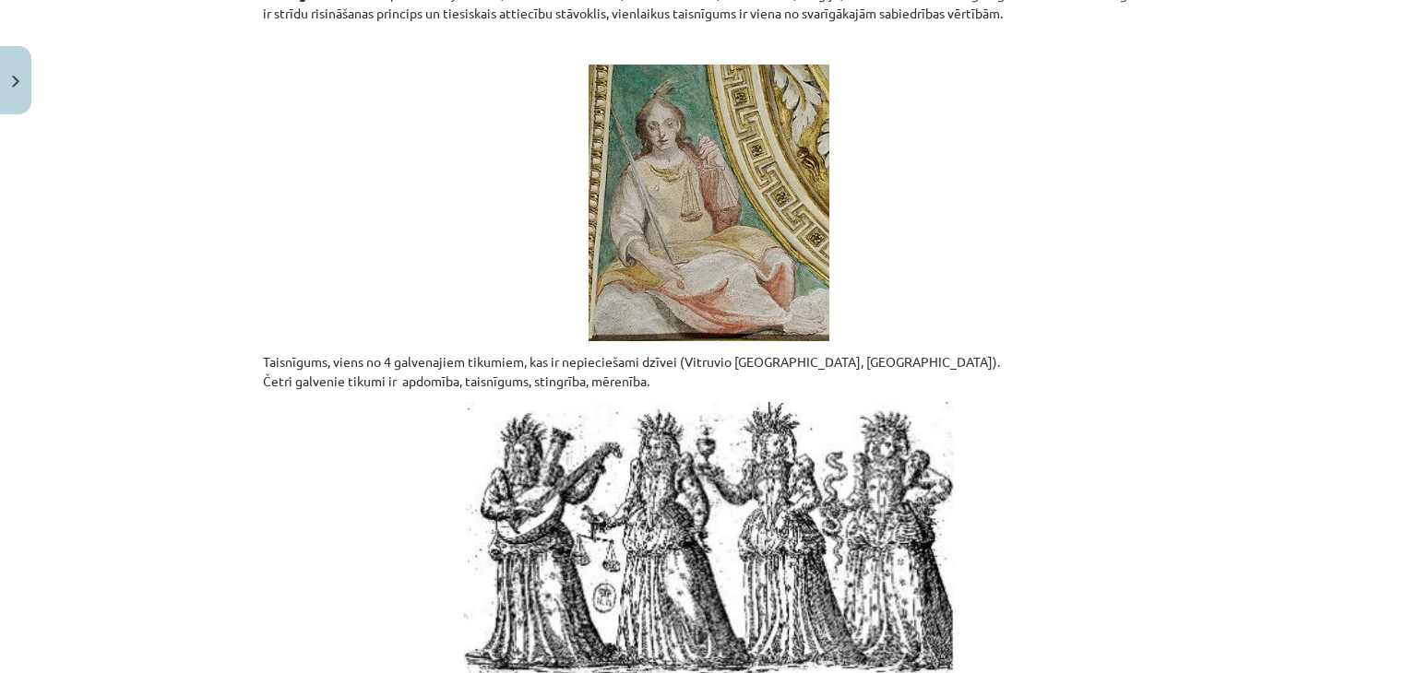
scroll to position [0, 0]
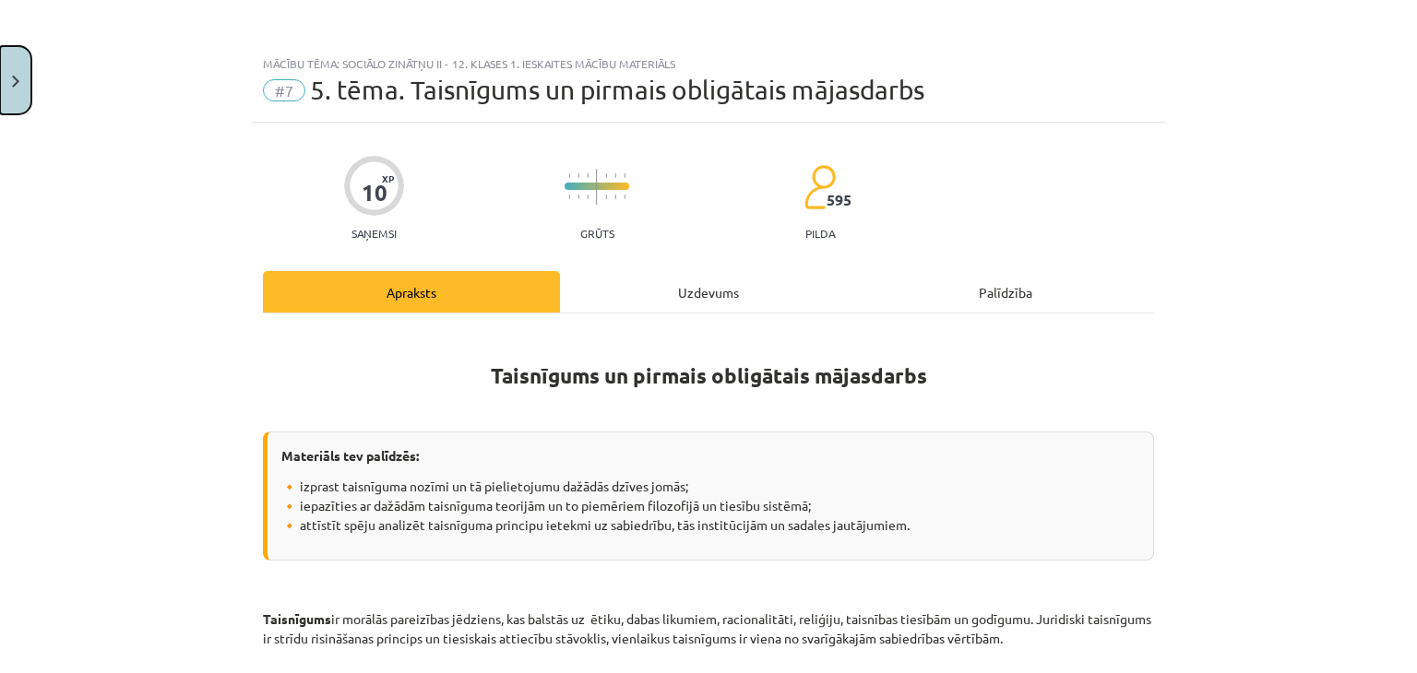
click at [9, 95] on button "Close" at bounding box center [15, 80] width 31 height 68
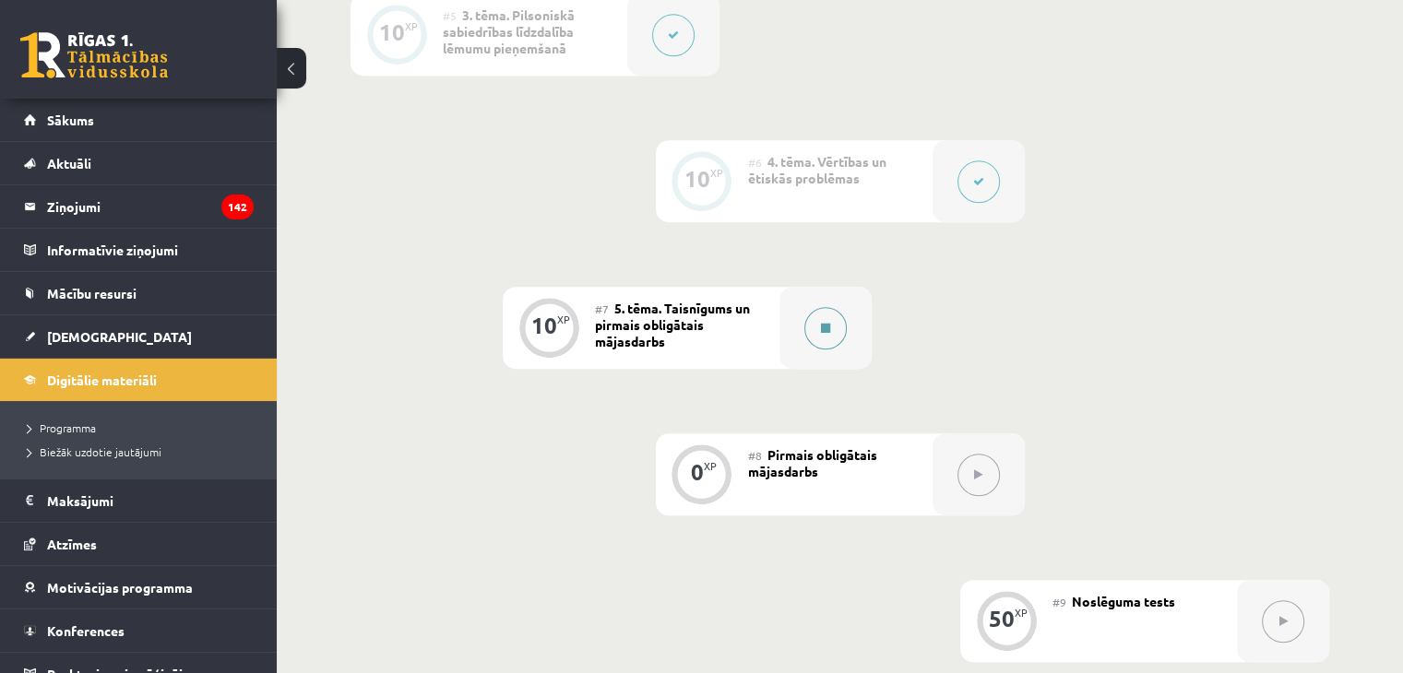
click at [835, 350] on button at bounding box center [825, 328] width 42 height 42
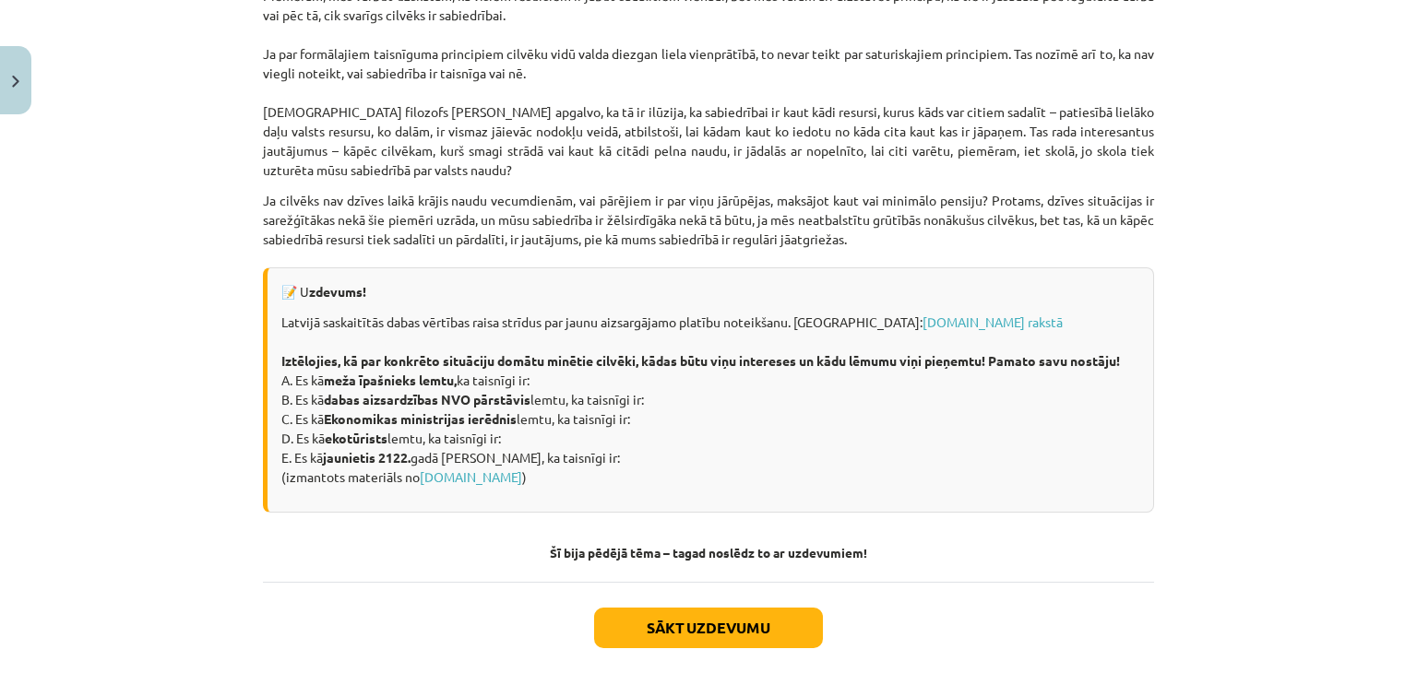
scroll to position [2544, 0]
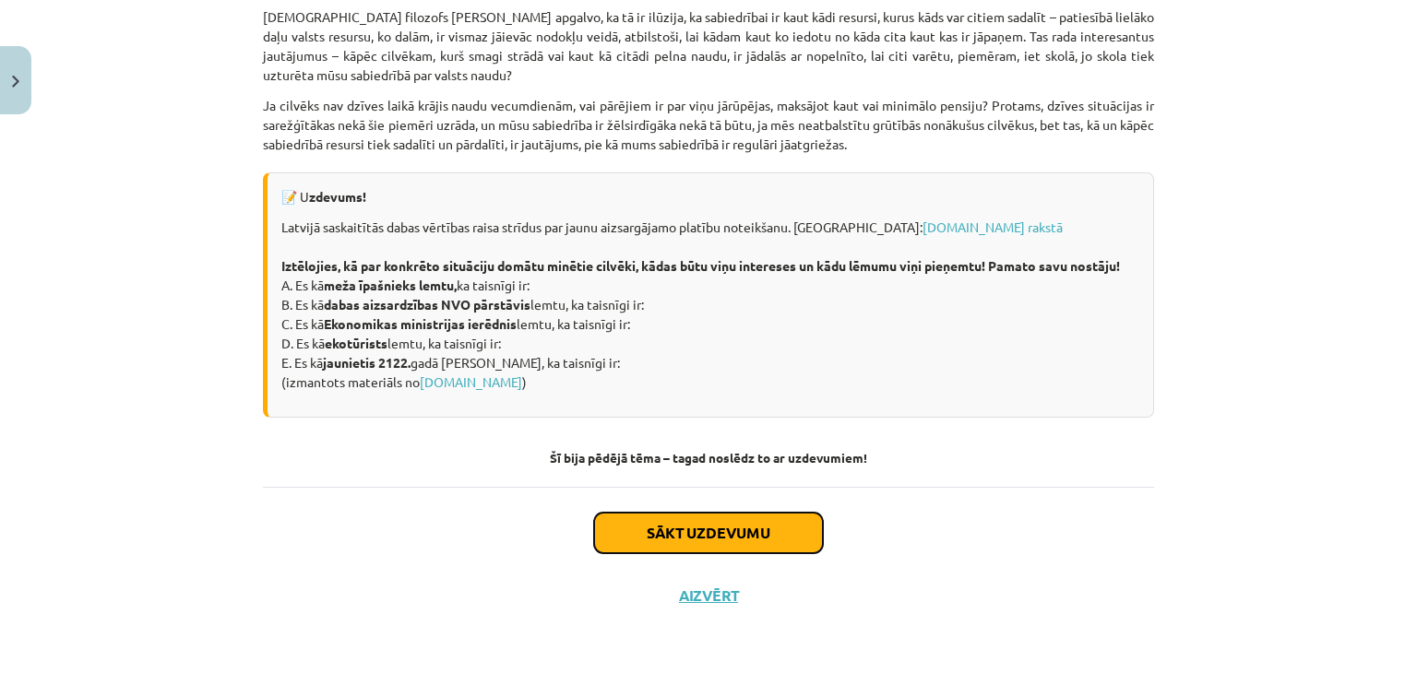
click at [750, 541] on button "Sākt uzdevumu" at bounding box center [708, 533] width 229 height 41
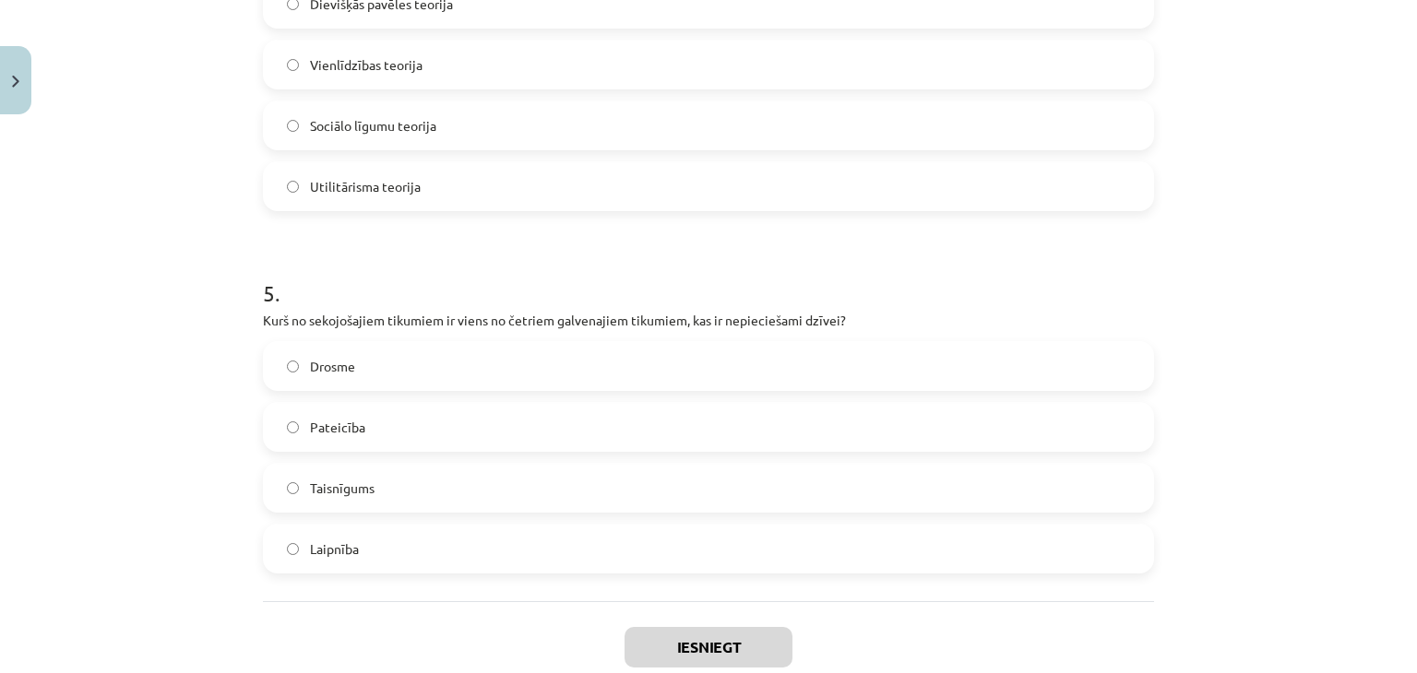
scroll to position [1682, 0]
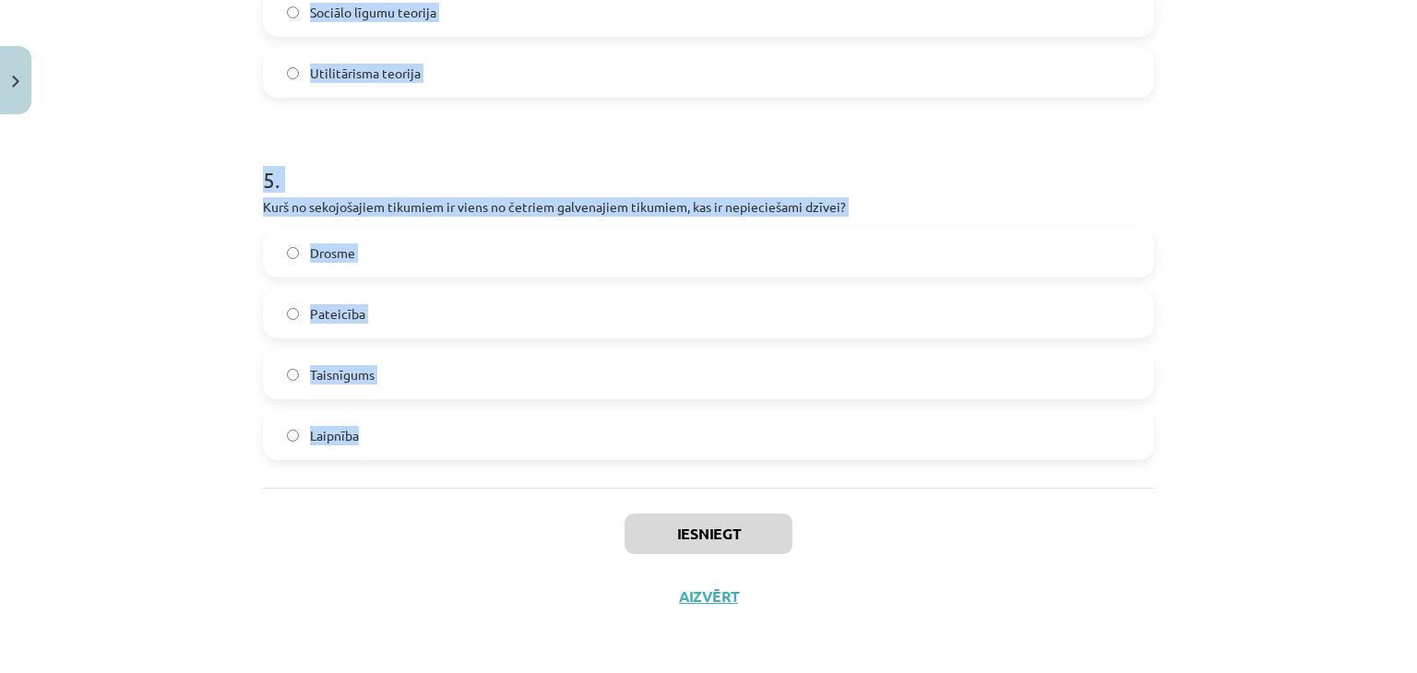
drag, startPoint x: 252, startPoint y: 366, endPoint x: 387, endPoint y: 433, distance: 151.0
copy form "1 . Kura no šīm teorijām uzskata, ka taisnīgums var pastāvēt tikai vienlīdzības…"
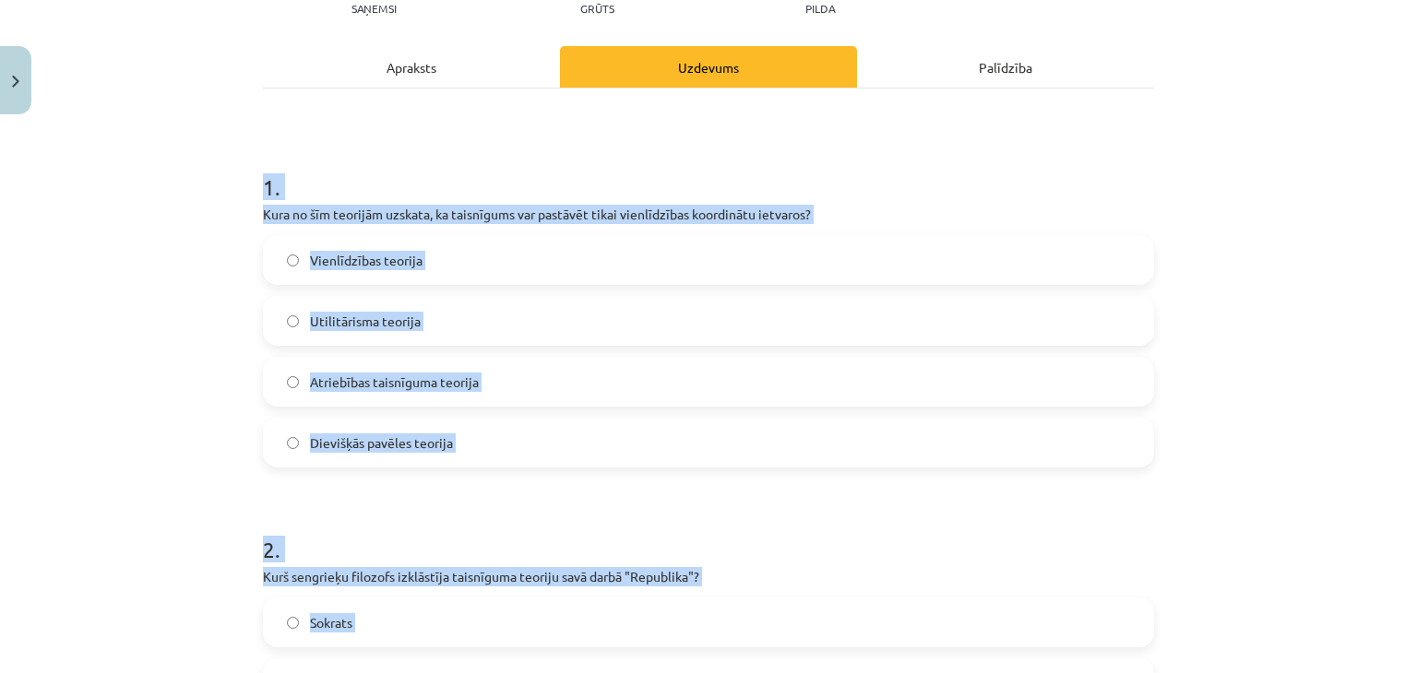
scroll to position [246, 0]
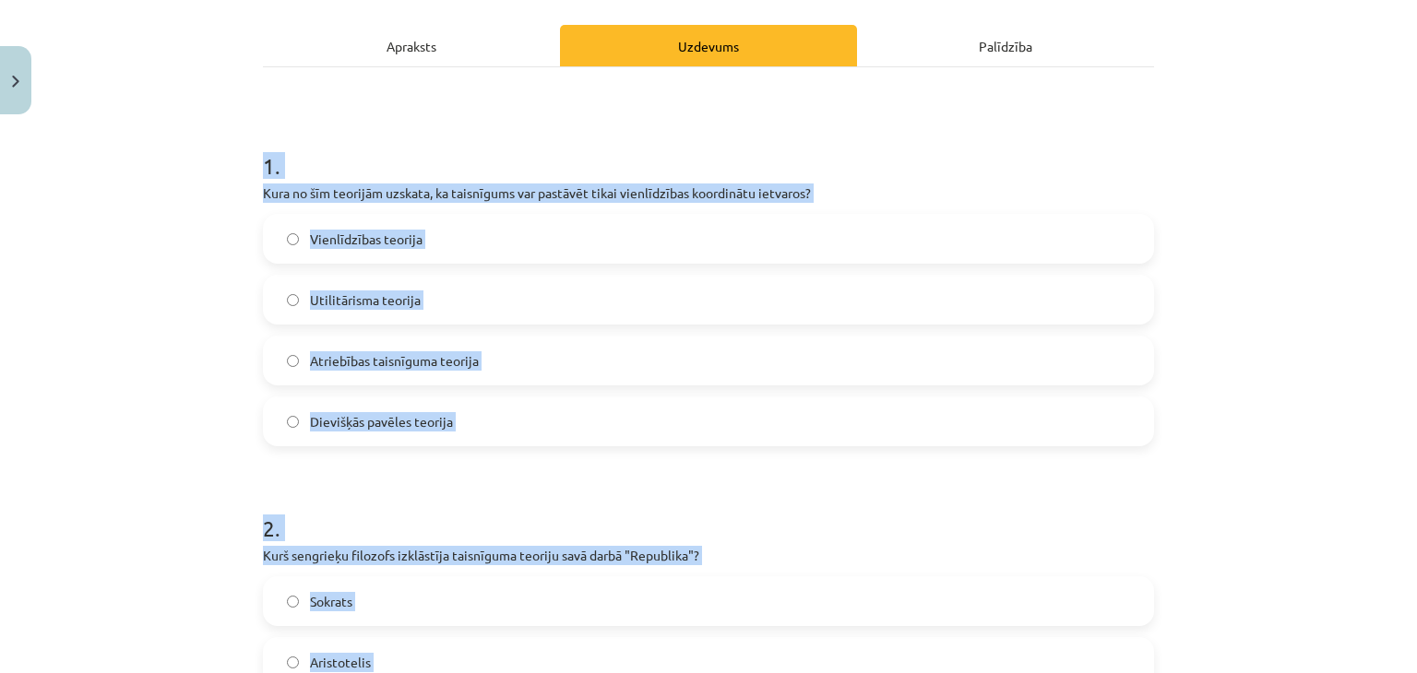
click at [279, 245] on label "Vienlīdzības teorija" at bounding box center [708, 239] width 887 height 46
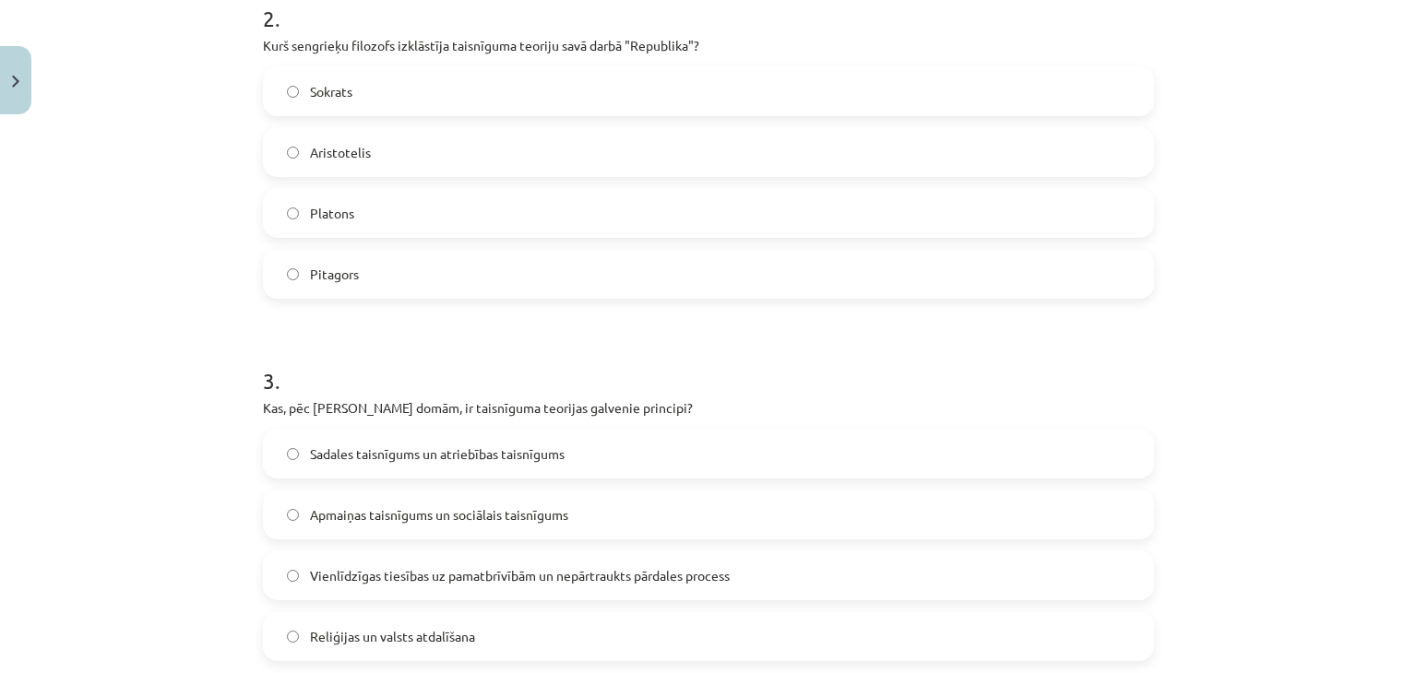
scroll to position [773, 0]
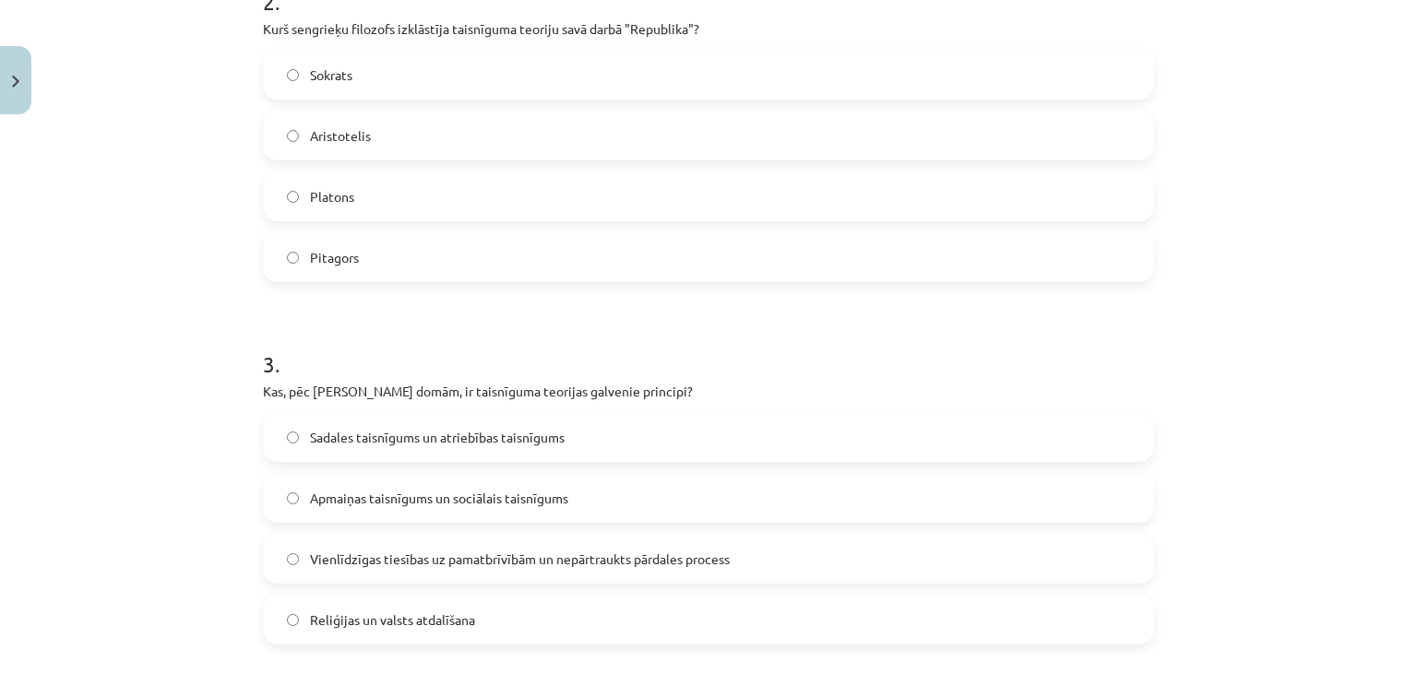
click at [371, 190] on label "Platons" at bounding box center [708, 196] width 887 height 46
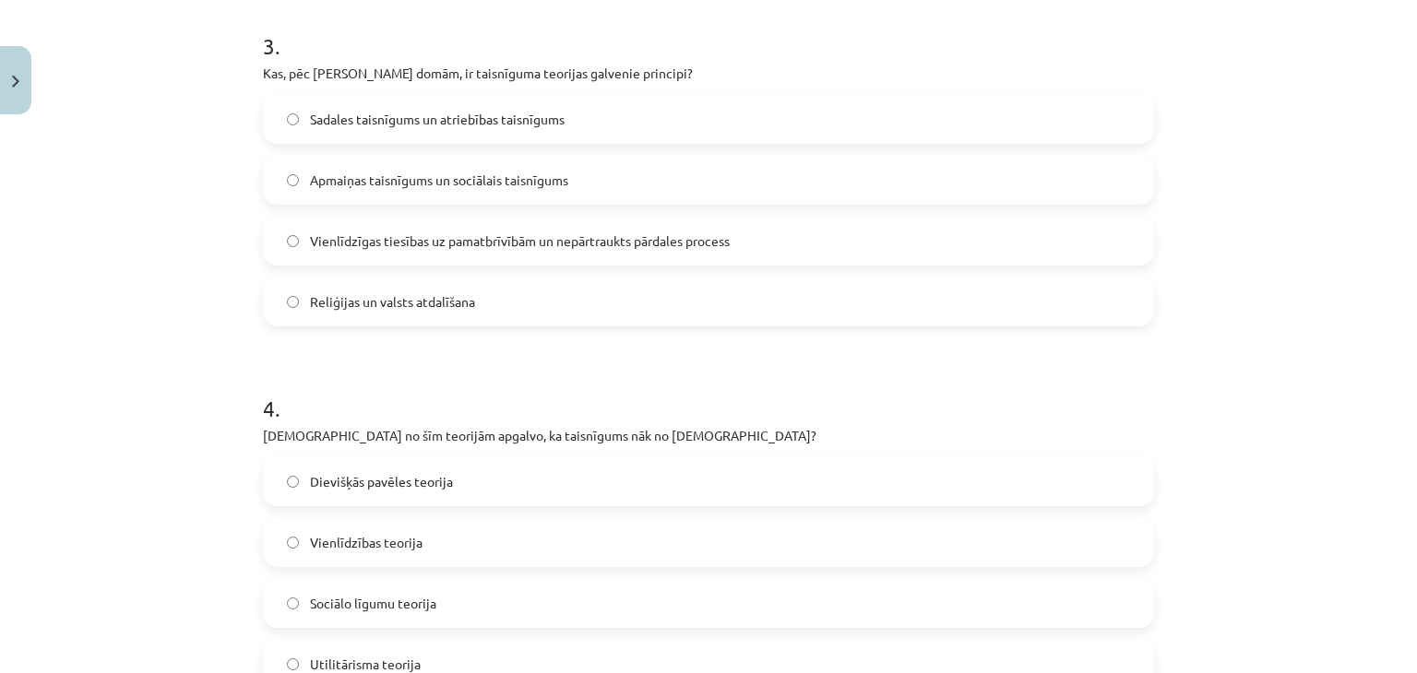
scroll to position [1099, 0]
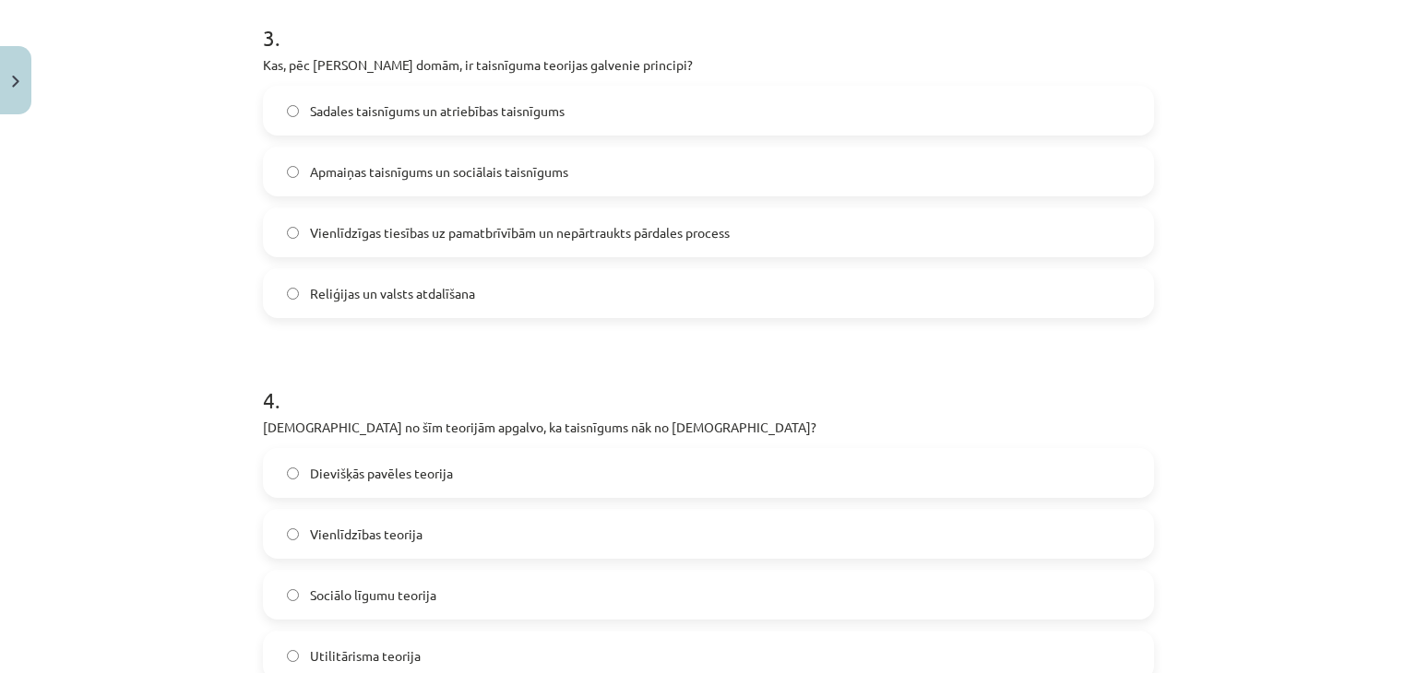
click at [611, 233] on span "Vienlīdzīgas tiesības uz pamatbrīvībām un nepārtraukts pārdales process" at bounding box center [520, 232] width 420 height 19
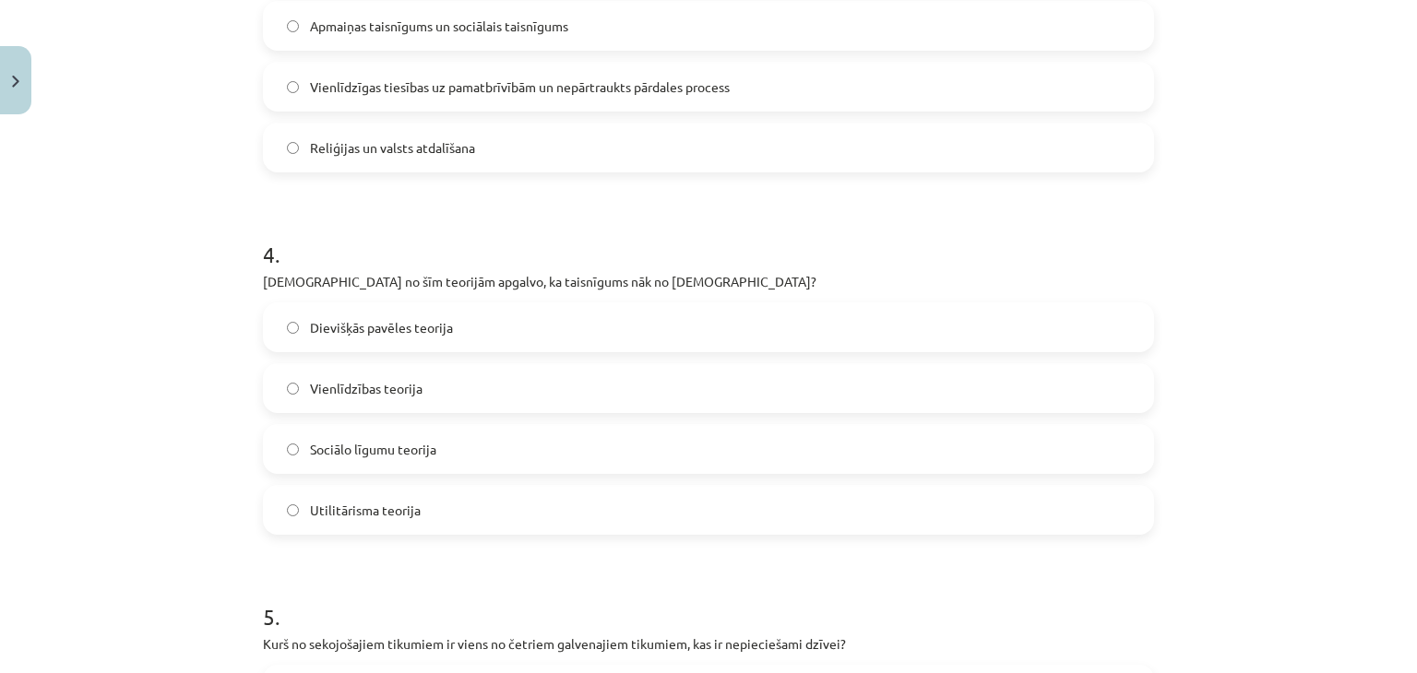
scroll to position [1297, 0]
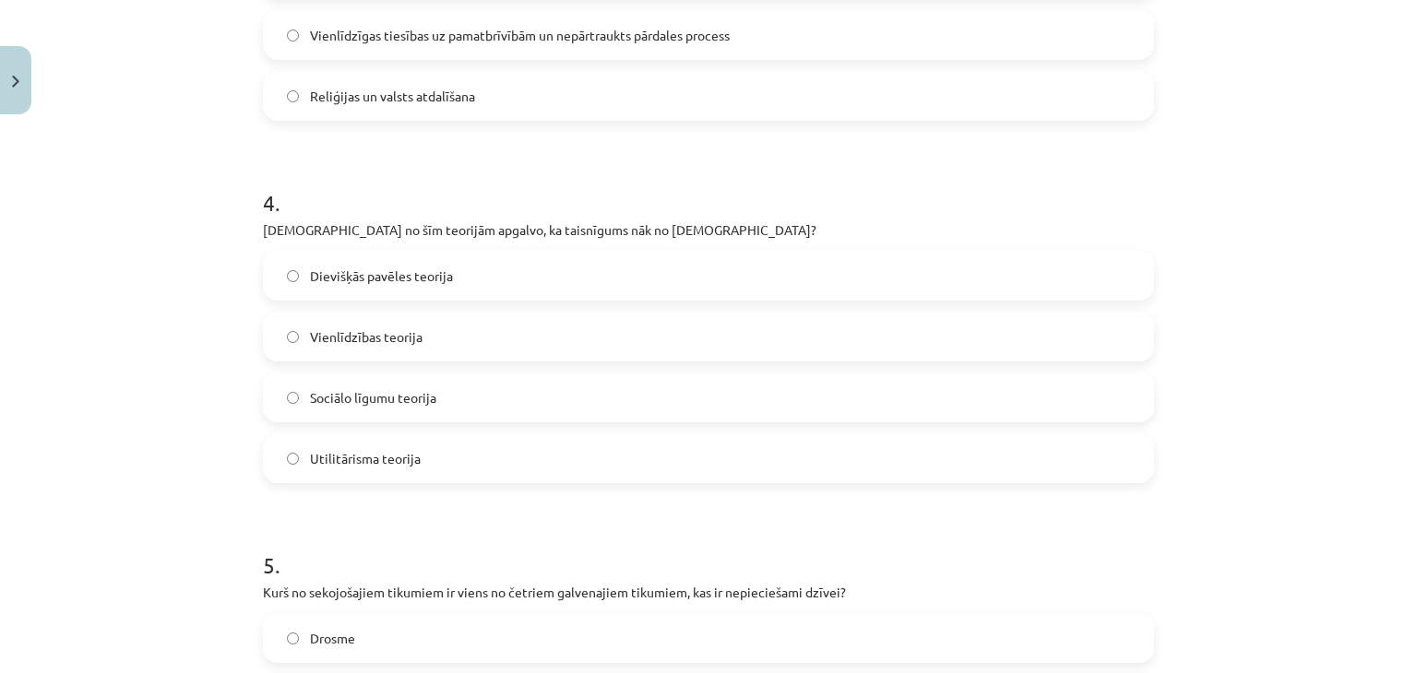
click at [531, 279] on label "Dievišķās pavēles teorija" at bounding box center [708, 276] width 887 height 46
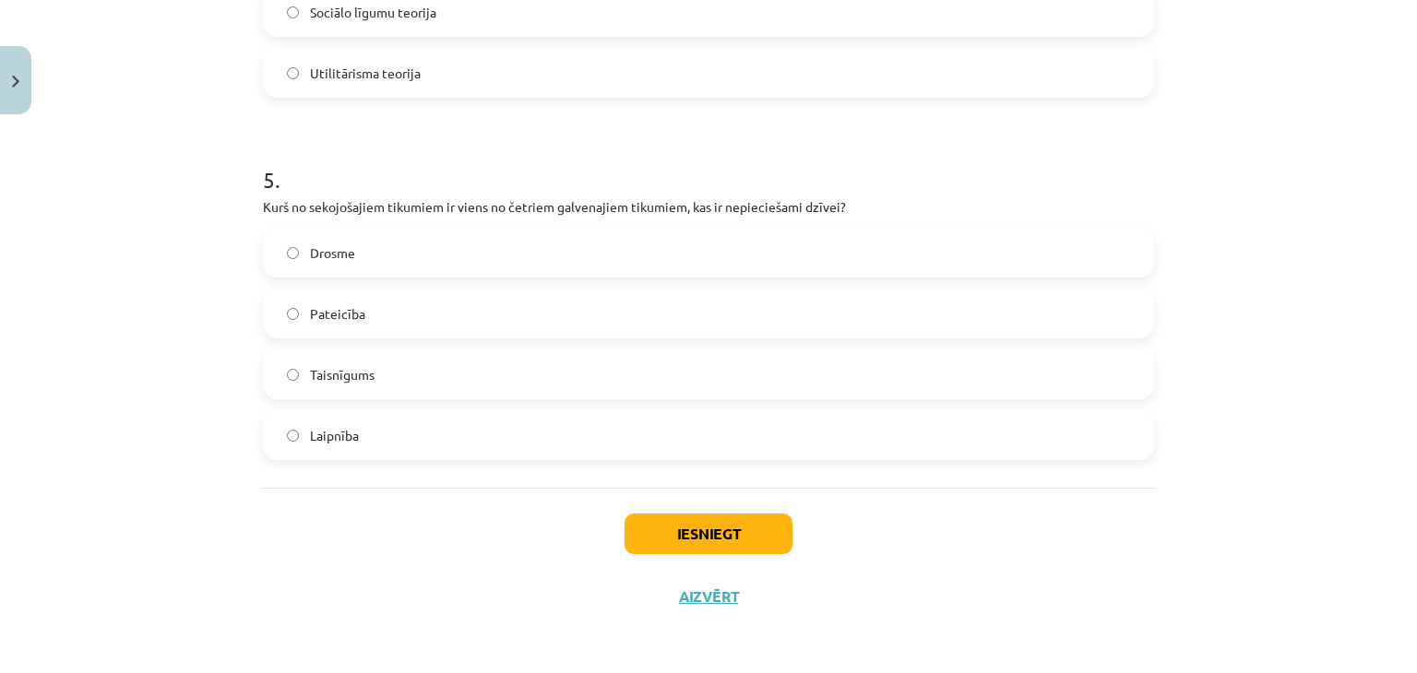
click at [321, 385] on label "Taisnīgums" at bounding box center [708, 374] width 887 height 46
click at [686, 550] on button "Iesniegt" at bounding box center [708, 534] width 168 height 41
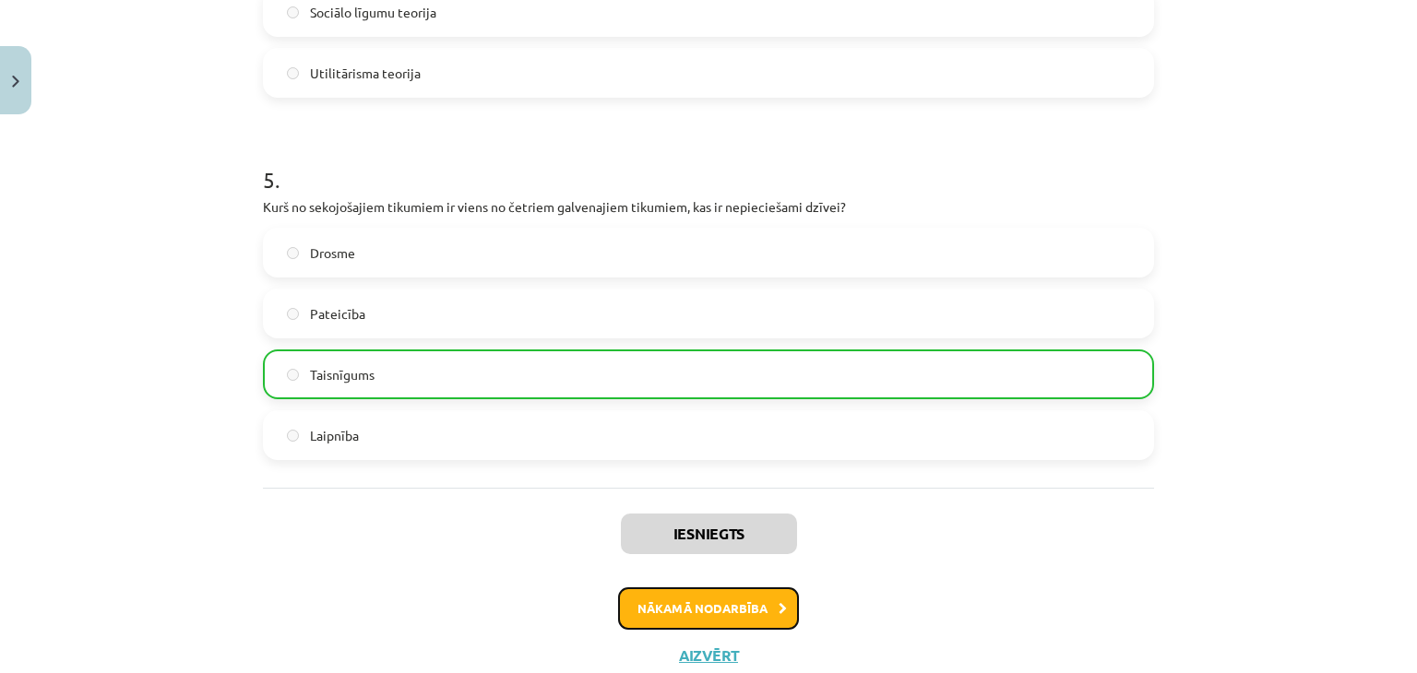
click at [668, 623] on button "Nākamā nodarbība" at bounding box center [708, 608] width 181 height 42
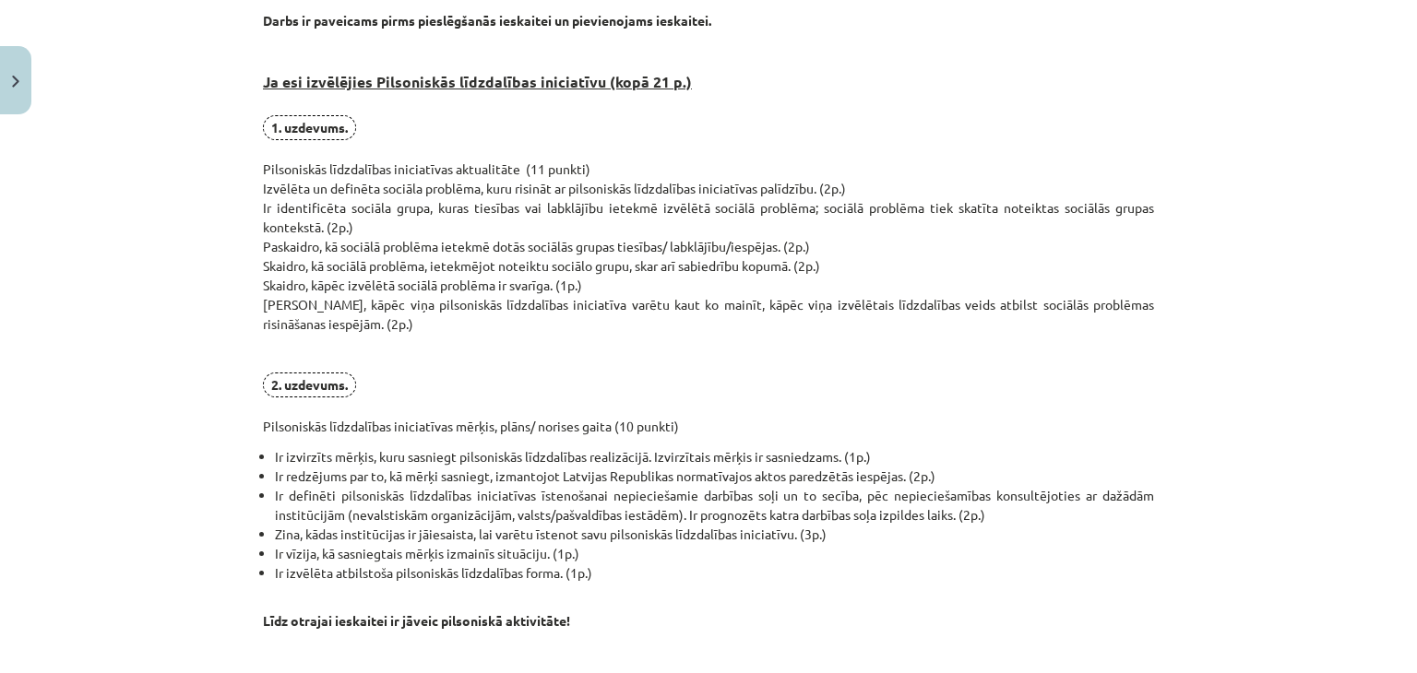
scroll to position [0, 0]
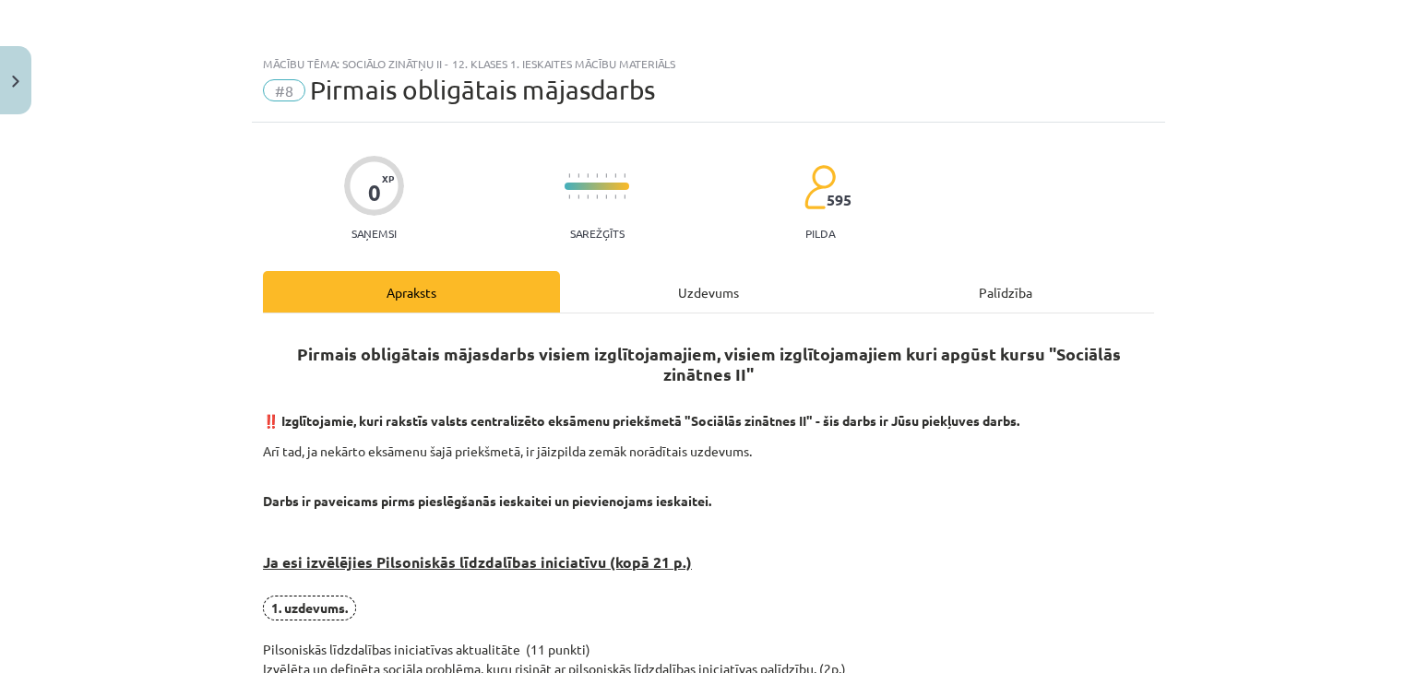
click at [969, 288] on div "Palīdzība" at bounding box center [1005, 292] width 297 height 42
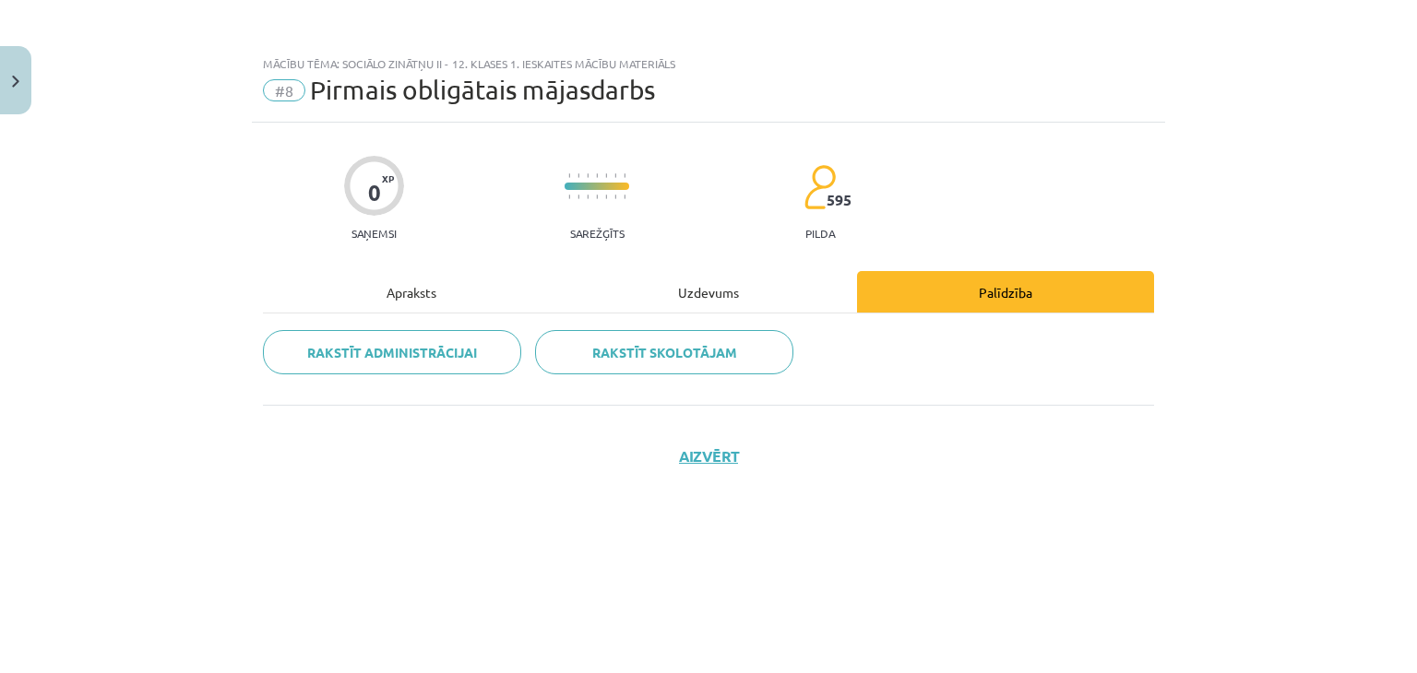
click at [404, 299] on div "Apraksts" at bounding box center [411, 292] width 297 height 42
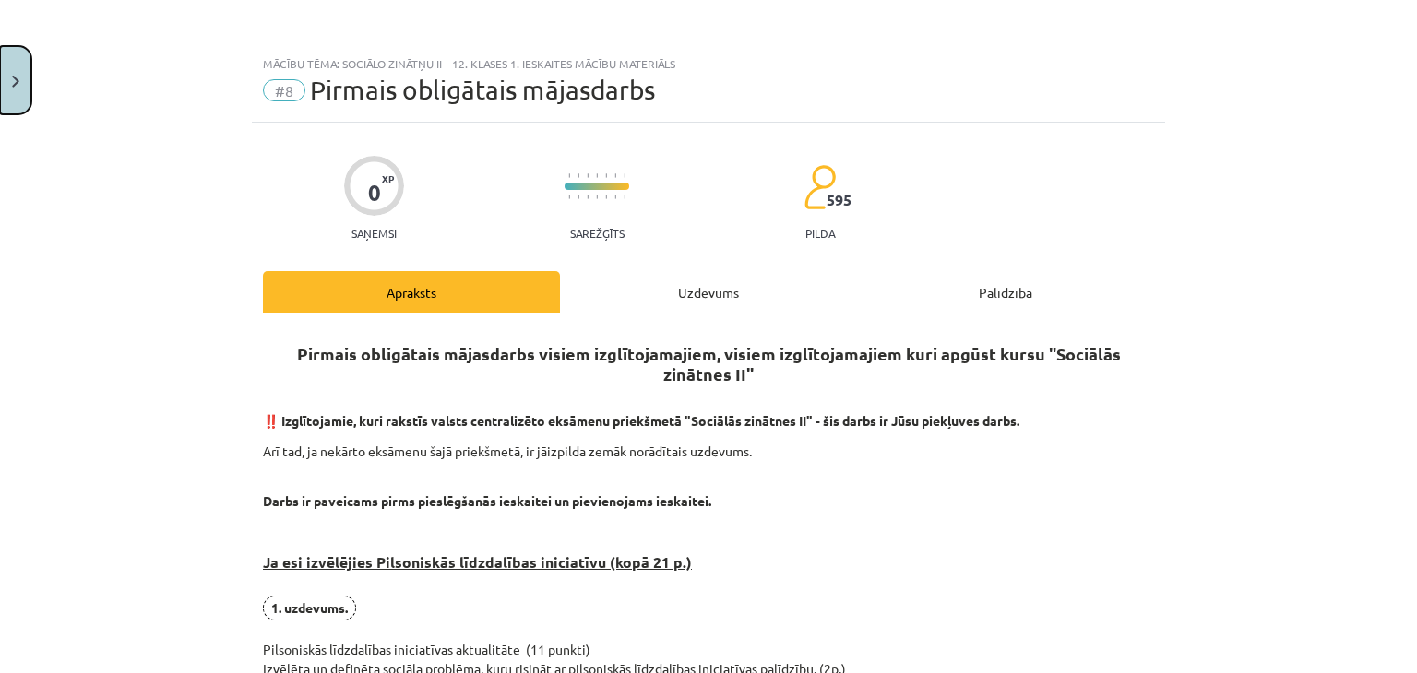
click at [0, 68] on button "Close" at bounding box center [15, 80] width 31 height 68
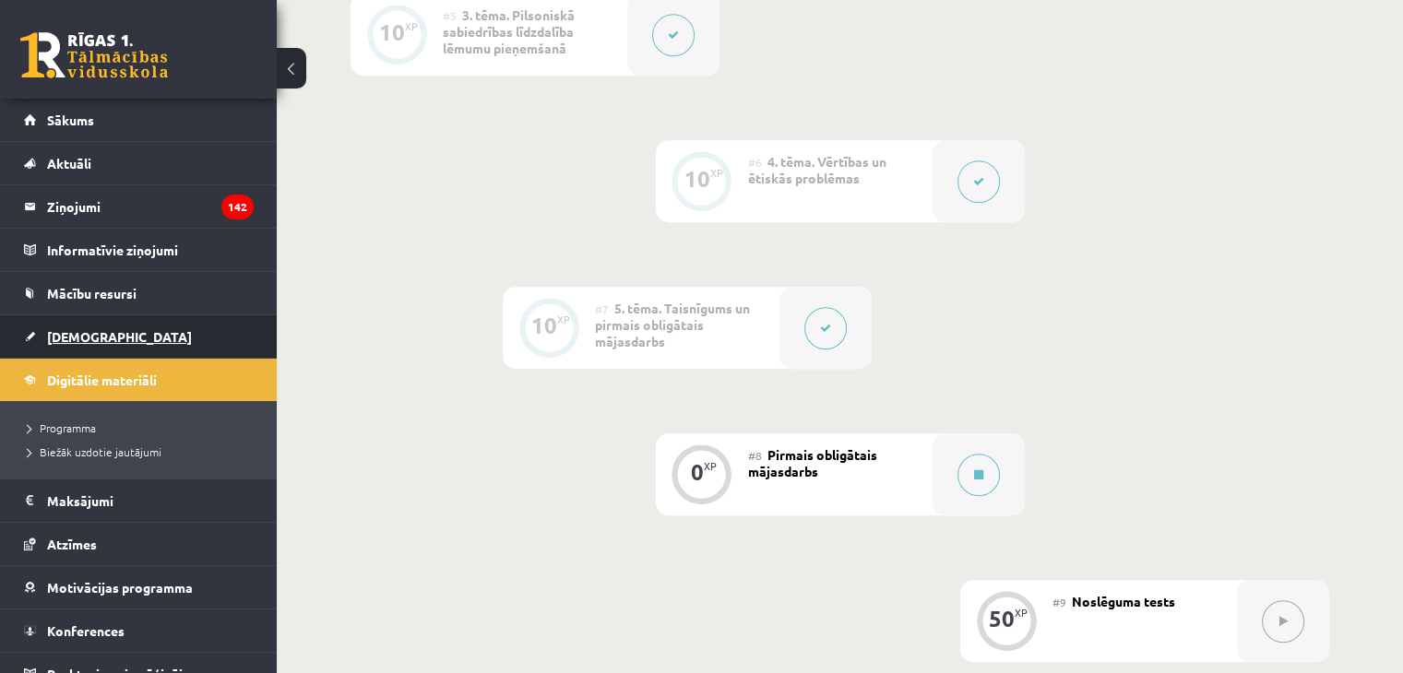
click at [51, 350] on link "[DEMOGRAPHIC_DATA]" at bounding box center [139, 336] width 230 height 42
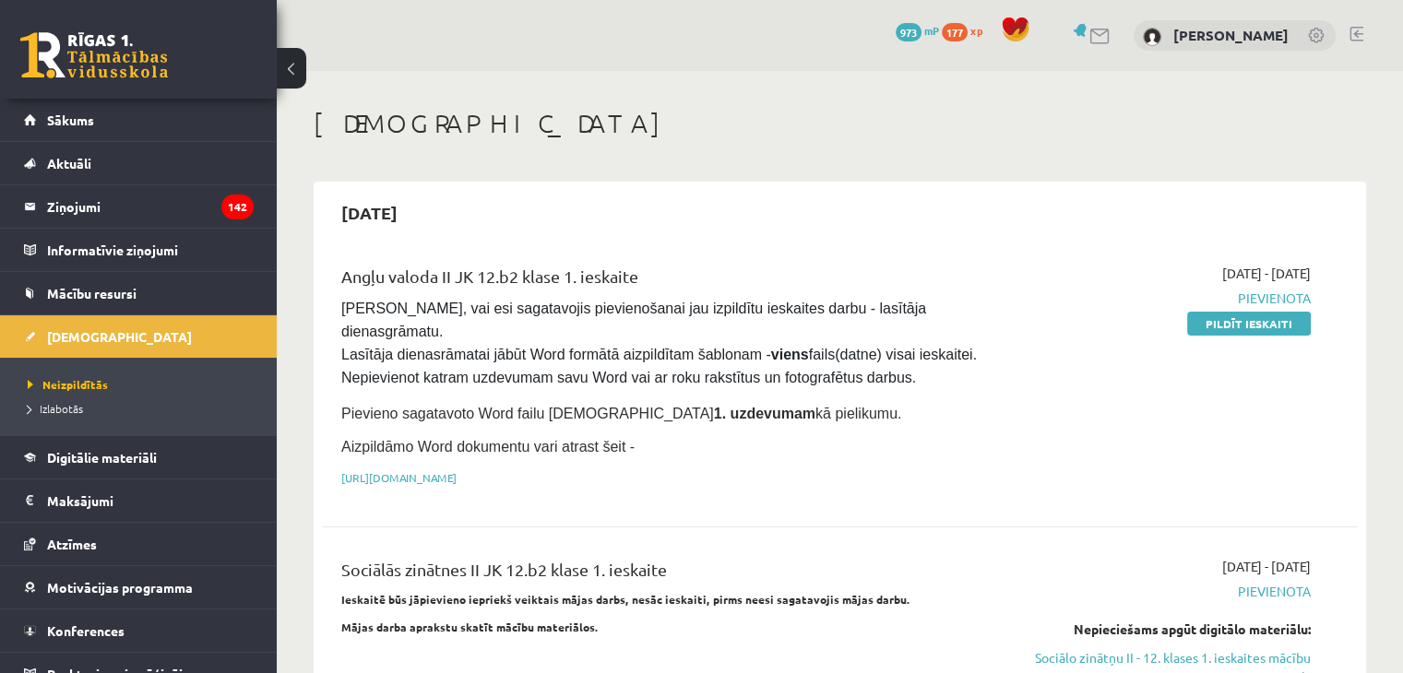
click at [818, 208] on div "[DATE]" at bounding box center [840, 212] width 1034 height 43
